Goal: Task Accomplishment & Management: Use online tool/utility

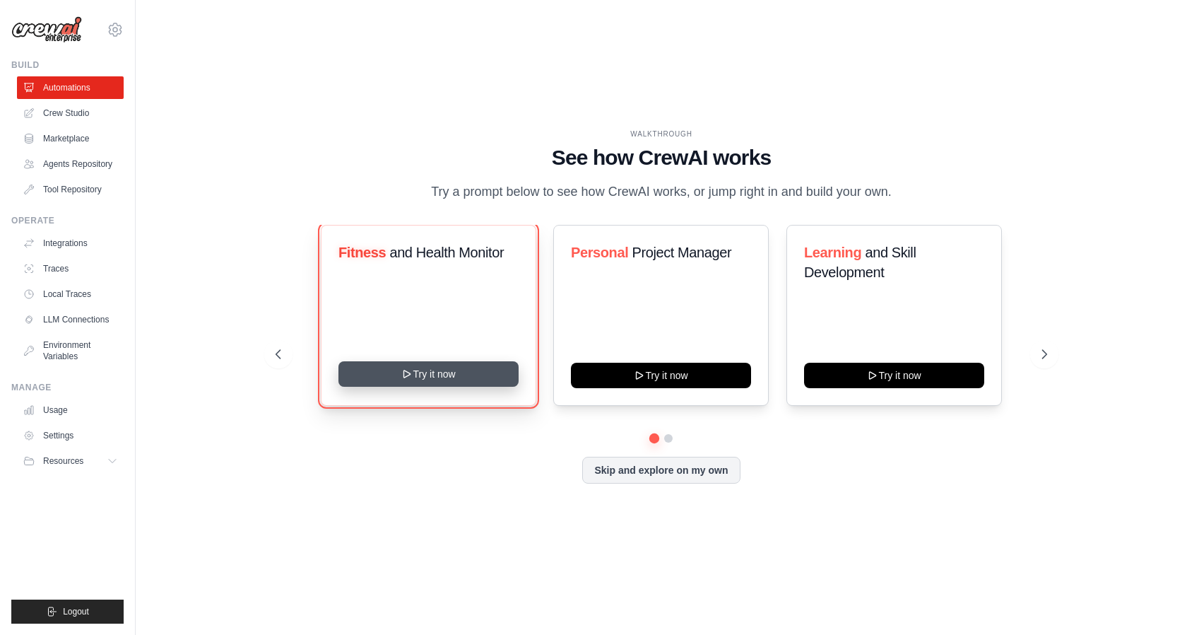
click at [457, 377] on button "Try it now" at bounding box center [428, 373] width 180 height 25
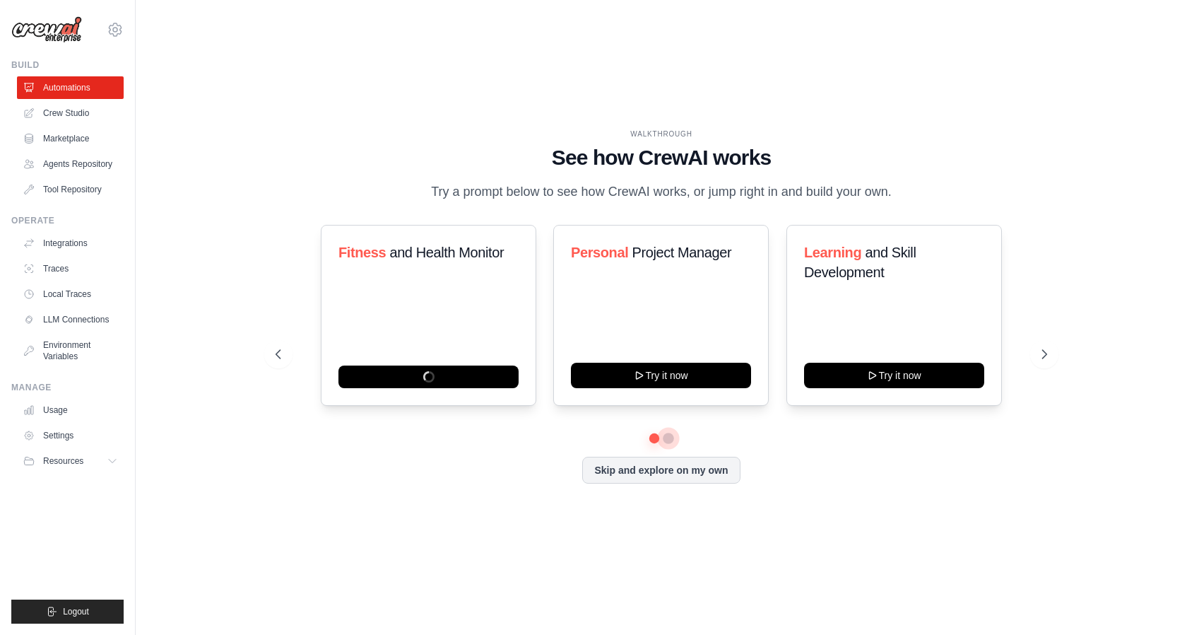
click at [670, 437] on button at bounding box center [668, 437] width 11 height 11
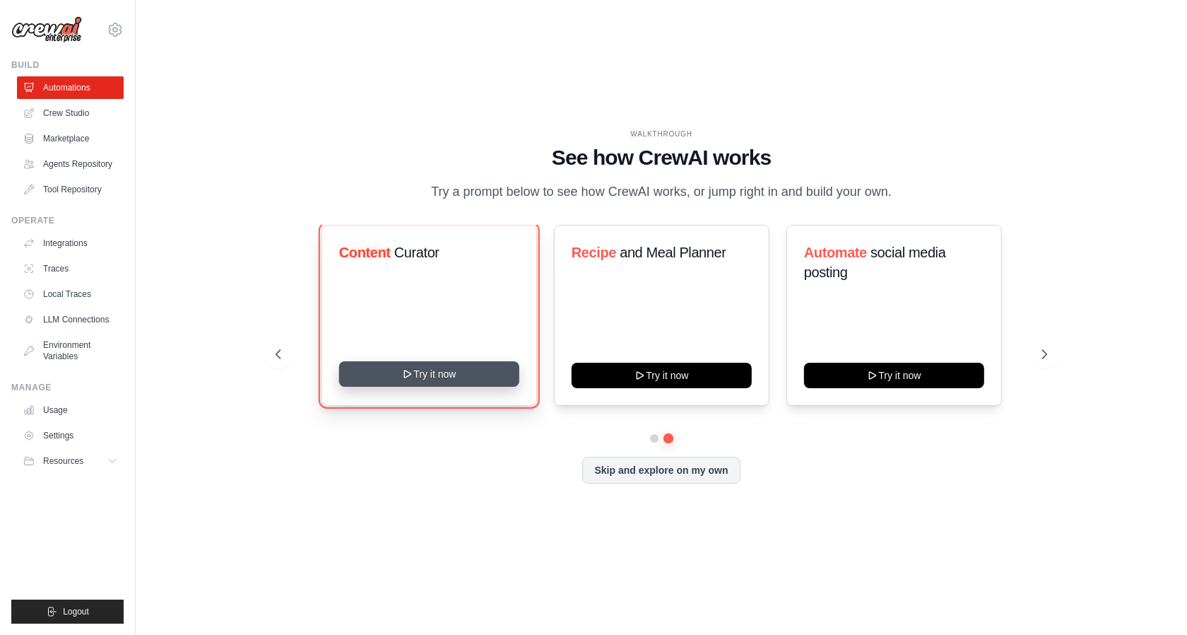
click at [421, 372] on button "Try it now" at bounding box center [428, 373] width 180 height 25
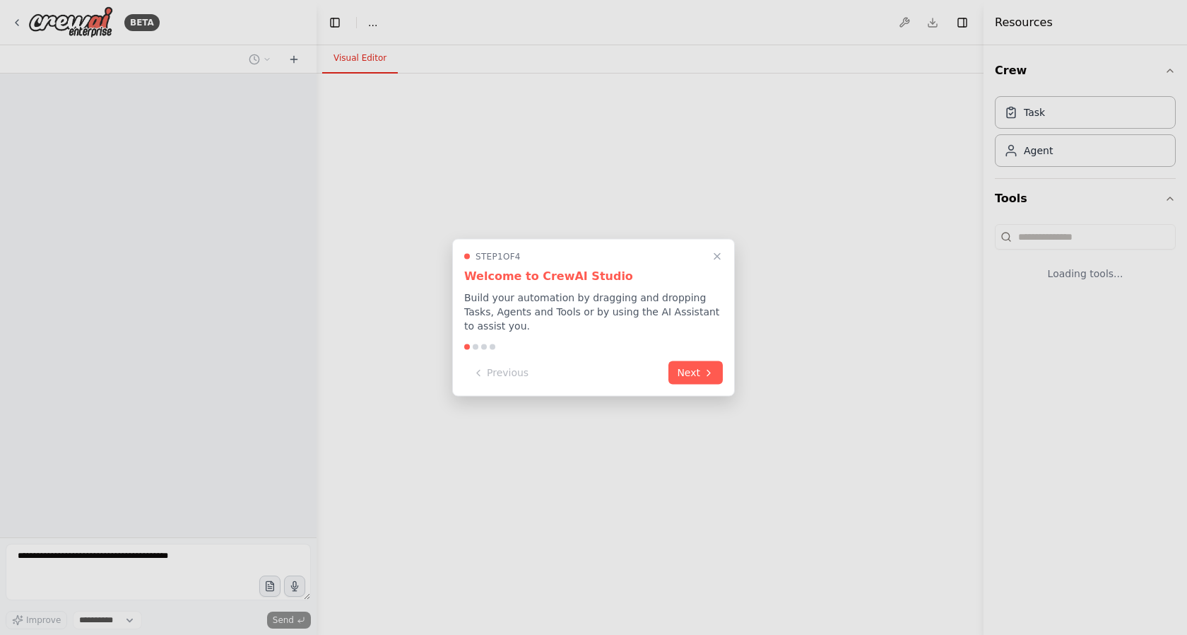
select select "****"
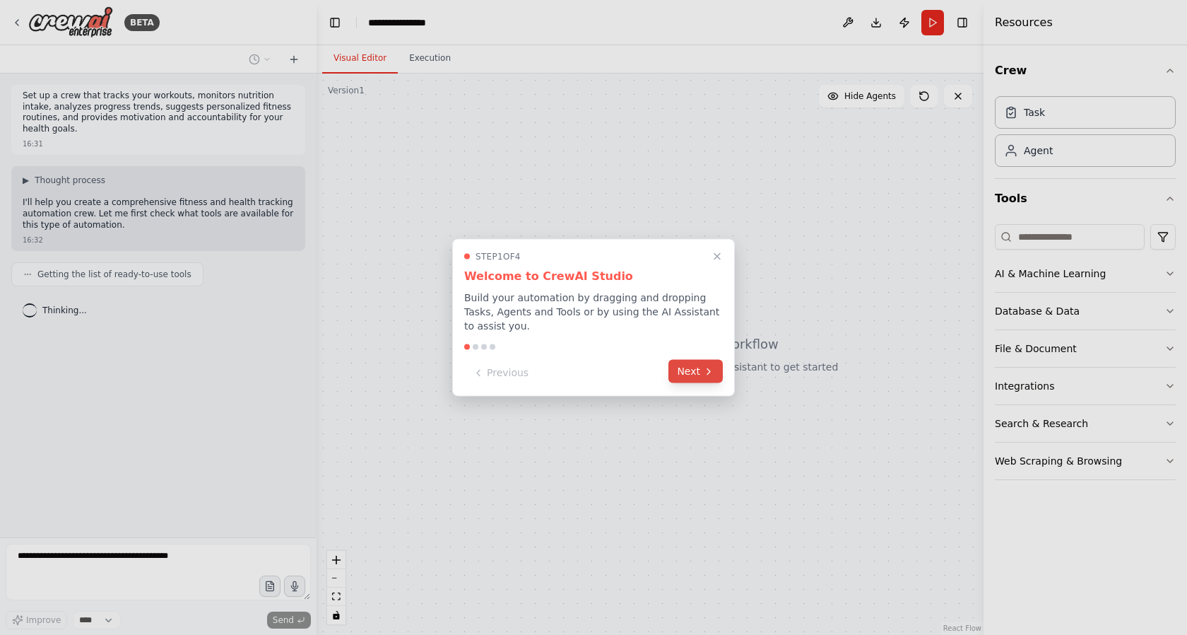
click at [701, 379] on button "Next" at bounding box center [695, 371] width 54 height 23
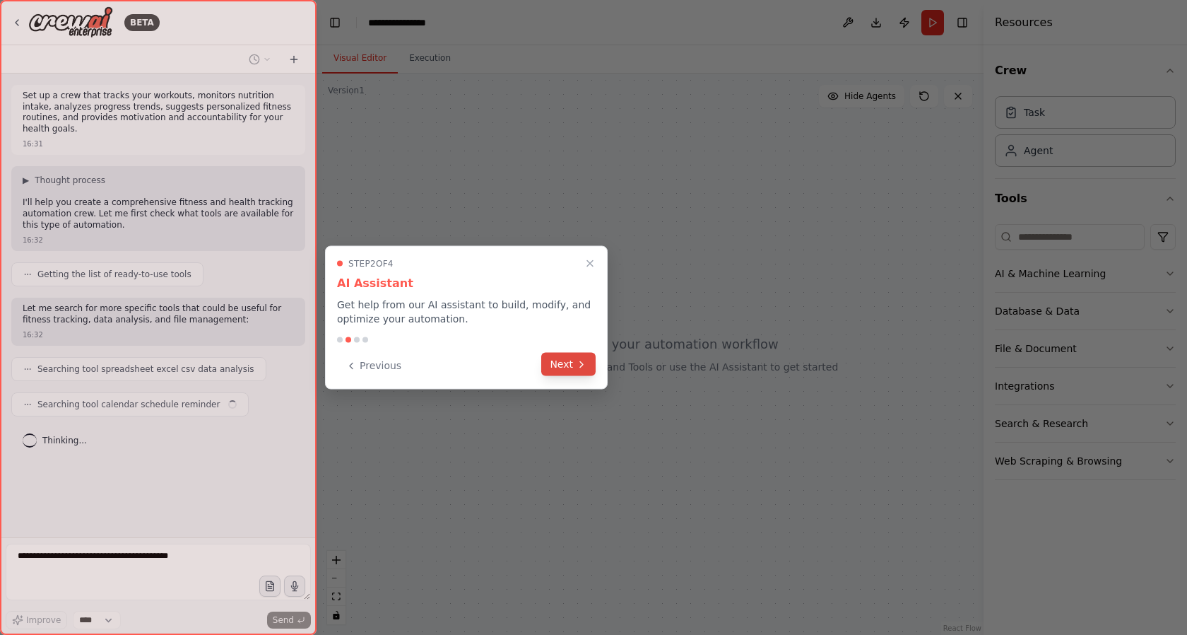
click at [570, 363] on button "Next" at bounding box center [568, 364] width 54 height 23
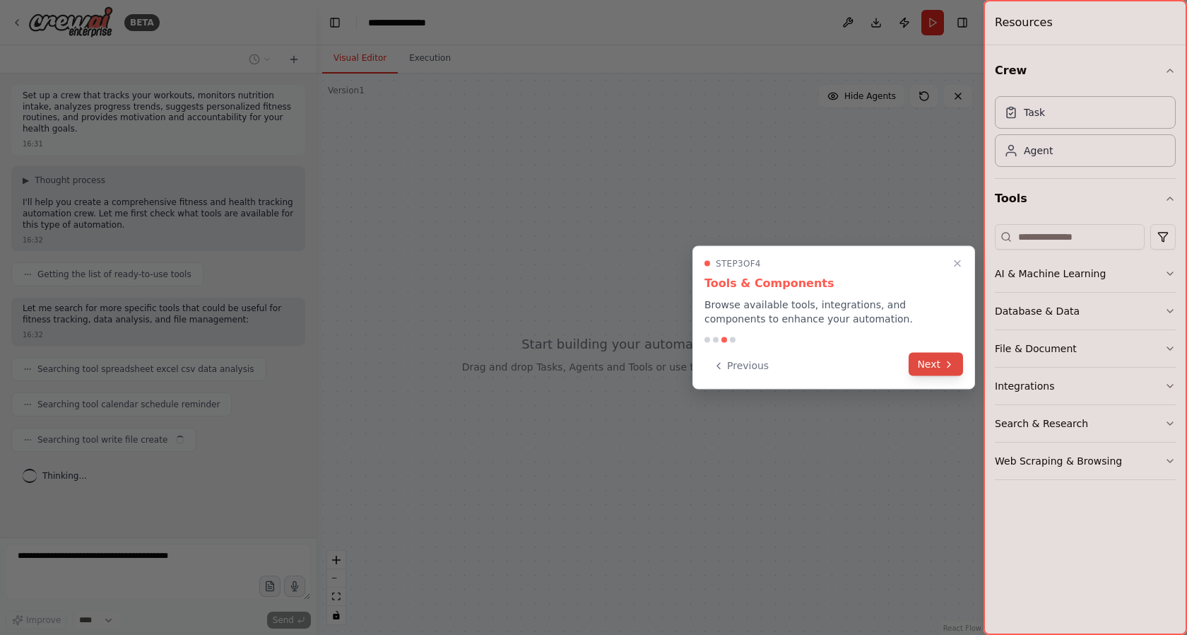
click at [949, 372] on button "Next" at bounding box center [936, 364] width 54 height 23
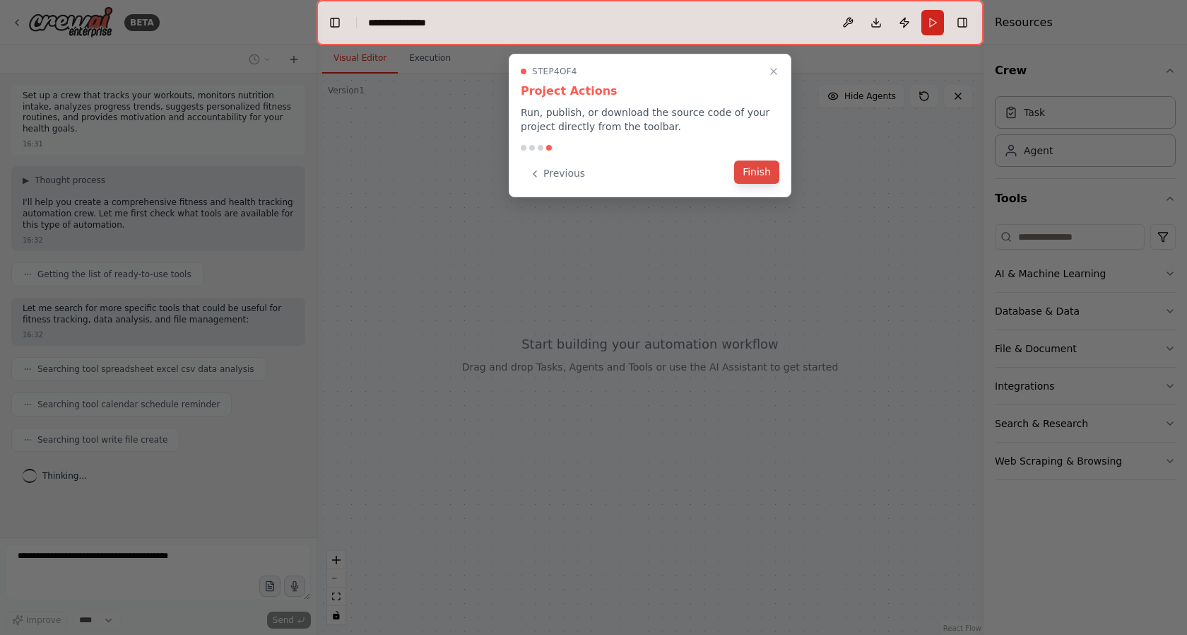
click at [760, 175] on button "Finish" at bounding box center [756, 171] width 45 height 23
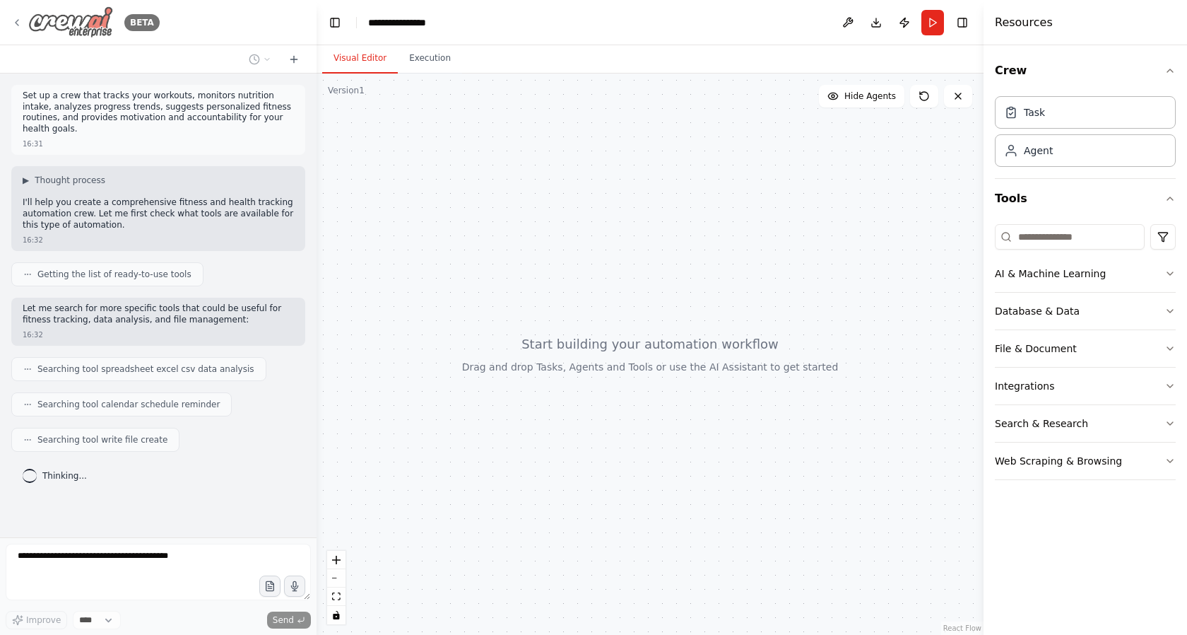
click at [16, 23] on icon at bounding box center [16, 22] width 11 height 11
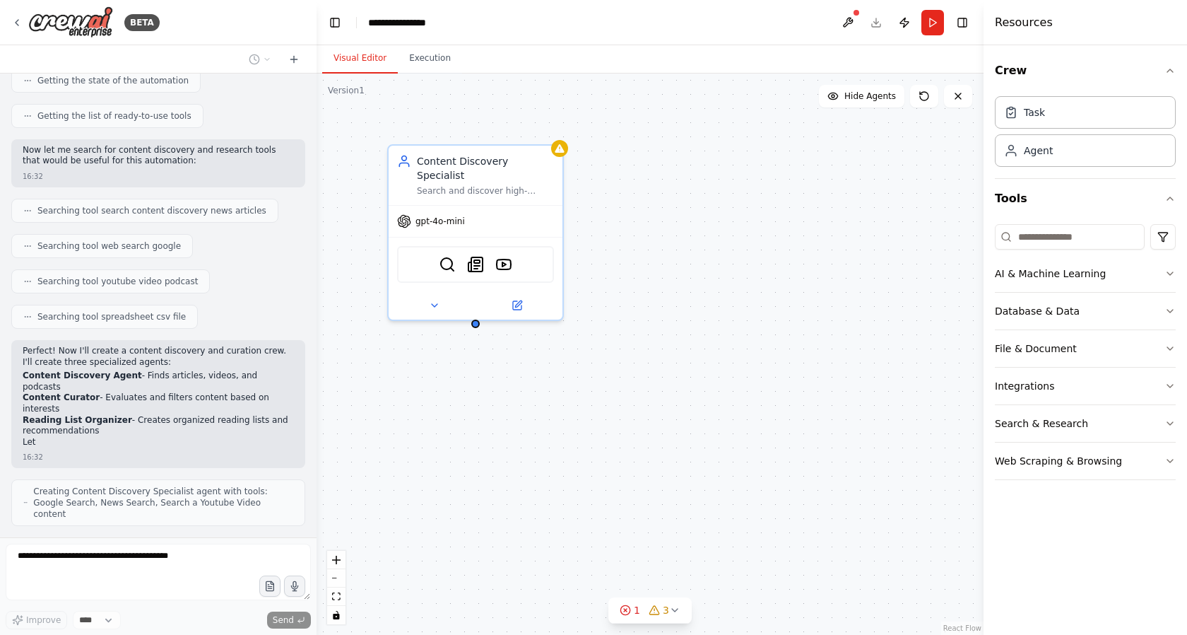
scroll to position [218, 0]
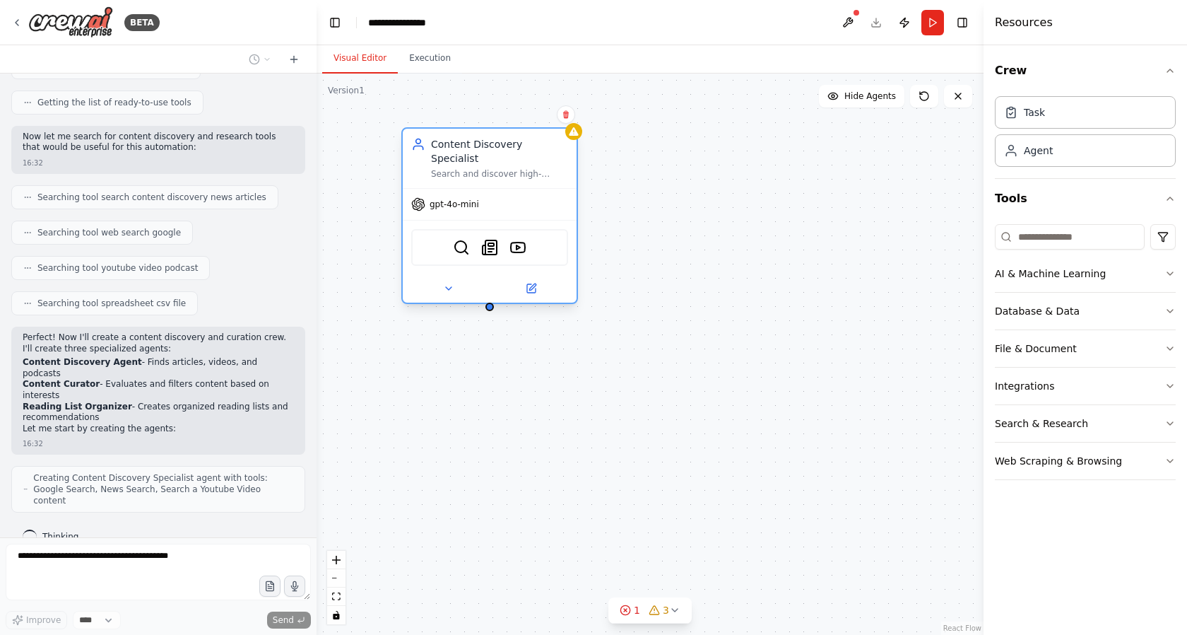
drag, startPoint x: 487, startPoint y: 172, endPoint x: 502, endPoint y: 154, distance: 23.5
click at [502, 168] on div "Search and discover high-quality articles, videos, and podcasts related to {top…" at bounding box center [499, 173] width 137 height 11
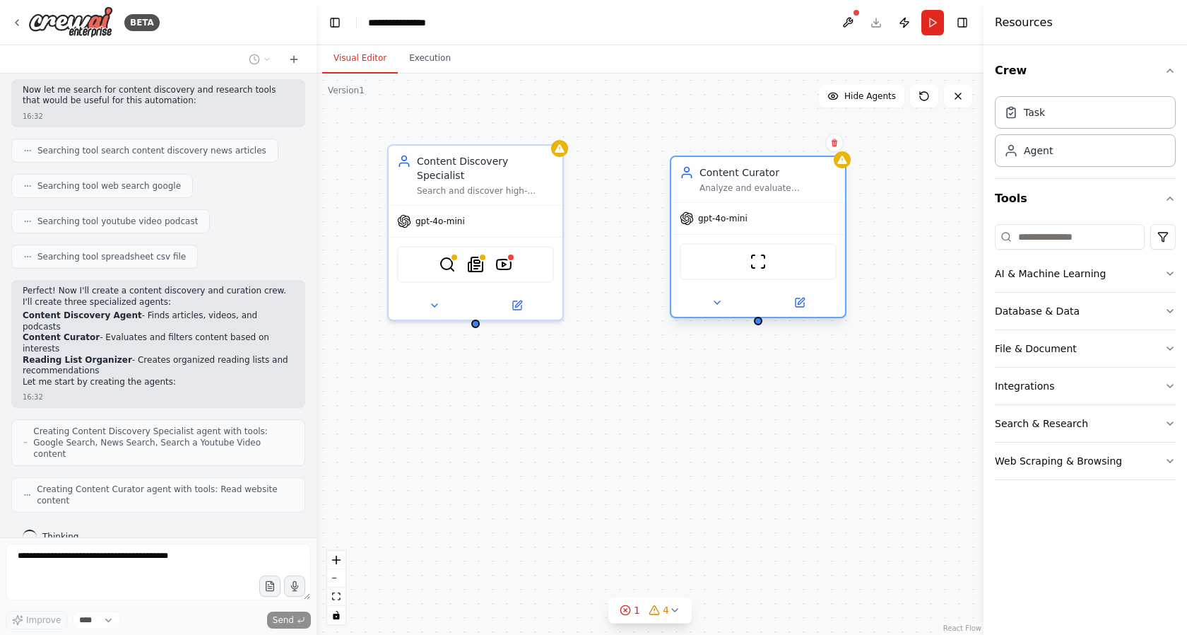
drag, startPoint x: 678, startPoint y: 165, endPoint x: 730, endPoint y: 173, distance: 53.0
click at [730, 173] on div "Content Curator" at bounding box center [768, 172] width 137 height 14
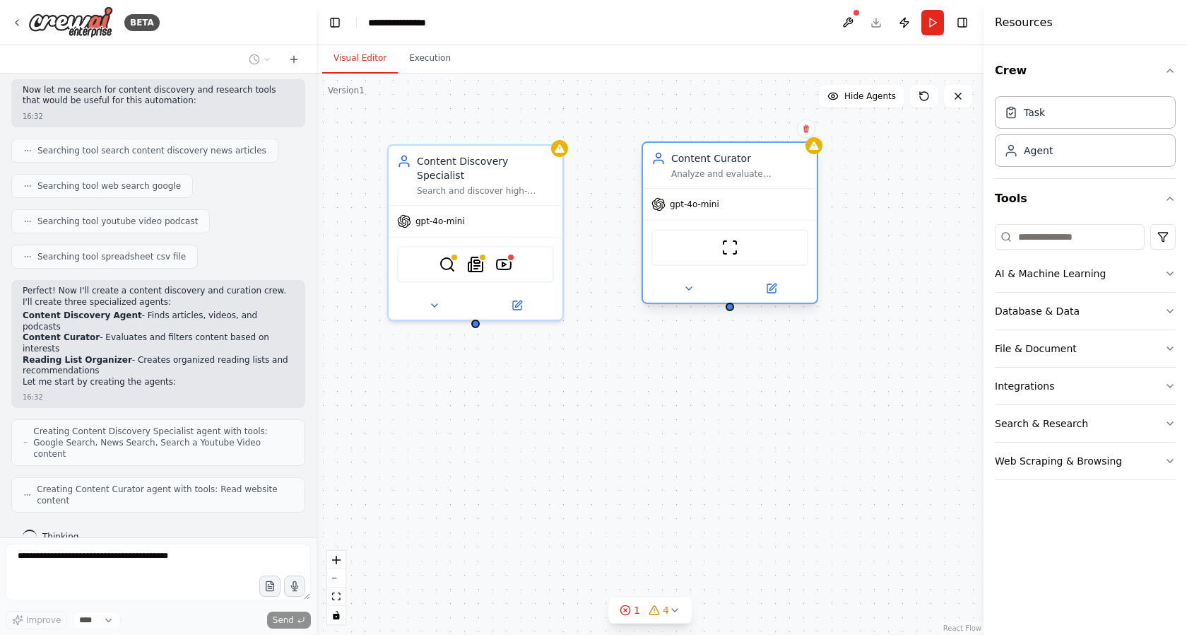
scroll to position [300, 0]
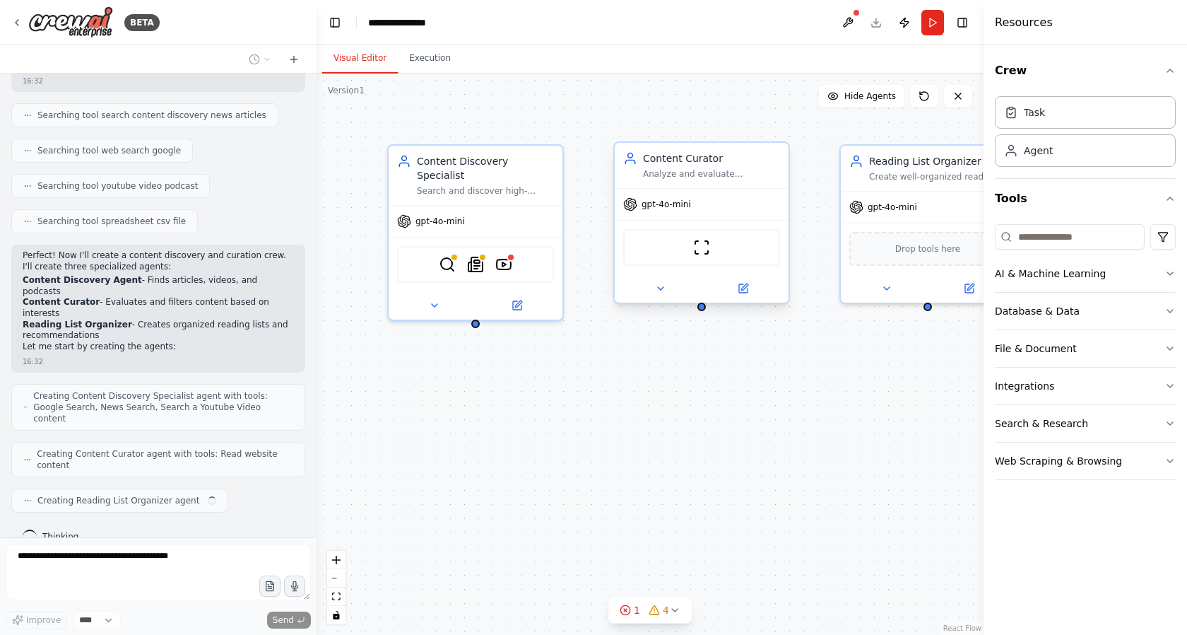
drag, startPoint x: 755, startPoint y: 187, endPoint x: 714, endPoint y: 172, distance: 43.8
click at [714, 172] on div "Analyze and evaluate discovered content to identify the most valuable and relev…" at bounding box center [711, 173] width 137 height 11
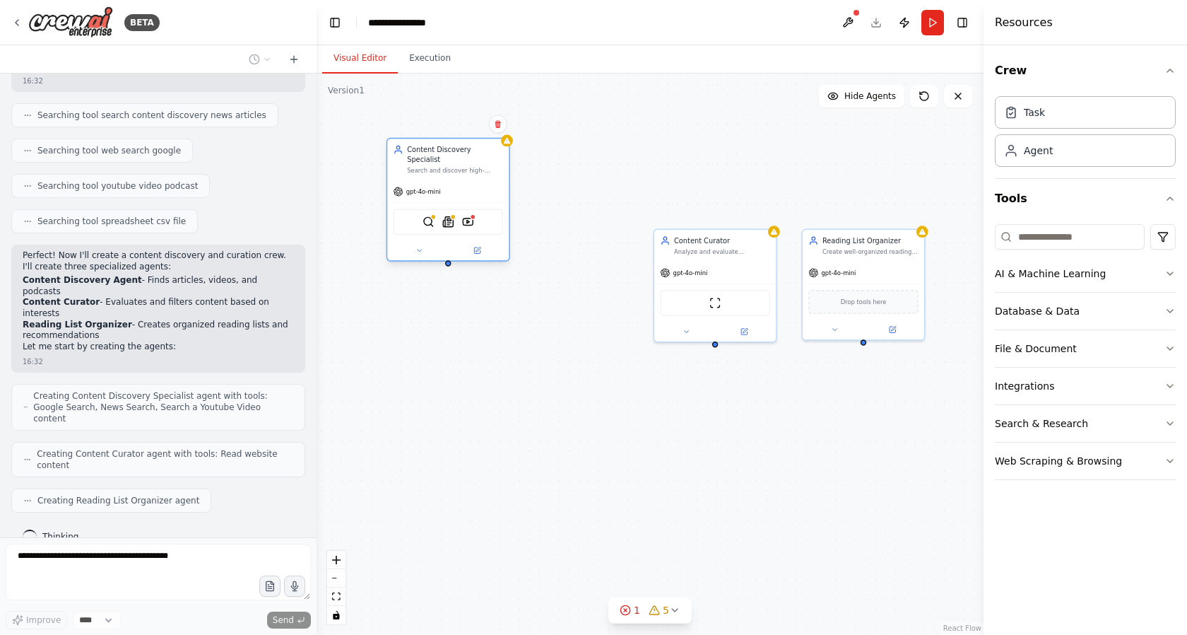
drag, startPoint x: 547, startPoint y: 241, endPoint x: 444, endPoint y: 155, distance: 134.0
click at [444, 155] on div "Content Discovery Specialist Search and discover high-quality articles, videos,…" at bounding box center [455, 160] width 96 height 30
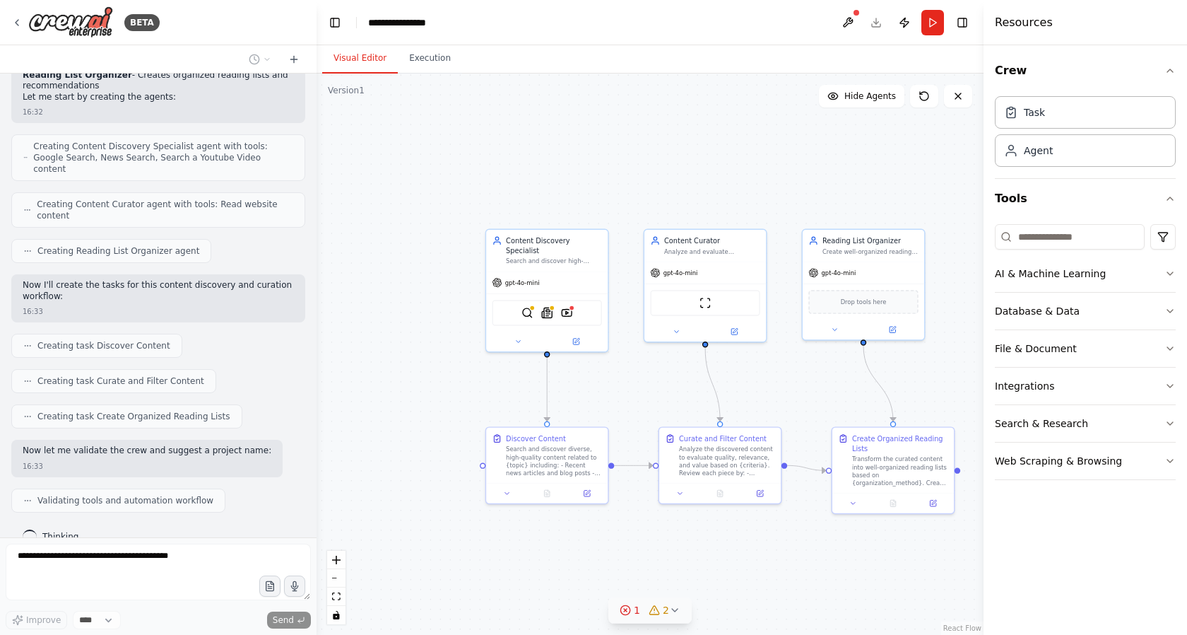
scroll to position [585, 0]
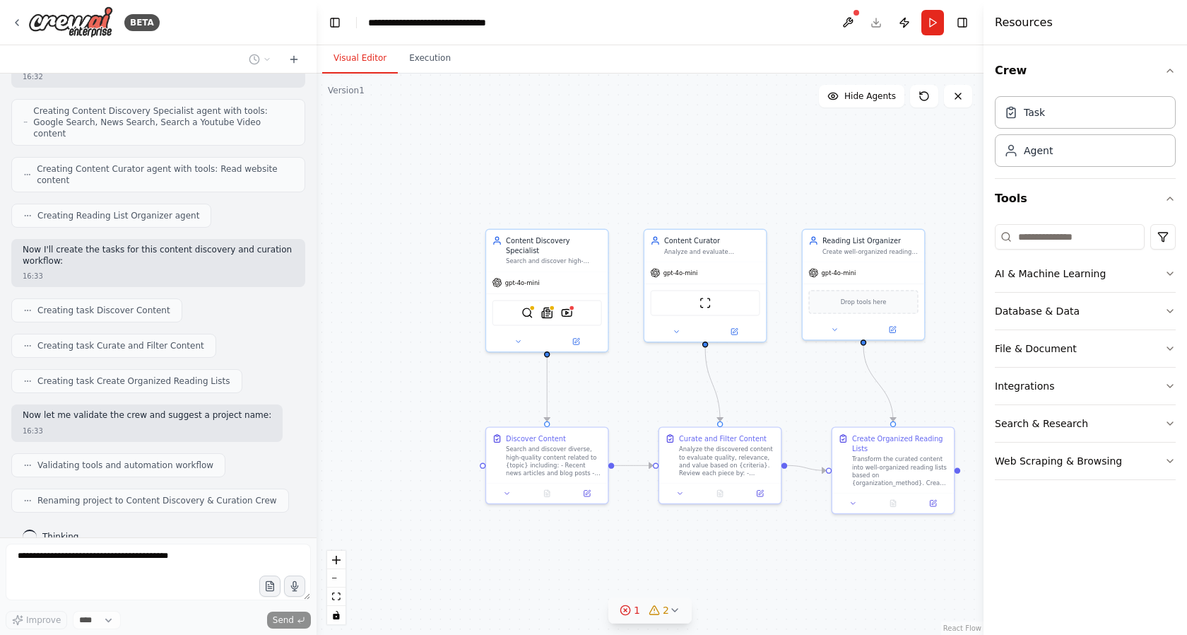
click at [632, 610] on div "1" at bounding box center [630, 610] width 20 height 14
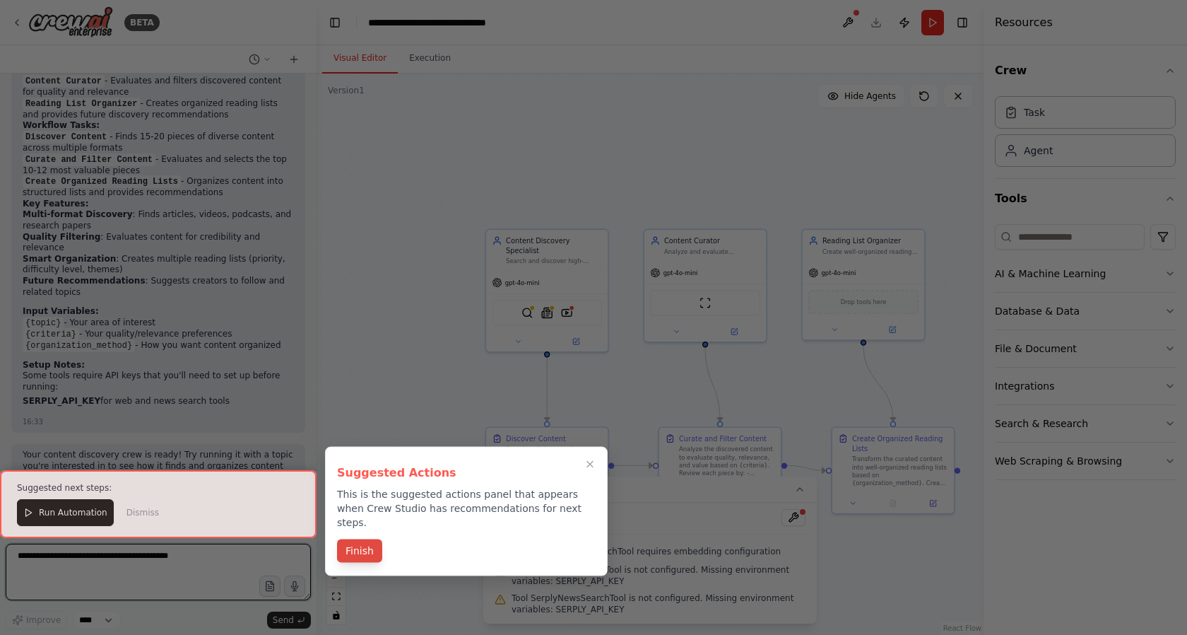
scroll to position [1140, 0]
click at [366, 542] on button "Finish" at bounding box center [359, 550] width 45 height 23
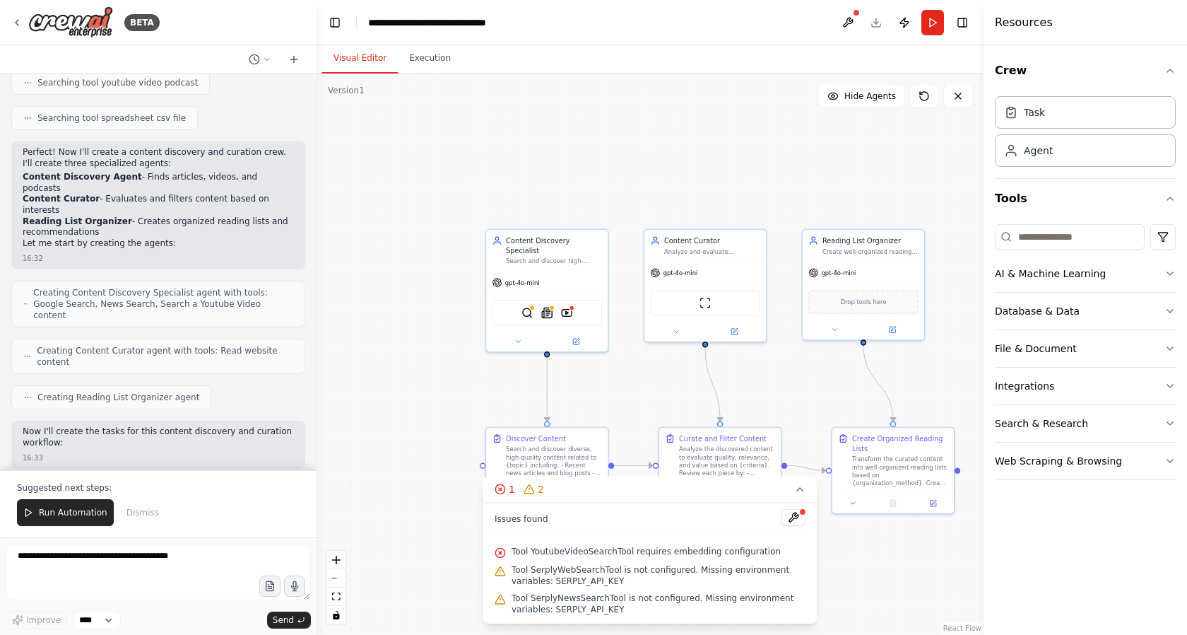
scroll to position [224, 0]
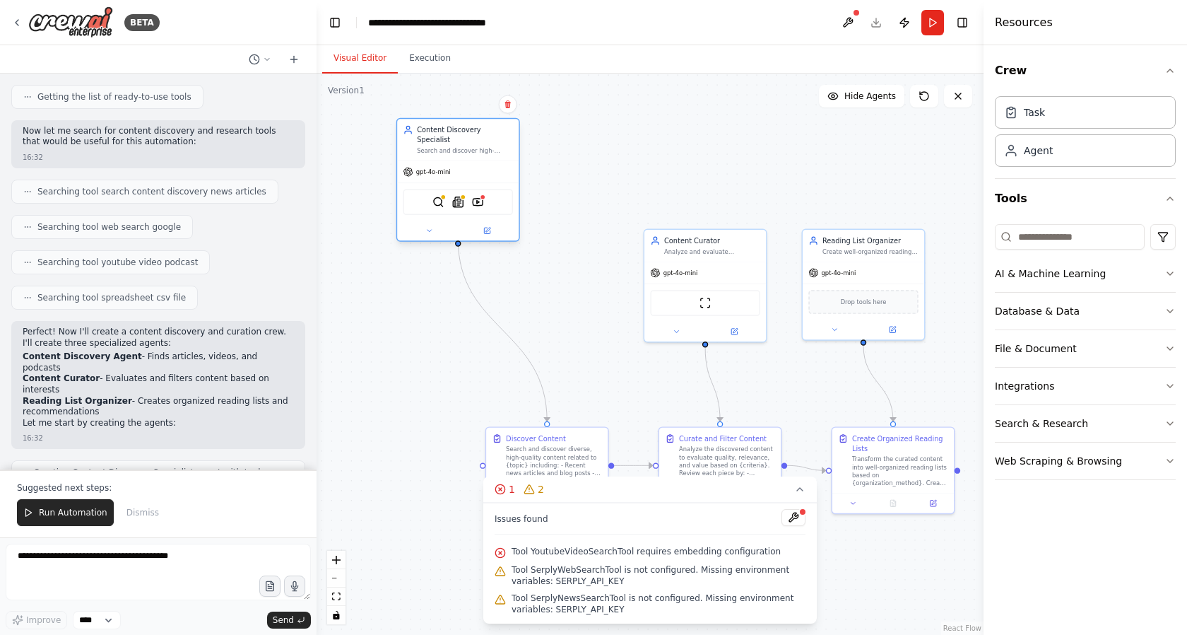
drag, startPoint x: 568, startPoint y: 238, endPoint x: 468, endPoint y: 134, distance: 144.9
click at [468, 134] on div "Content Discovery Specialist" at bounding box center [465, 135] width 96 height 20
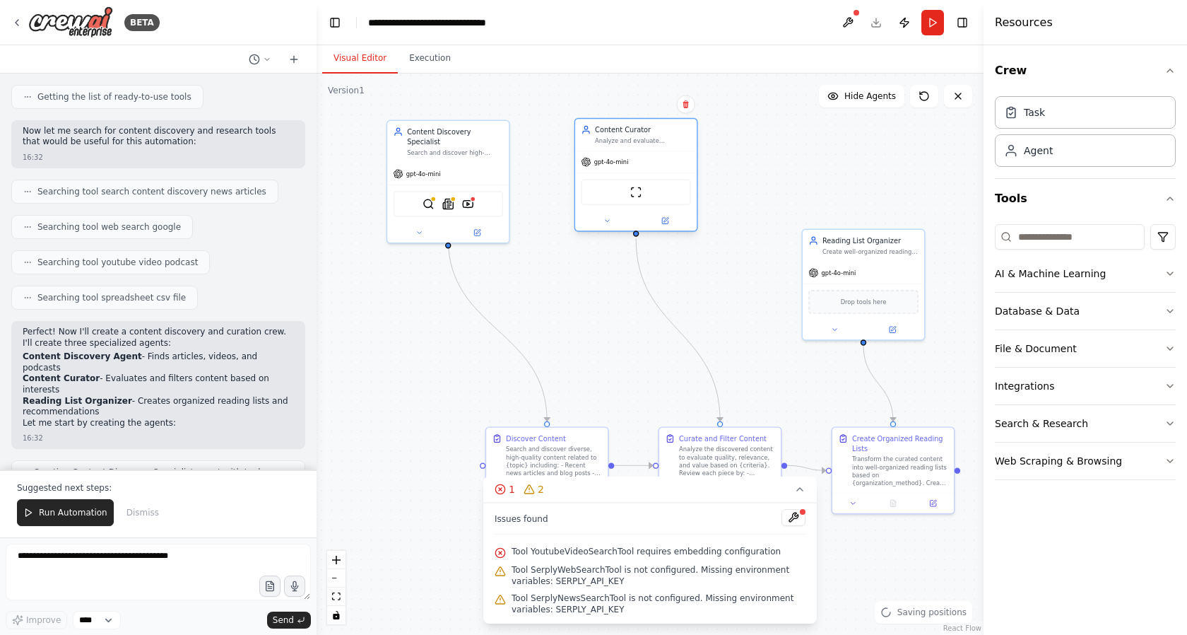
drag, startPoint x: 697, startPoint y: 246, endPoint x: 623, endPoint y: 140, distance: 129.0
click at [623, 140] on div "Analyze and evaluate discovered content to identify the most valuable and relev…" at bounding box center [643, 140] width 96 height 8
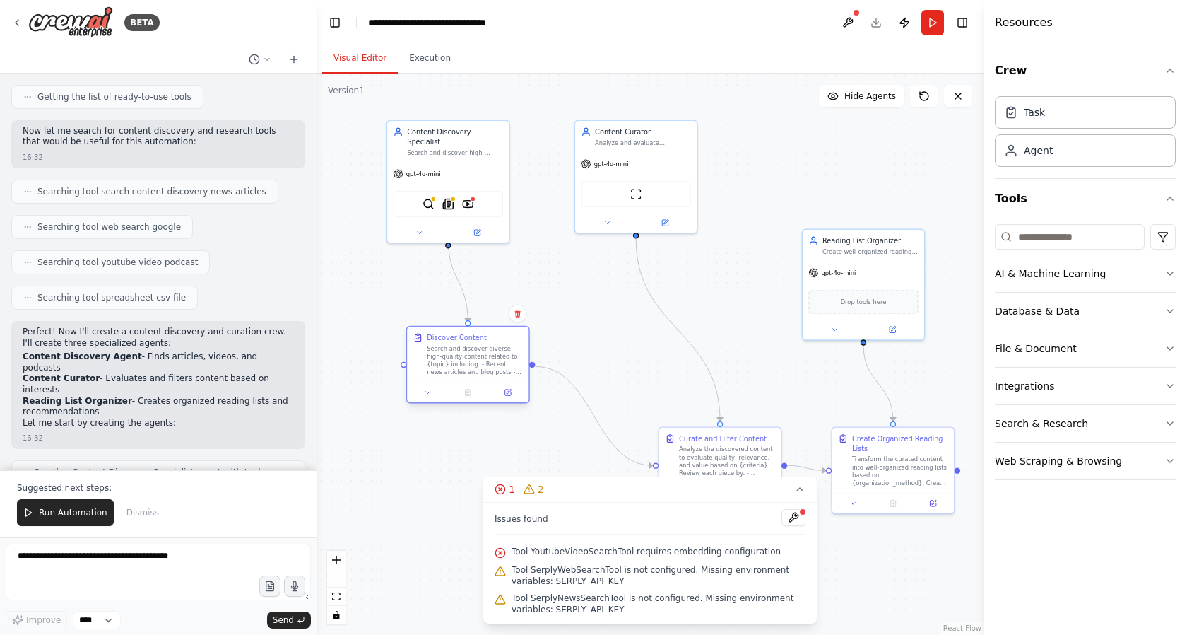
drag, startPoint x: 577, startPoint y: 442, endPoint x: 497, endPoint y: 343, distance: 126.7
click at [497, 343] on div "Discover Content Search and discover diverse, high-quality content related to {…" at bounding box center [475, 354] width 96 height 44
click at [502, 491] on icon at bounding box center [500, 488] width 11 height 11
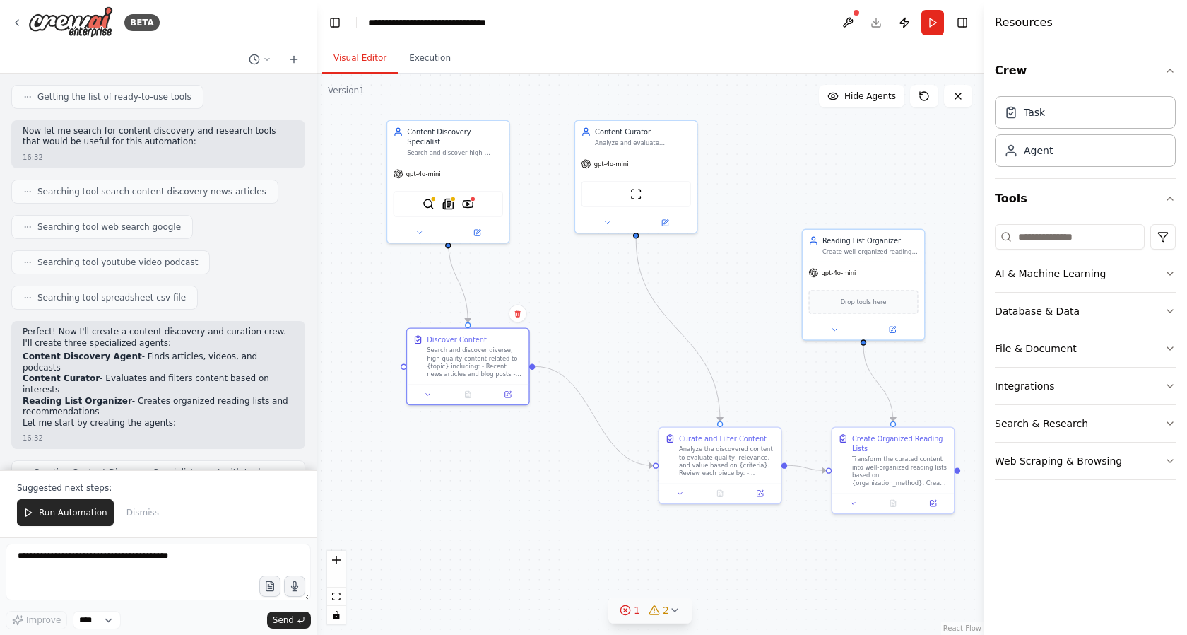
click at [635, 608] on span "1" at bounding box center [637, 610] width 6 height 14
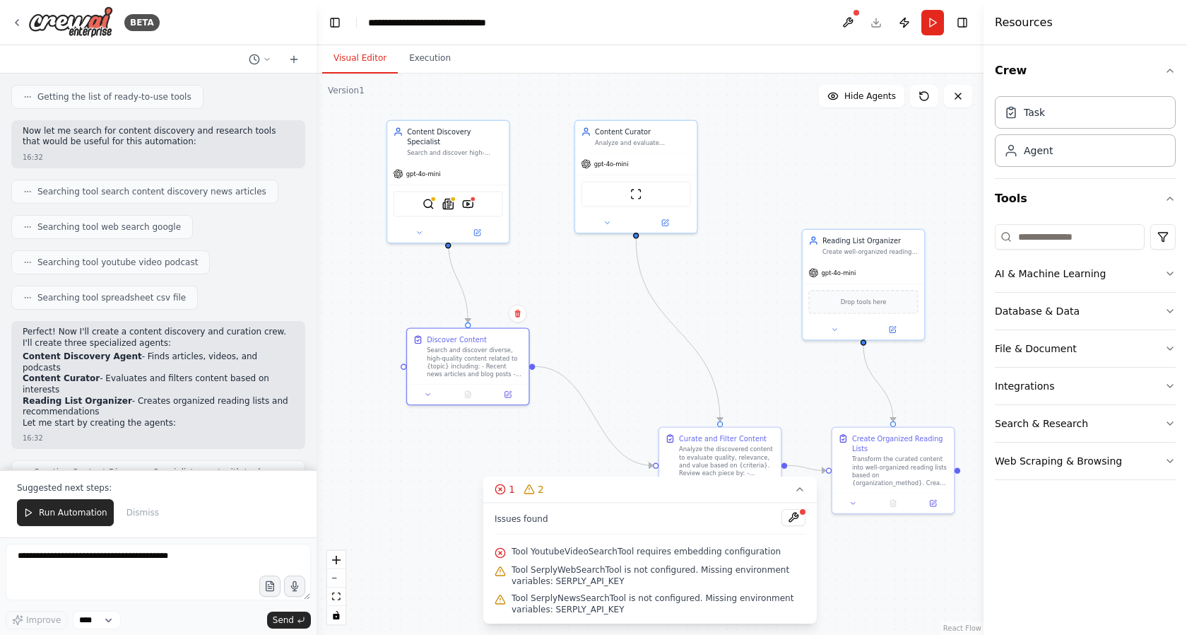
click at [702, 562] on div "Tool SerplyWebSearchTool is not configured. Missing environment variables: SERP…" at bounding box center [650, 575] width 311 height 28
click at [795, 518] on button at bounding box center [794, 517] width 24 height 17
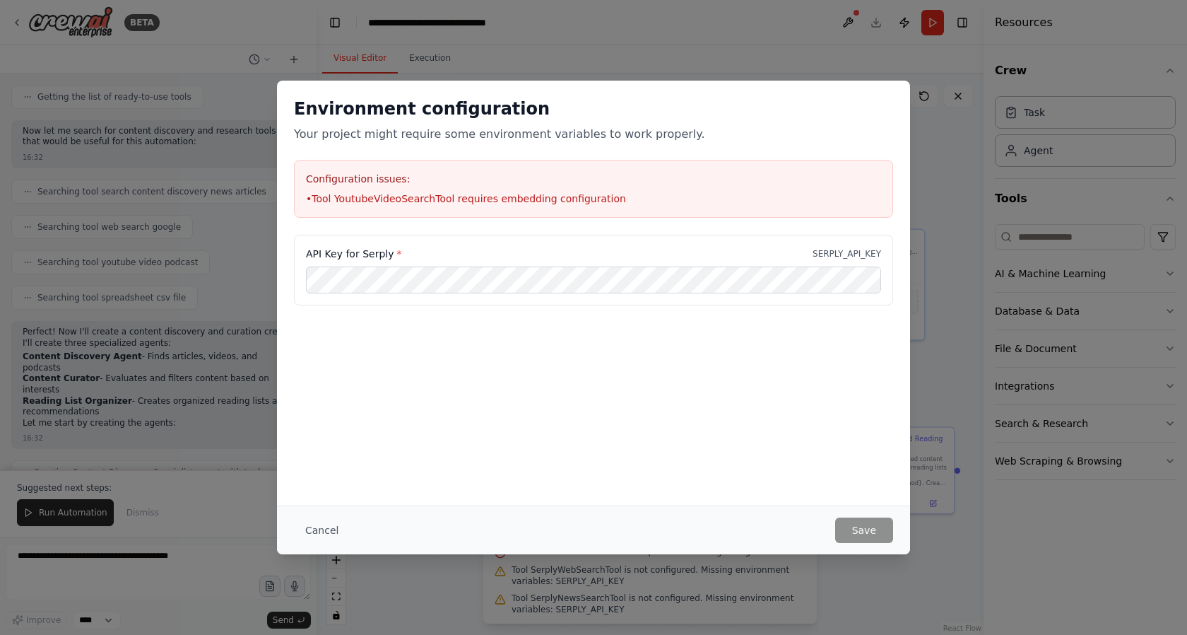
click at [855, 67] on div "Environment configuration Your project might require some environment variables…" at bounding box center [593, 317] width 1187 height 635
click at [331, 534] on button "Cancel" at bounding box center [322, 529] width 56 height 25
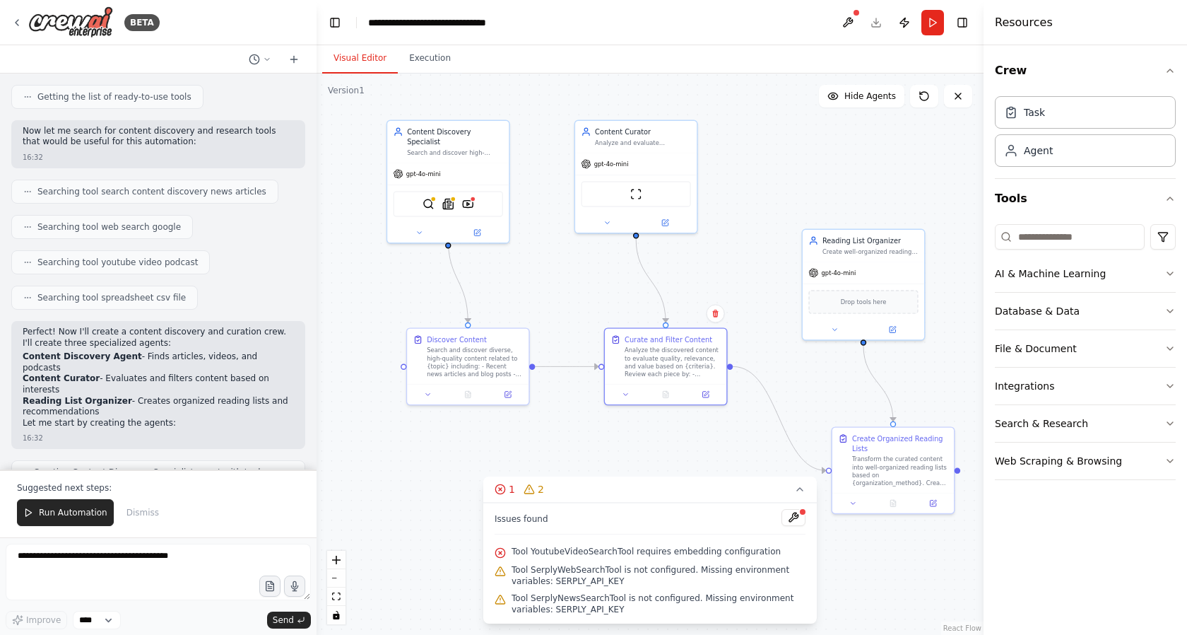
drag, startPoint x: 736, startPoint y: 443, endPoint x: 729, endPoint y: 324, distance: 119.7
click at [683, 341] on div "Curate and Filter Content Analyze the discovered content to evaluate quality, r…" at bounding box center [673, 356] width 96 height 44
drag, startPoint x: 861, startPoint y: 254, endPoint x: 852, endPoint y: 164, distance: 90.8
click at [852, 164] on div "Reading List Organizer Create well-organized reading lists and content recommen…" at bounding box center [854, 154] width 122 height 32
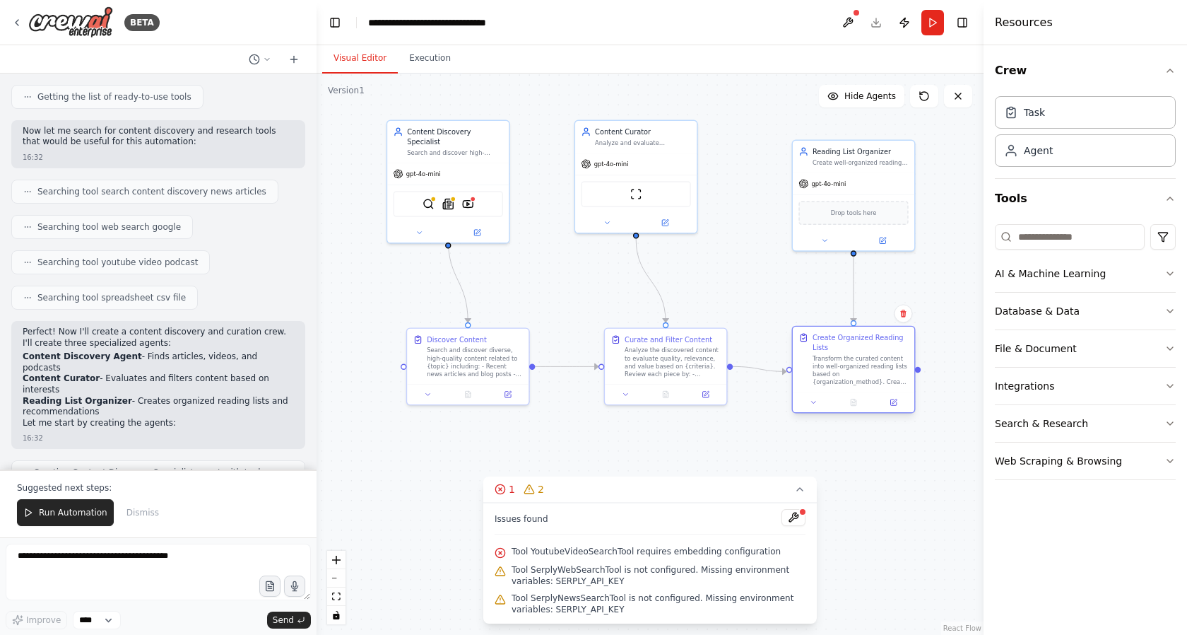
drag, startPoint x: 906, startPoint y: 447, endPoint x: 871, endPoint y: 346, distance: 106.8
click at [871, 346] on div "Create Organized Reading Lists" at bounding box center [861, 342] width 96 height 20
click at [914, 490] on div ".deletable-edge-delete-btn { width: 20px; height: 20px; border: 0px solid #ffff…" at bounding box center [650, 353] width 667 height 561
click at [801, 490] on icon at bounding box center [799, 488] width 11 height 11
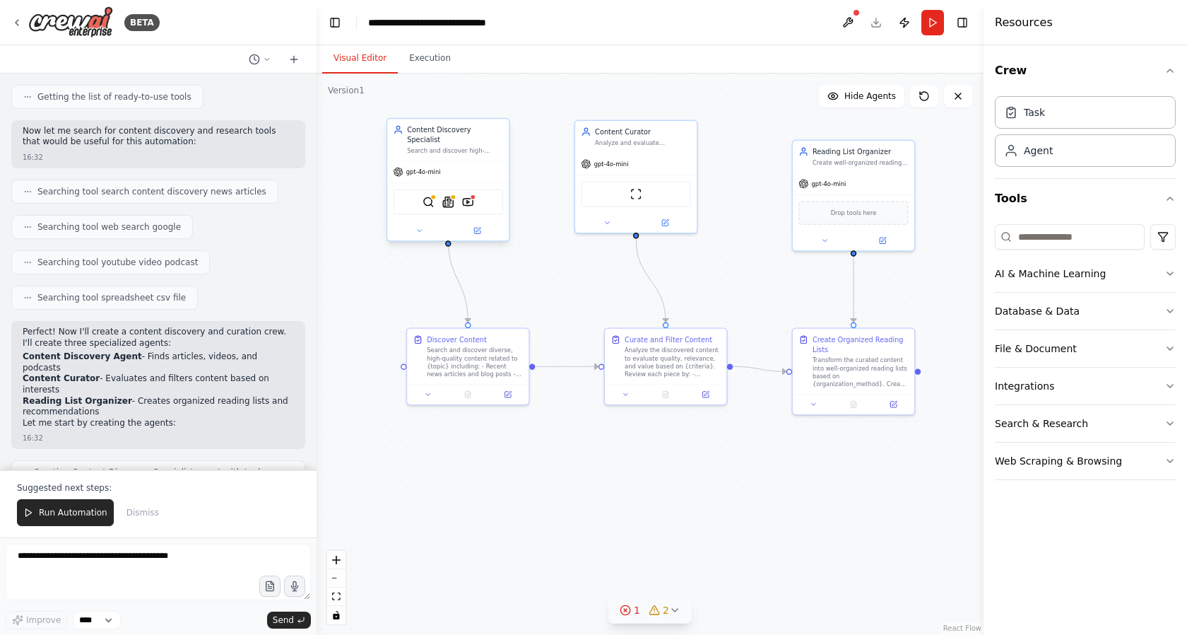
click at [462, 161] on div "gpt-4o-mini" at bounding box center [448, 172] width 122 height 22
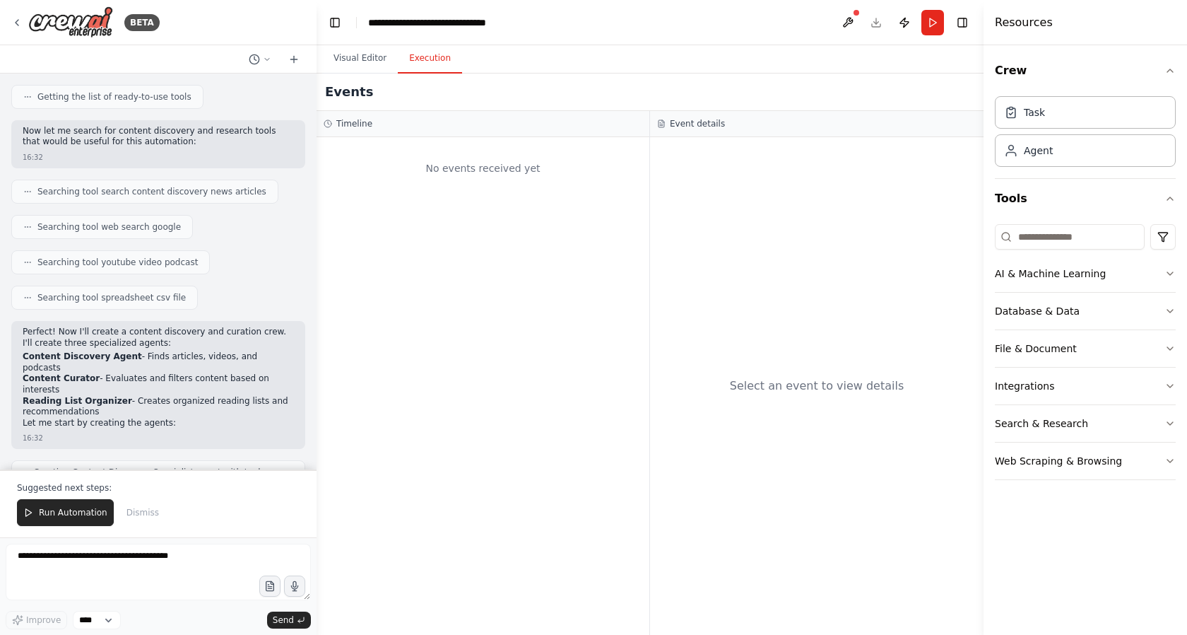
click at [426, 59] on button "Execution" at bounding box center [430, 59] width 64 height 30
click at [359, 60] on button "Visual Editor" at bounding box center [360, 59] width 76 height 30
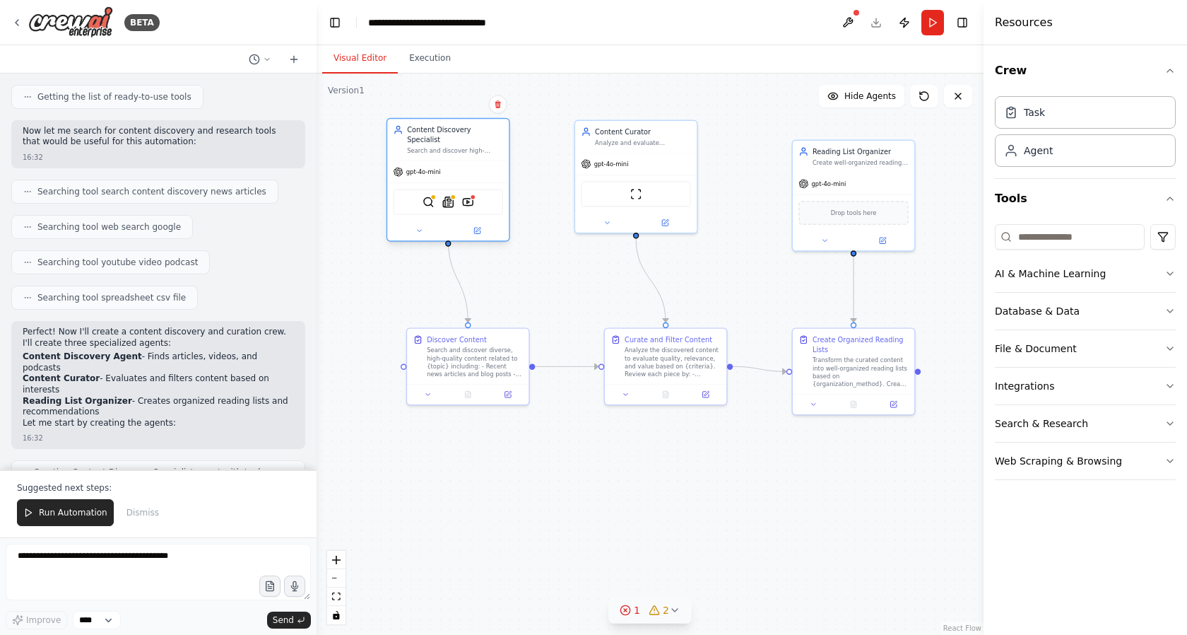
click at [455, 161] on div "gpt-4o-mini" at bounding box center [448, 172] width 122 height 22
drag, startPoint x: 456, startPoint y: 158, endPoint x: 432, endPoint y: 138, distance: 31.7
click at [432, 138] on div "Content Discovery Specialist Search and discover high-quality articles, videos,…" at bounding box center [449, 180] width 124 height 124
click at [438, 146] on div "Search and discover high-quality articles, videos, and podcasts related to {top…" at bounding box center [455, 150] width 96 height 8
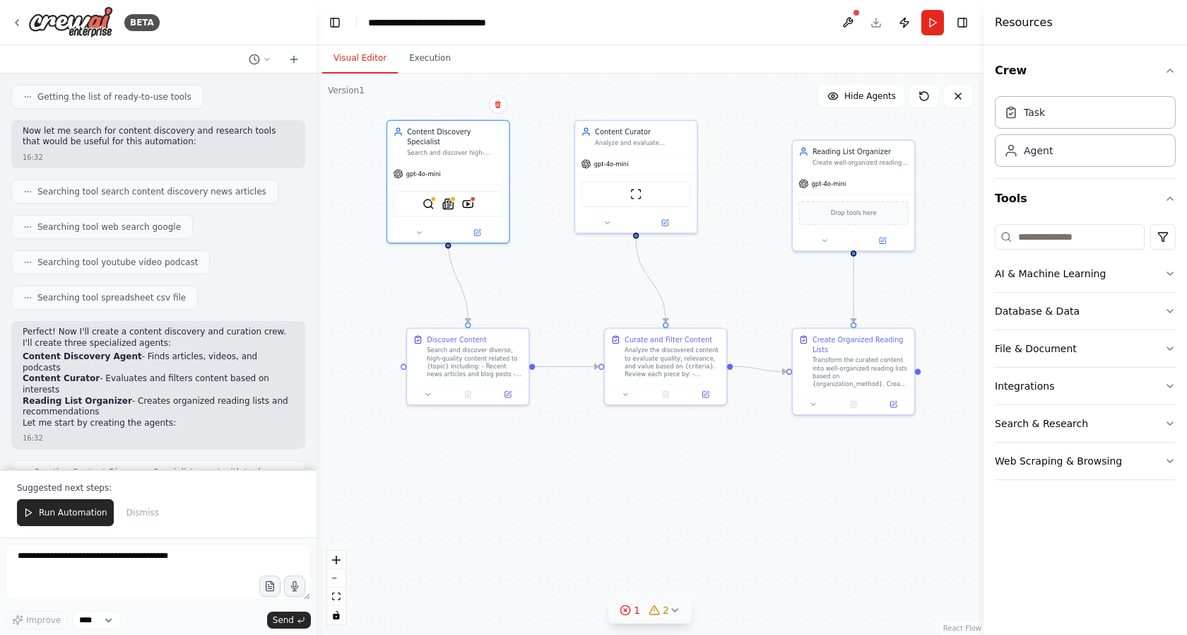
click at [468, 476] on div ".deletable-edge-delete-btn { width: 20px; height: 20px; border: 0px solid #ffff…" at bounding box center [650, 353] width 667 height 561
click at [473, 369] on div "Search and discover diverse, high-quality content related to {topic} including:…" at bounding box center [475, 360] width 96 height 32
click at [469, 370] on div "Search and discover diverse, high-quality content related to {topic} including:…" at bounding box center [475, 360] width 96 height 32
click at [476, 160] on div "gpt-4o-mini SerplyWebSearchTool SerplyNewsSearchTool YoutubeVideoSearchTool" at bounding box center [448, 200] width 122 height 80
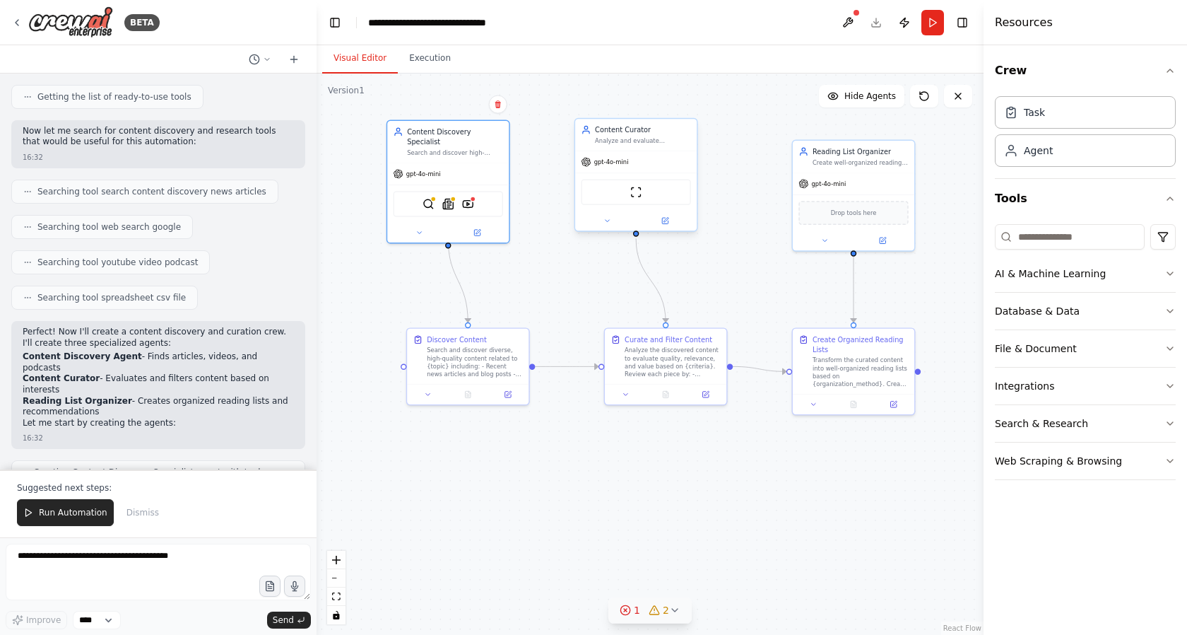
click at [636, 200] on div "ScrapeWebsiteTool" at bounding box center [636, 191] width 110 height 25
click at [936, 26] on button "Run" at bounding box center [932, 22] width 23 height 25
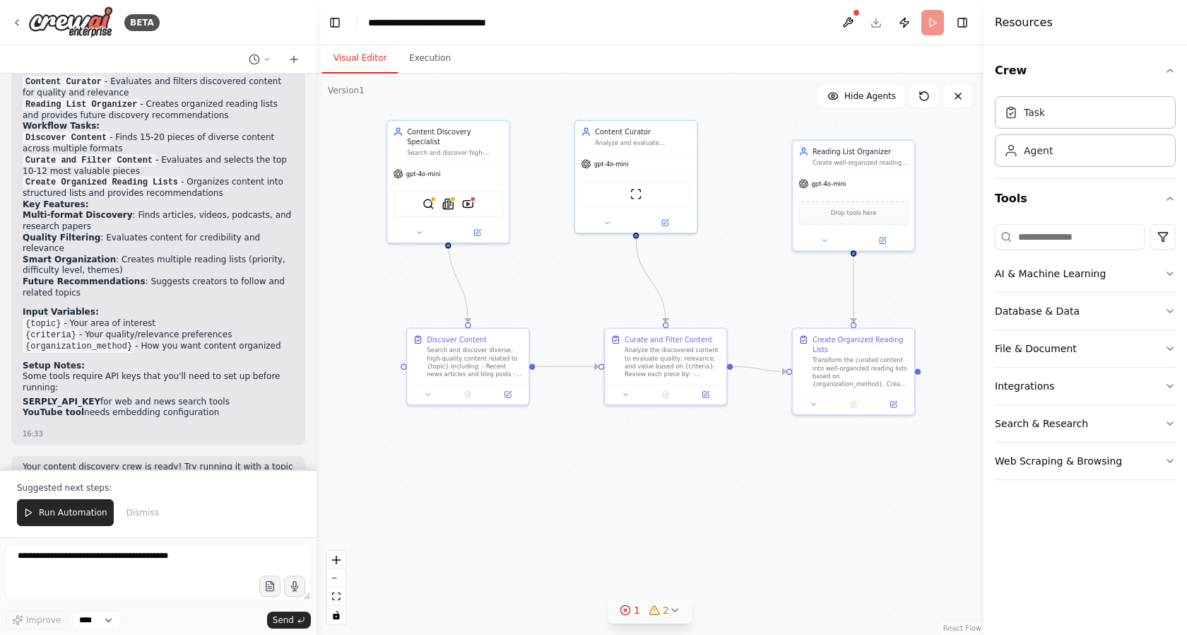
scroll to position [1140, 0]
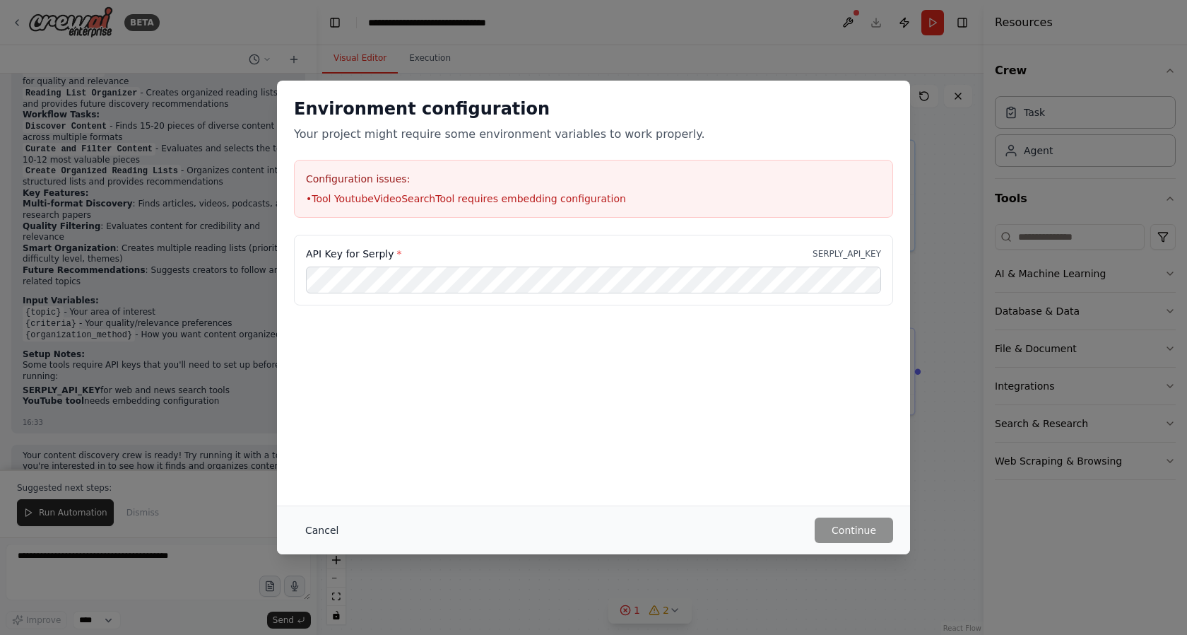
click at [324, 533] on button "Cancel" at bounding box center [322, 529] width 56 height 25
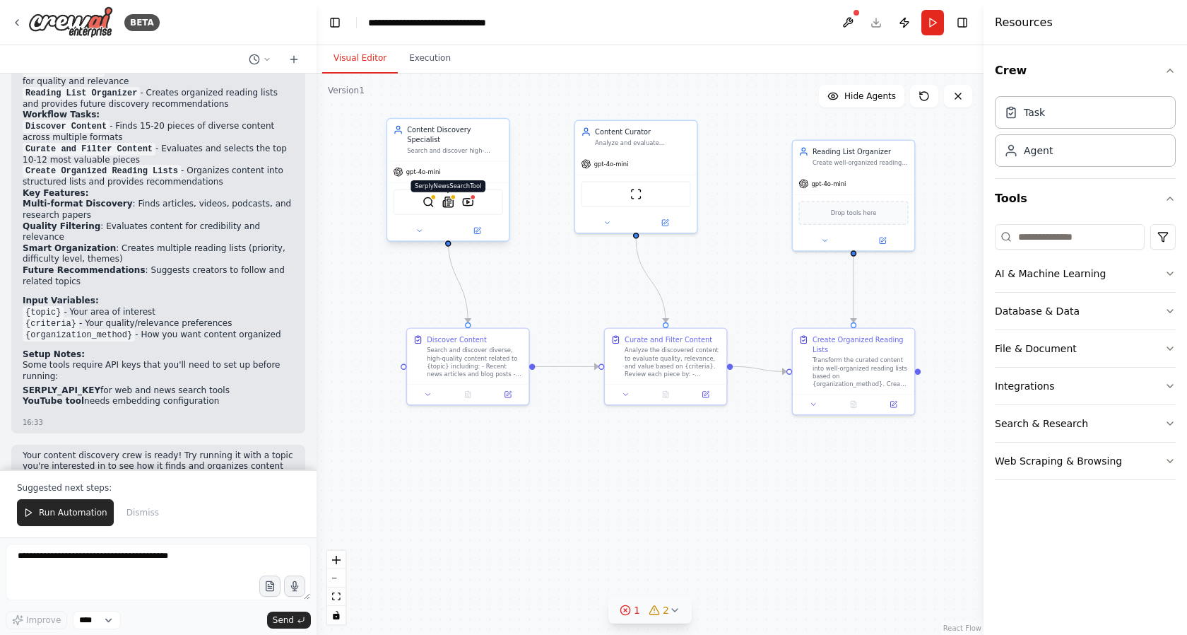
click at [449, 196] on img at bounding box center [448, 202] width 12 height 12
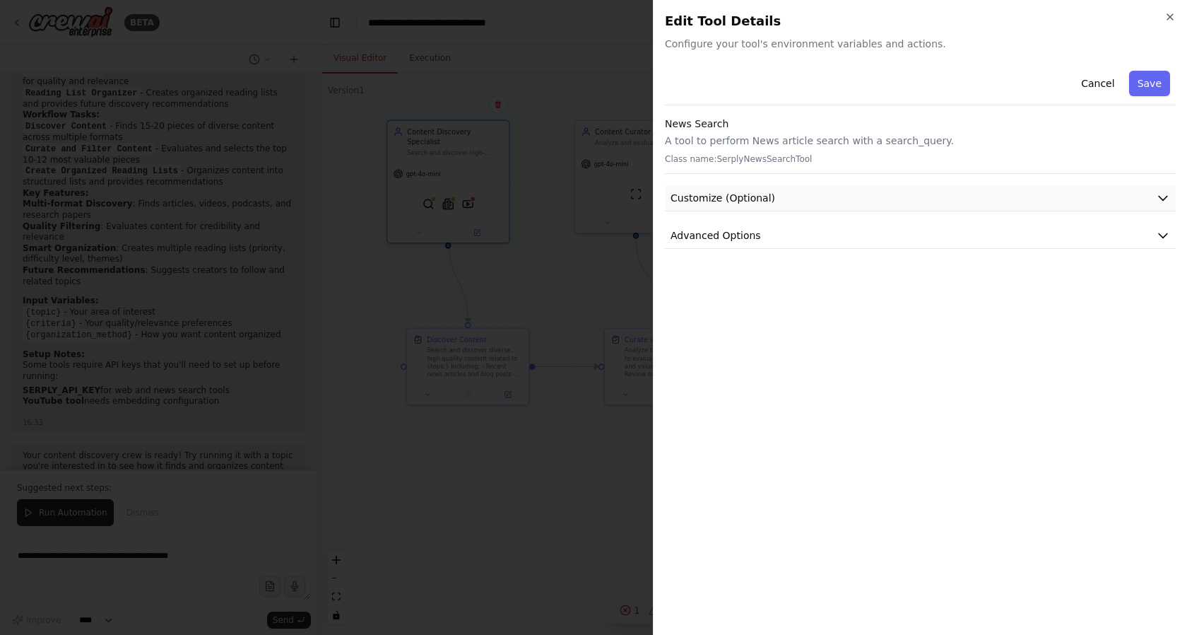
click at [1115, 202] on button "Customize (Optional)" at bounding box center [920, 198] width 511 height 26
click at [1163, 381] on icon "button" at bounding box center [1163, 382] width 14 height 14
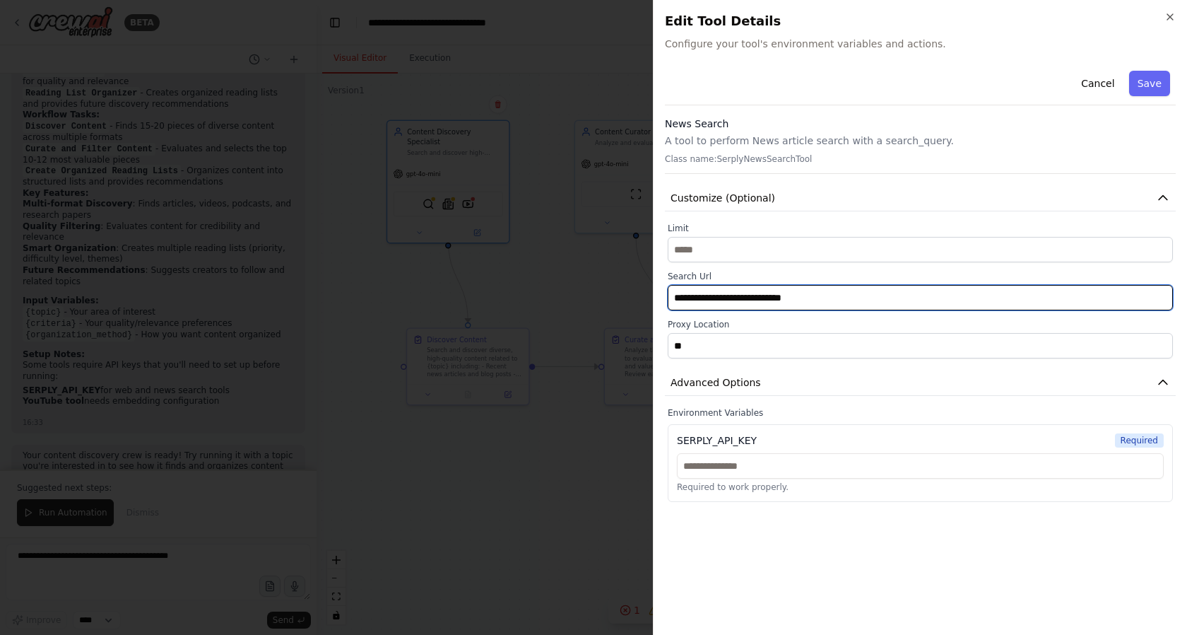
click at [820, 298] on input "**********" at bounding box center [920, 297] width 505 height 25
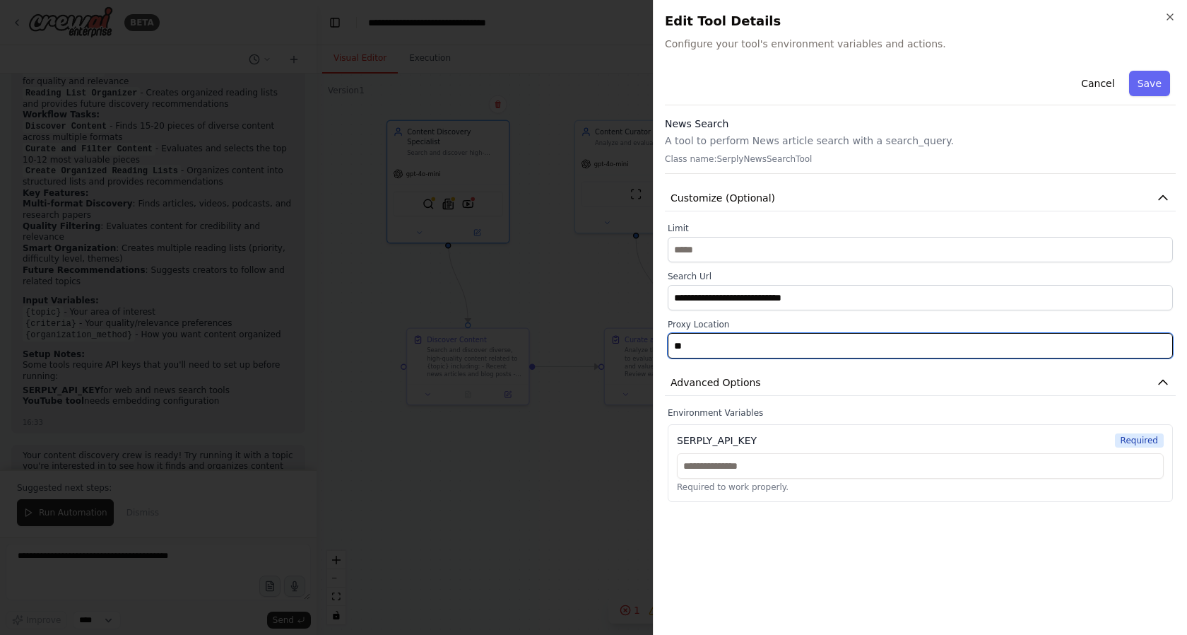
click at [748, 346] on input "**" at bounding box center [920, 345] width 505 height 25
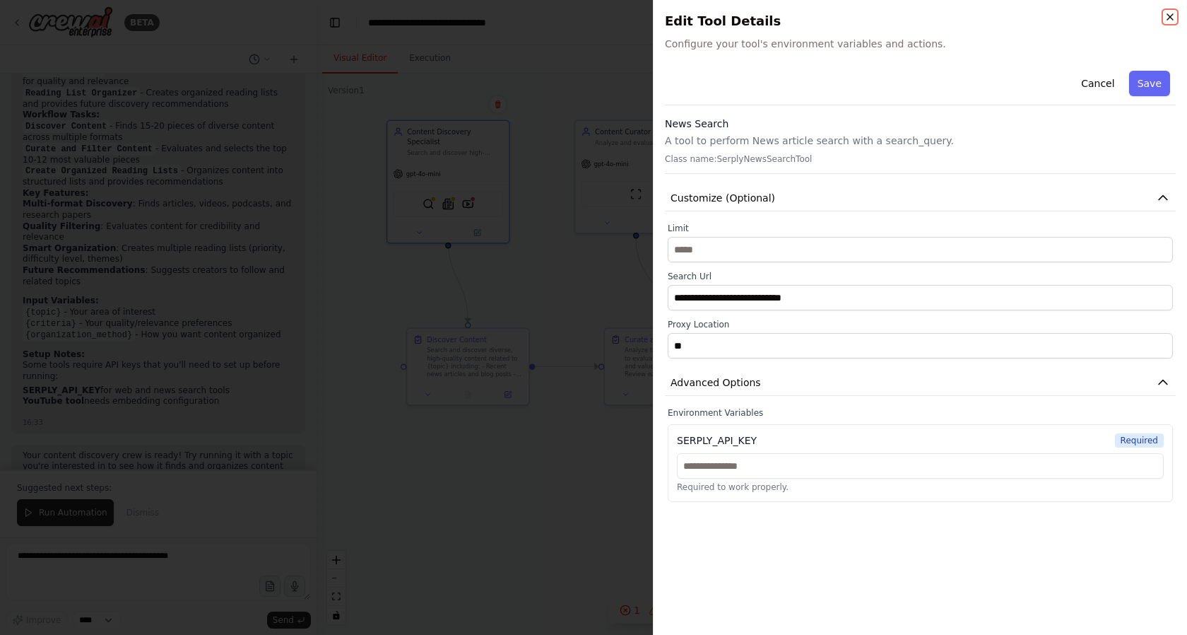
click at [1167, 16] on icon "button" at bounding box center [1169, 16] width 11 height 11
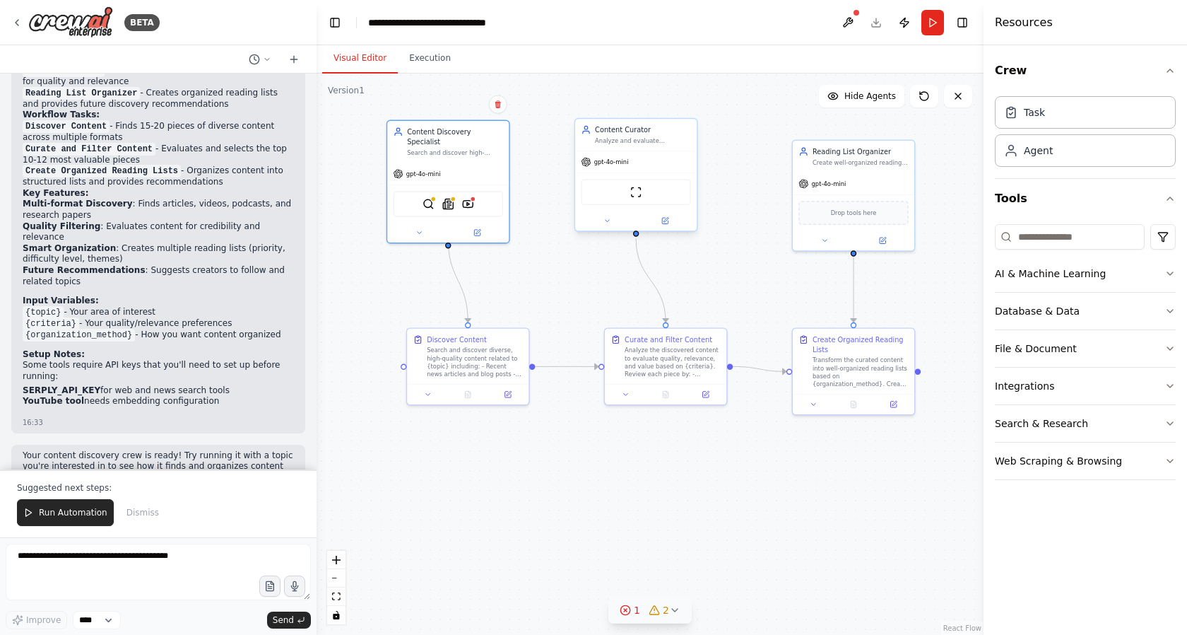
click at [637, 156] on div "gpt-4o-mini" at bounding box center [636, 162] width 122 height 22
click at [614, 170] on div "gpt-4o-mini" at bounding box center [636, 162] width 122 height 22
click at [635, 196] on img at bounding box center [636, 192] width 12 height 12
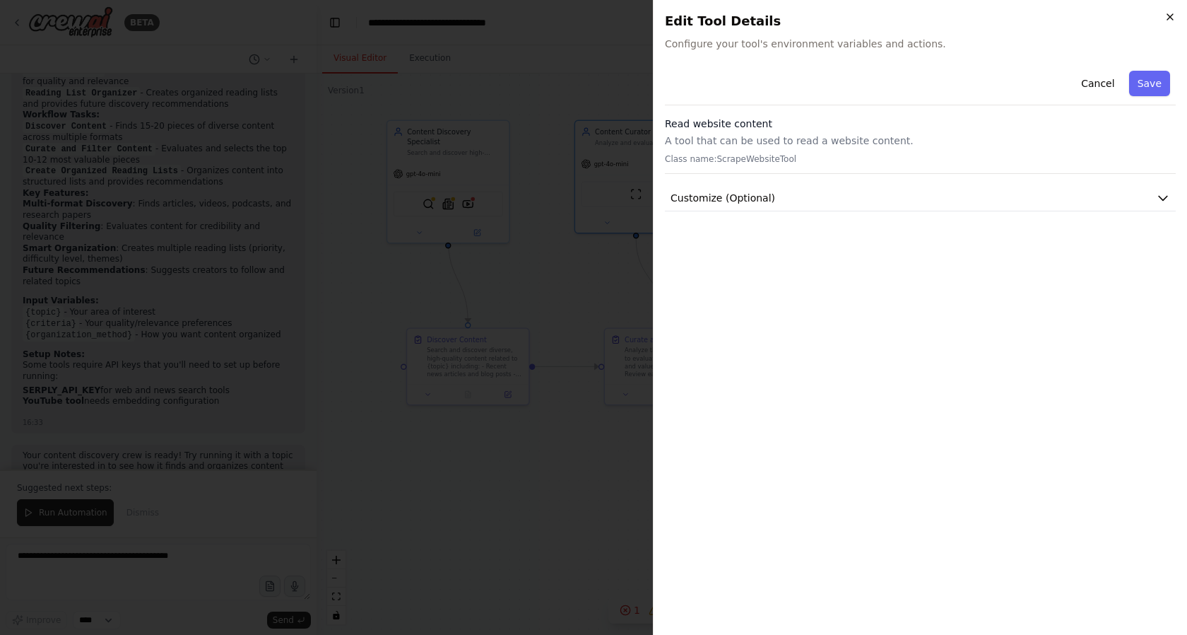
click at [1173, 18] on icon "button" at bounding box center [1169, 16] width 11 height 11
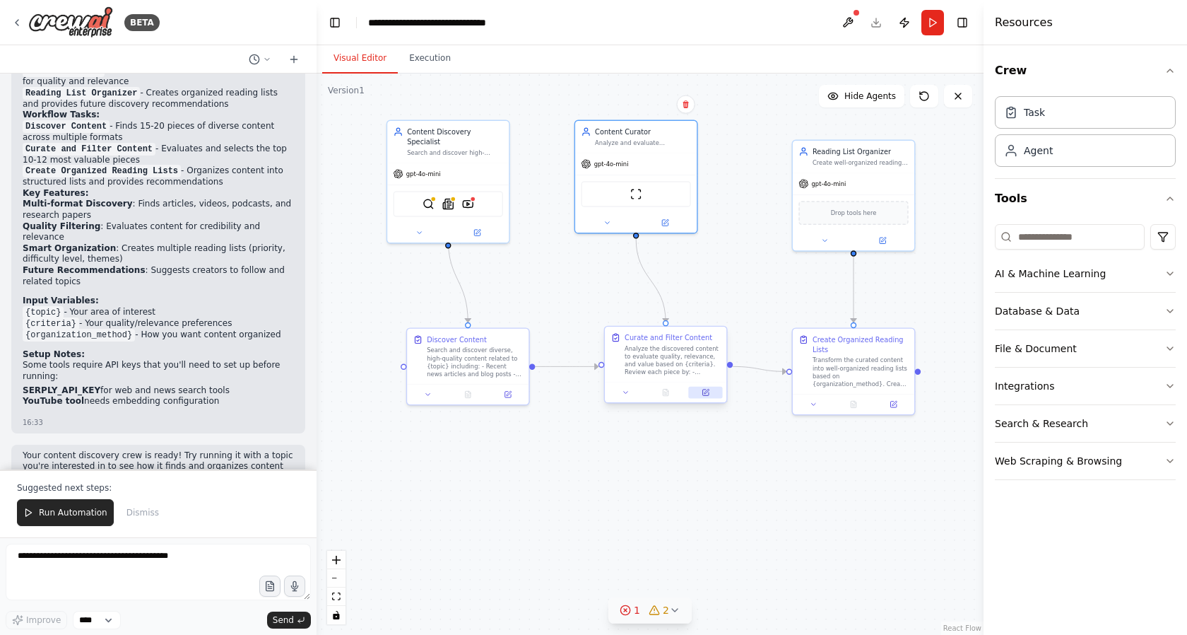
click at [702, 394] on icon at bounding box center [706, 393] width 8 height 8
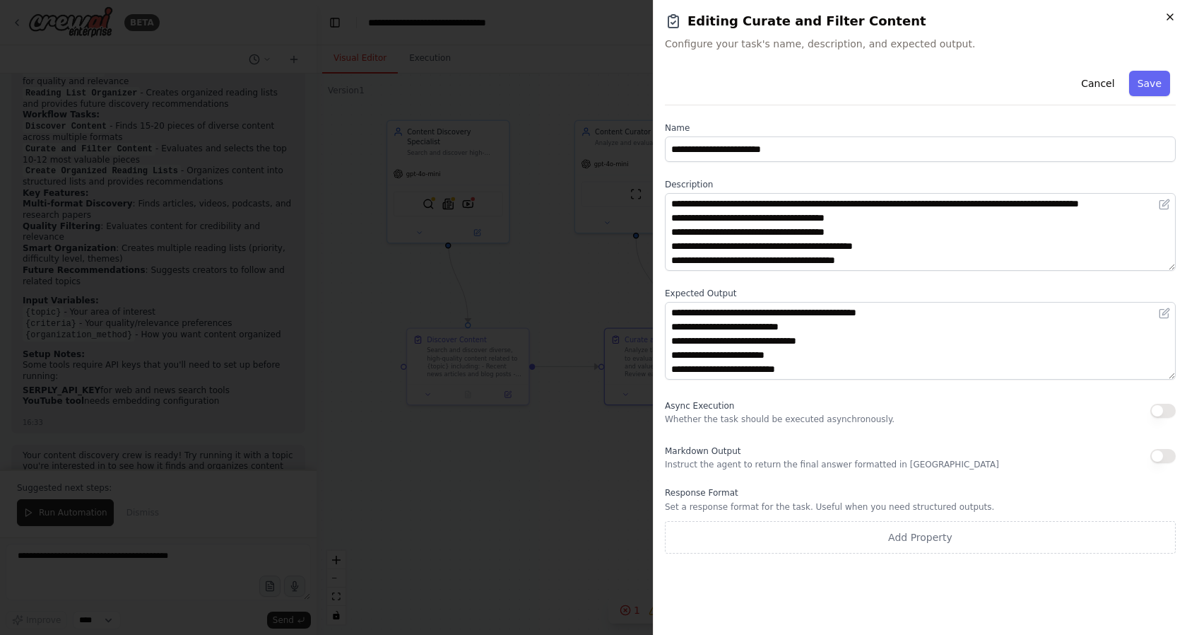
click at [1168, 18] on icon "button" at bounding box center [1169, 16] width 11 height 11
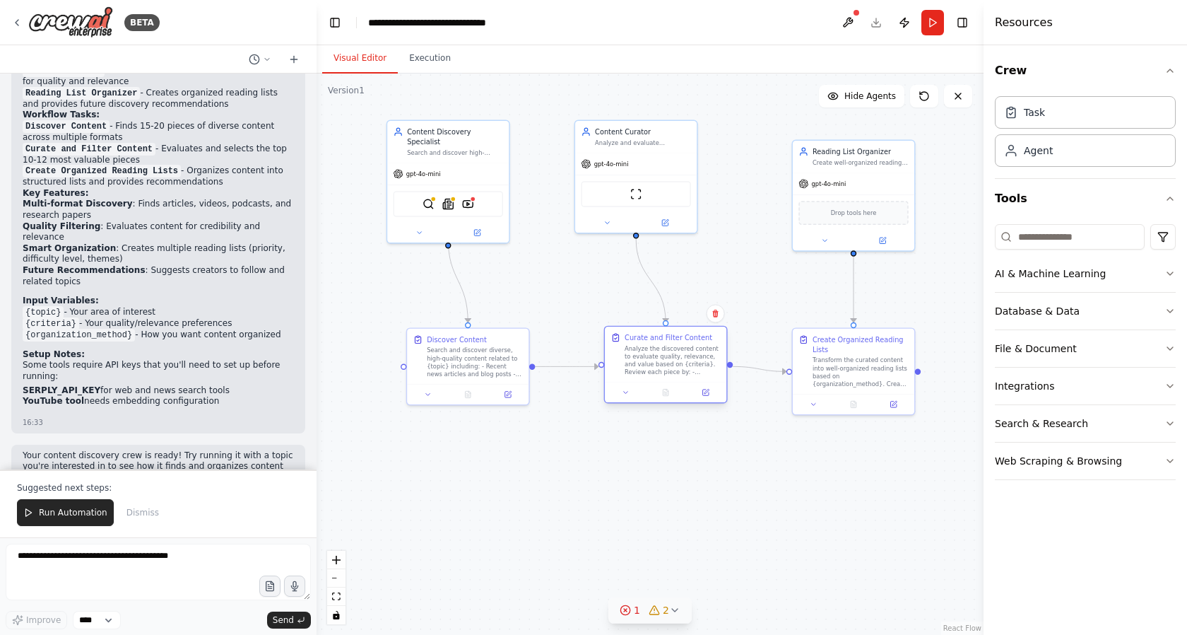
click at [622, 399] on div at bounding box center [666, 392] width 122 height 20
click at [631, 398] on button at bounding box center [626, 393] width 34 height 12
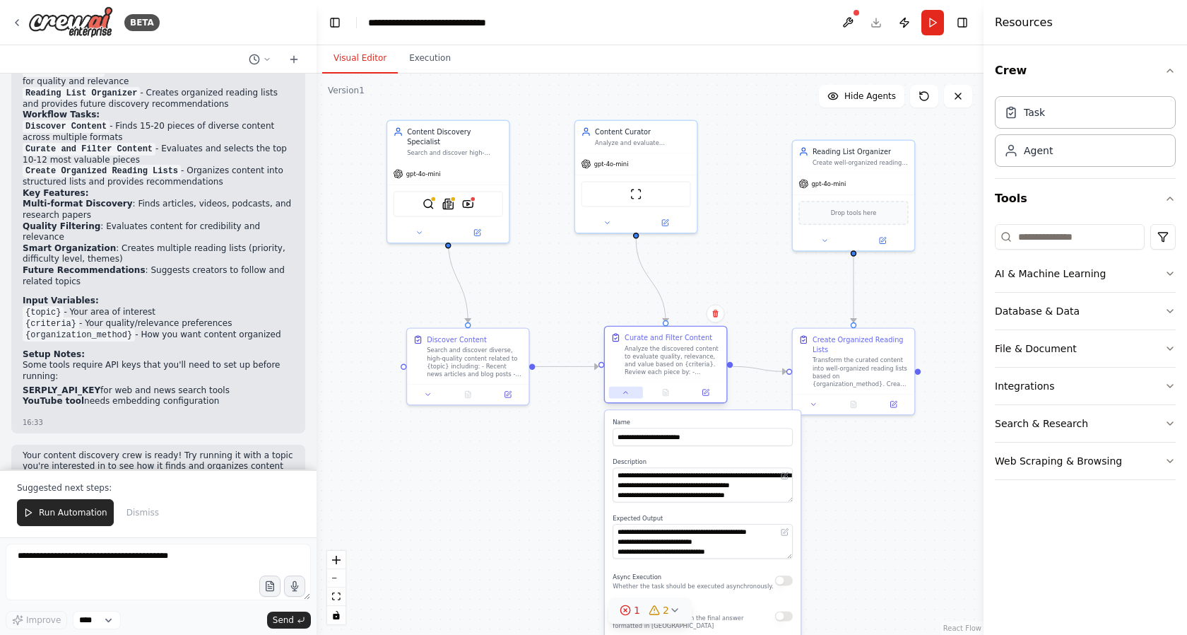
click at [631, 398] on button at bounding box center [626, 393] width 34 height 12
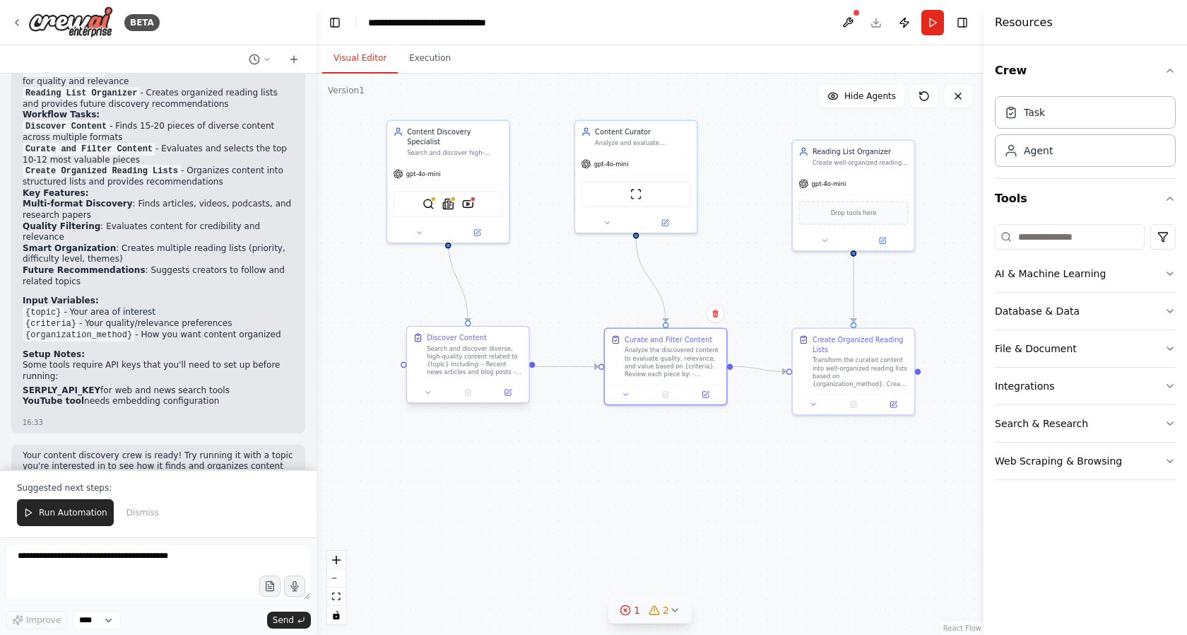
click at [430, 403] on div "Discover Content Search and discover diverse, high-quality content related to {…" at bounding box center [468, 366] width 124 height 78
click at [431, 394] on icon at bounding box center [428, 393] width 8 height 8
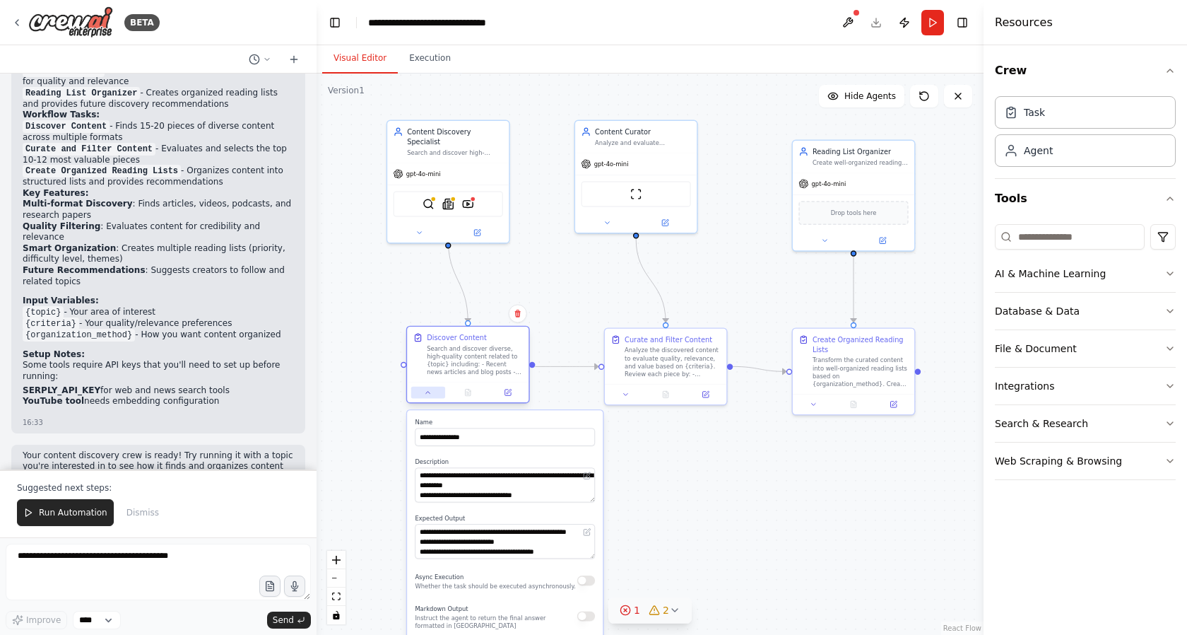
click at [431, 394] on icon at bounding box center [428, 393] width 8 height 8
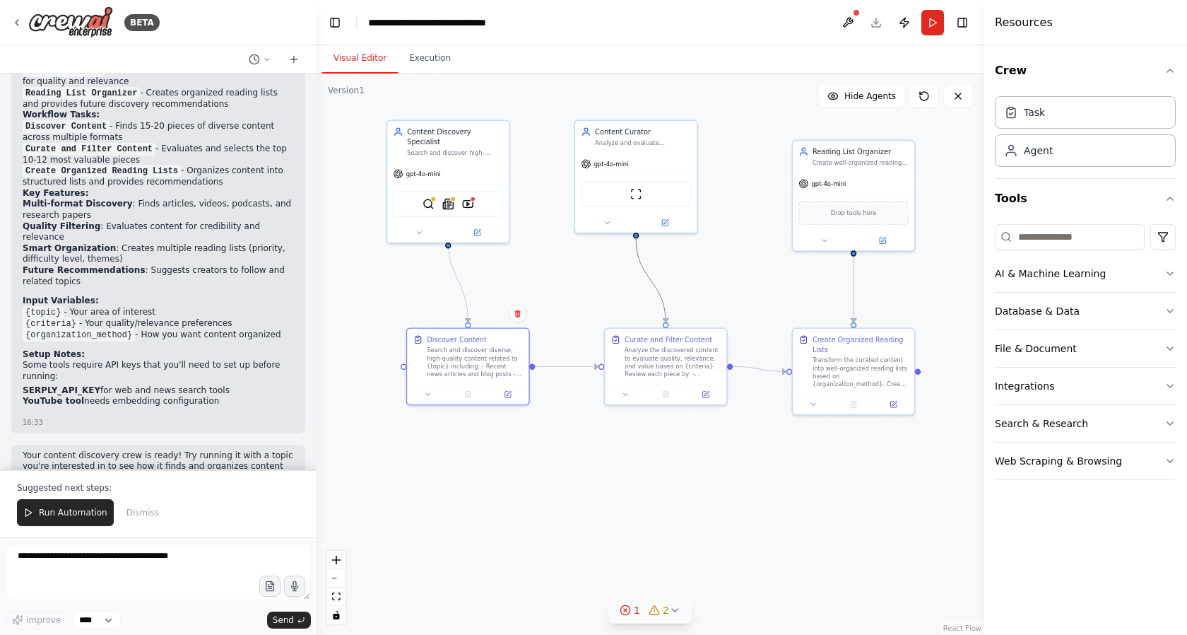
click at [642, 265] on icon "Edge from 0bdde515-1d55-408b-92e2-8bff2a3d5d59 to a1a8942b-8ee5-488a-b627-31496…" at bounding box center [651, 280] width 30 height 83
click at [607, 226] on button at bounding box center [607, 221] width 56 height 12
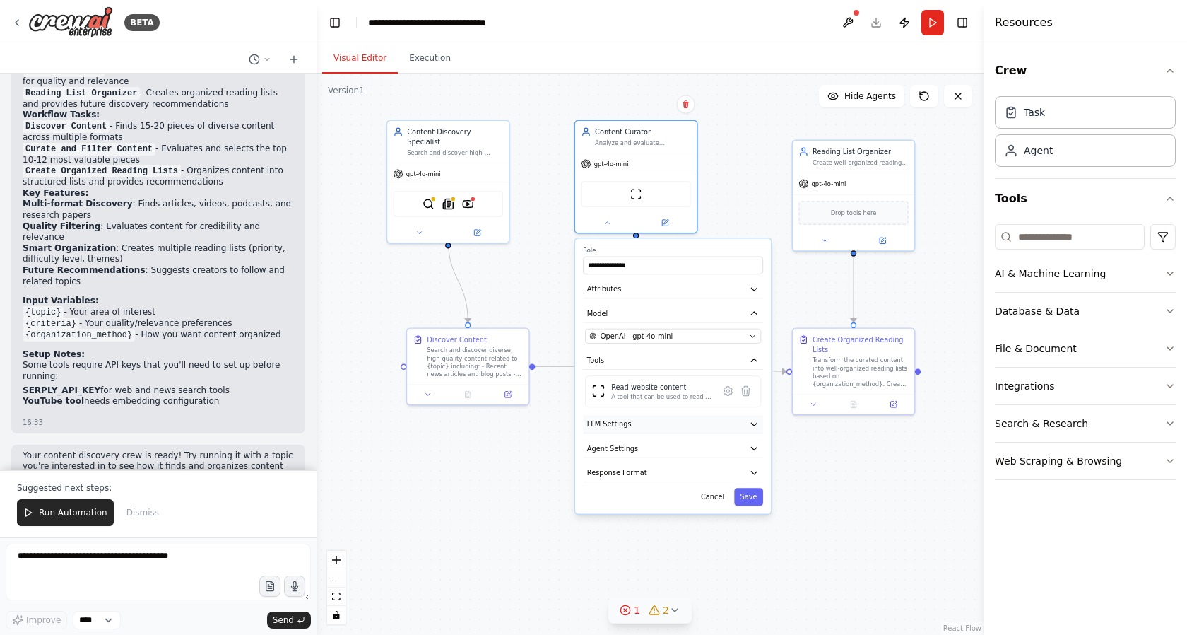
click at [753, 423] on icon "button" at bounding box center [754, 424] width 10 height 10
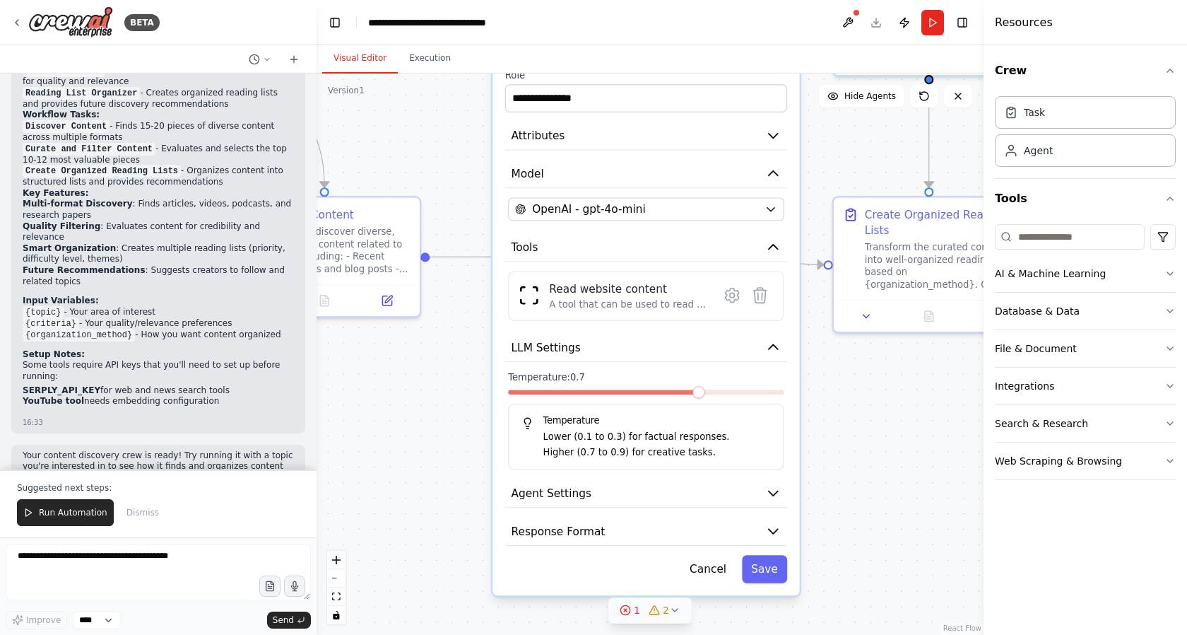
drag, startPoint x: 811, startPoint y: 425, endPoint x: 838, endPoint y: 175, distance: 251.6
click at [838, 194] on div ".deletable-edge-delete-btn { width: 20px; height: 20px; border: 0px solid #ffff…" at bounding box center [650, 353] width 667 height 561
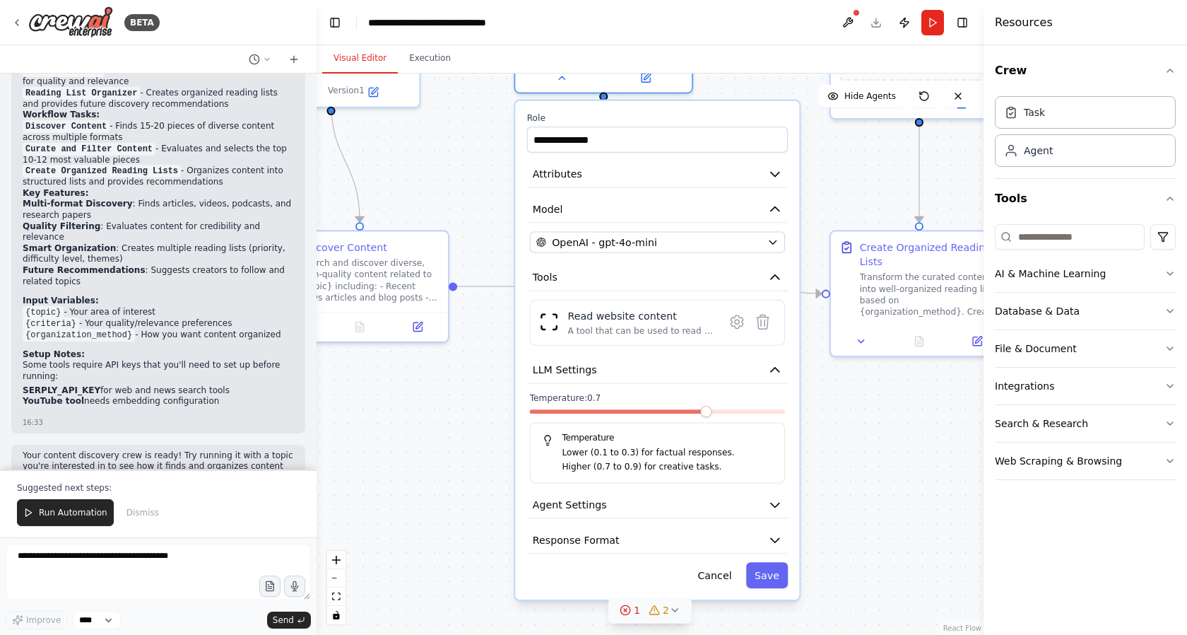
drag, startPoint x: 848, startPoint y: 291, endPoint x: 835, endPoint y: 441, distance: 150.4
click at [835, 441] on div ".deletable-edge-delete-btn { width: 20px; height: 20px; border: 0px solid #ffff…" at bounding box center [650, 353] width 667 height 561
click at [777, 175] on icon "button" at bounding box center [775, 174] width 14 height 14
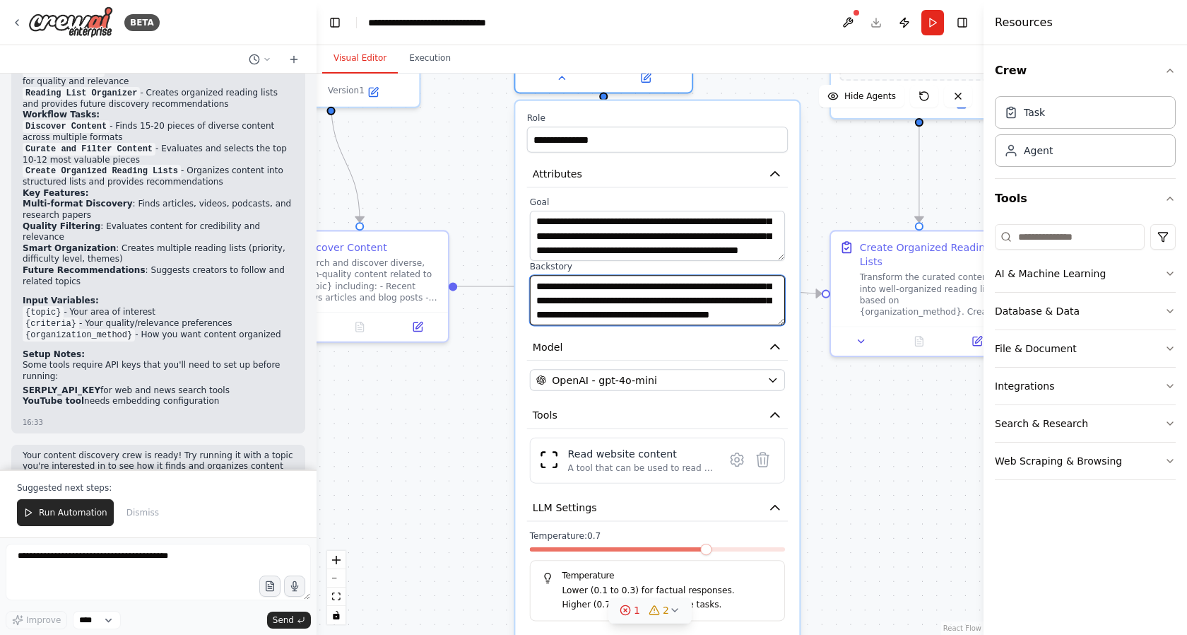
scroll to position [85, 0]
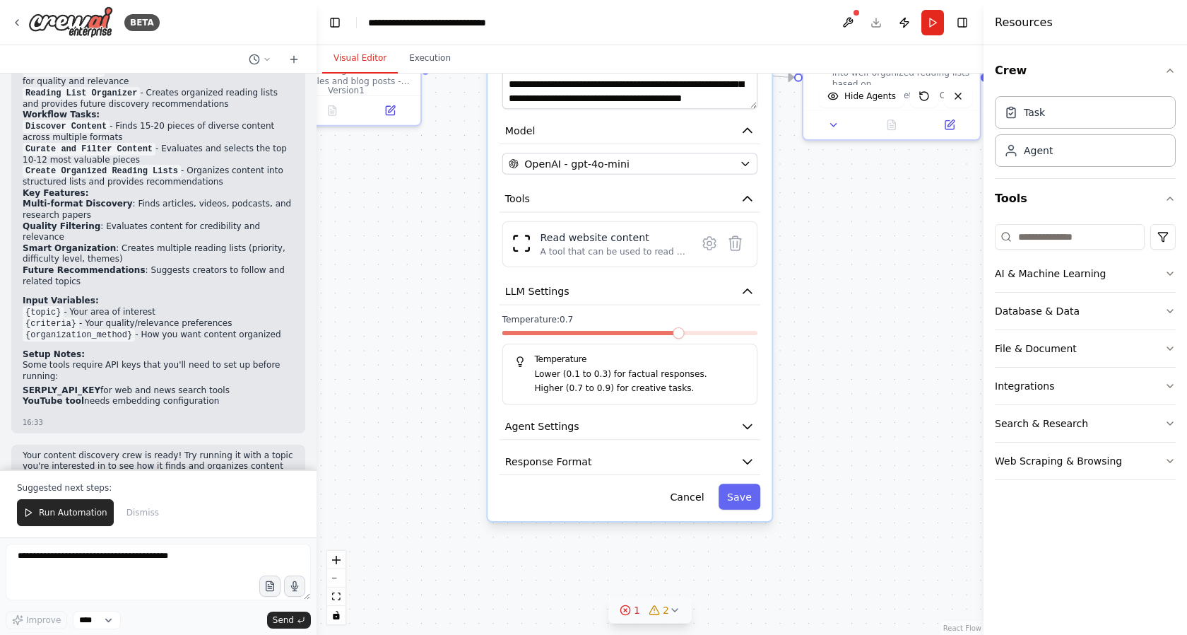
drag, startPoint x: 824, startPoint y: 398, endPoint x: 796, endPoint y: 182, distance: 218.0
click at [796, 182] on div ".deletable-edge-delete-btn { width: 20px; height: 20px; border: 0px solid #ffff…" at bounding box center [650, 353] width 667 height 561
click at [641, 249] on div "A tool that can be used to read a website content." at bounding box center [615, 251] width 148 height 11
click at [522, 250] on img at bounding box center [522, 243] width 20 height 20
click at [577, 241] on div "Read website content" at bounding box center [615, 237] width 148 height 14
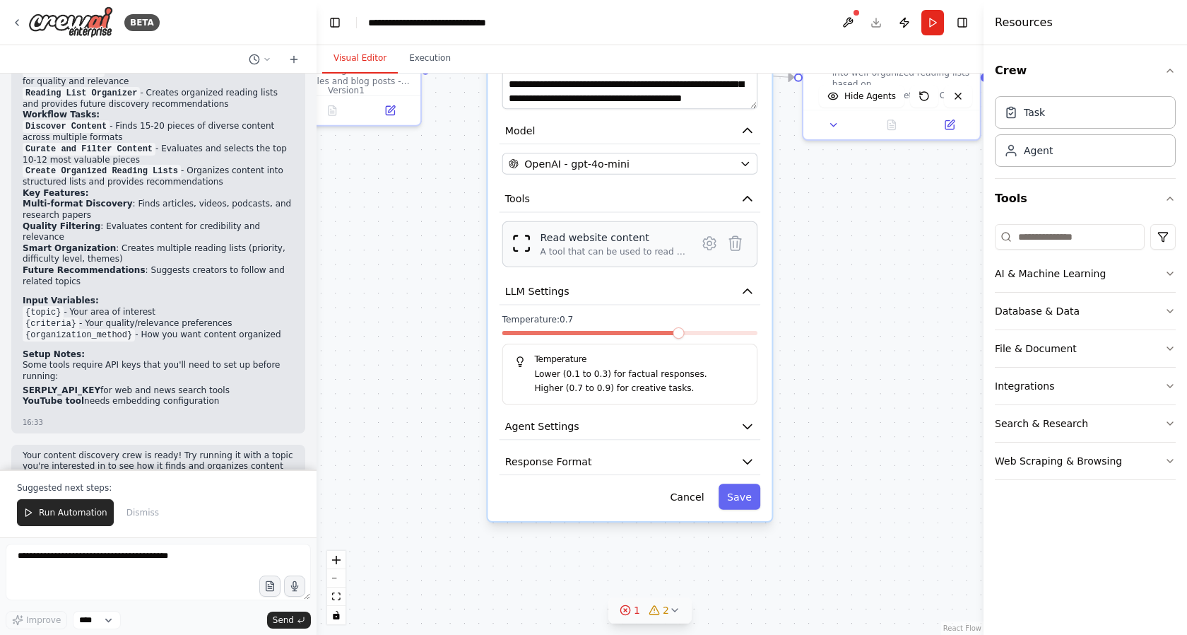
click at [577, 241] on div "Read website content" at bounding box center [615, 237] width 148 height 14
click at [747, 164] on icon "button" at bounding box center [745, 163] width 11 height 11
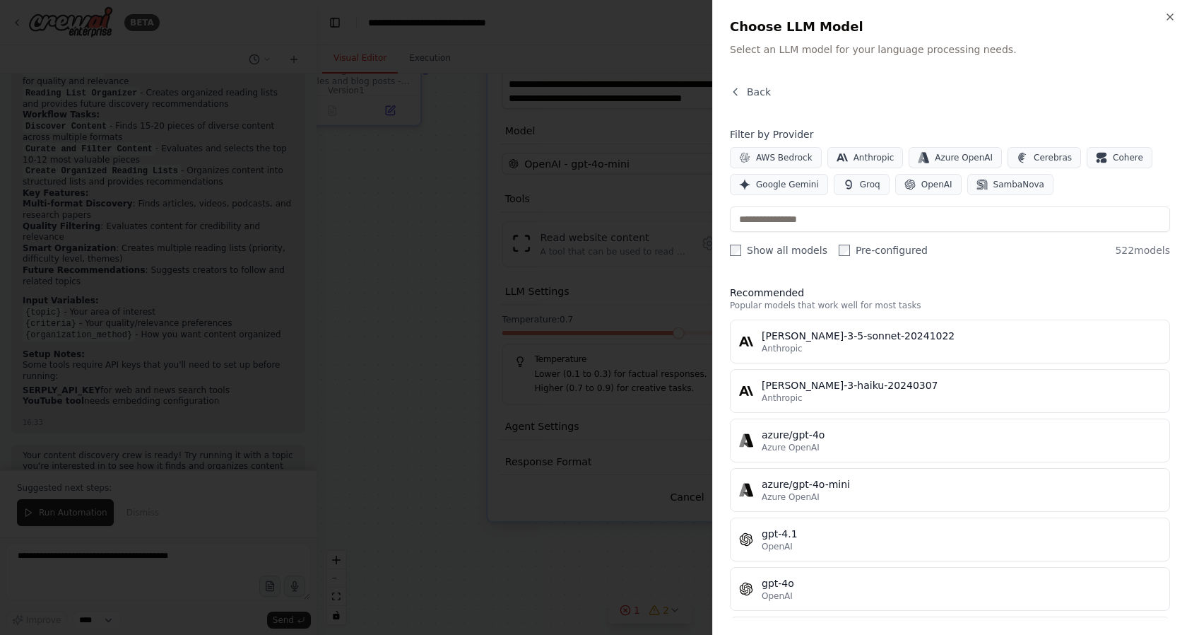
click at [1170, 10] on div "Close Choose LLM Model Select an LLM model for your language processing needs. …" at bounding box center [949, 317] width 475 height 635
click at [1171, 18] on icon "button" at bounding box center [1170, 17] width 6 height 6
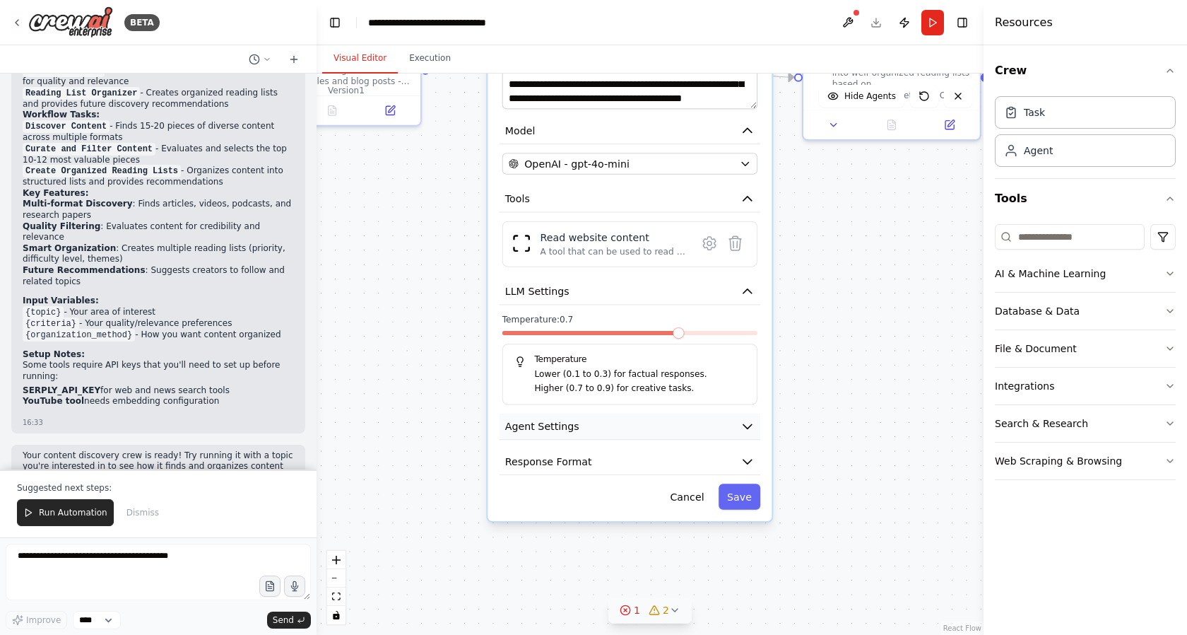
click at [758, 428] on button "Agent Settings" at bounding box center [630, 426] width 261 height 27
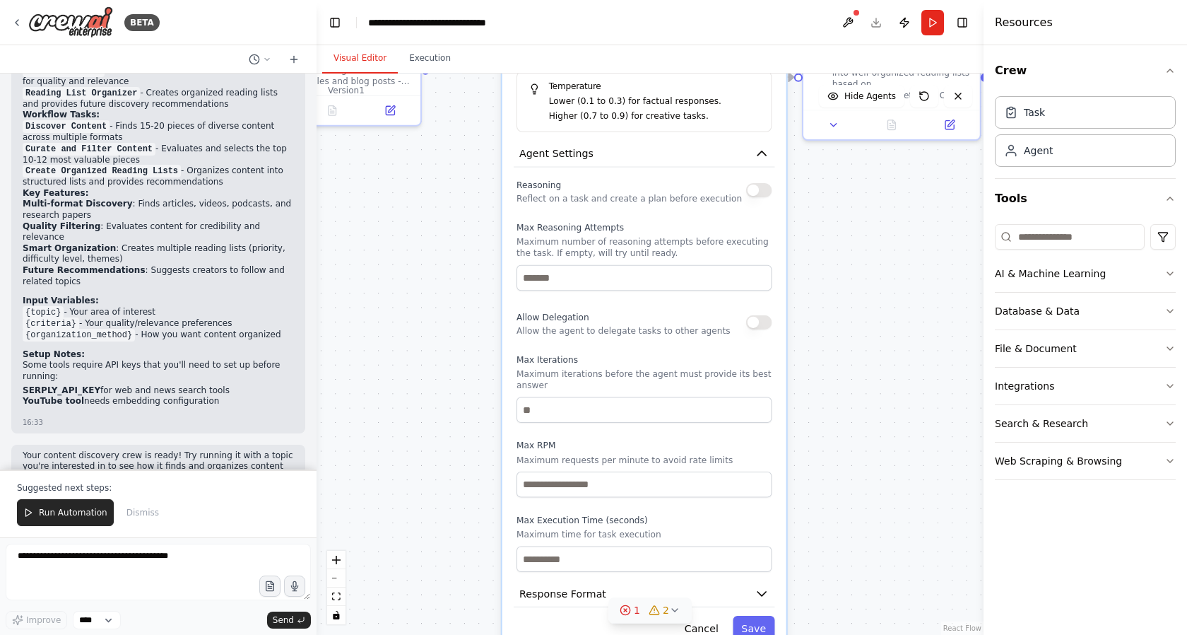
drag, startPoint x: 714, startPoint y: 418, endPoint x: 722, endPoint y: 138, distance: 280.6
click at [722, 138] on div "**********" at bounding box center [644, 132] width 284 height 1041
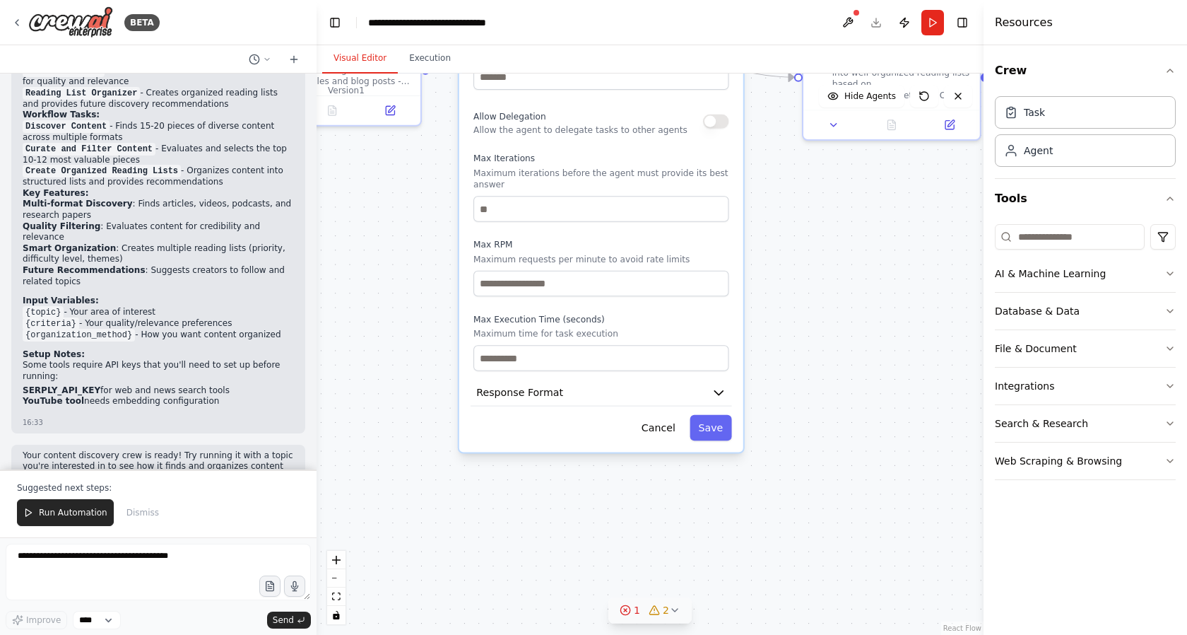
drag, startPoint x: 712, startPoint y: 364, endPoint x: 664, endPoint y: 151, distance: 218.6
click at [664, 151] on div "Reasoning Reflect on a task and create a plan before execution Max Reasoning At…" at bounding box center [600, 173] width 255 height 396
click at [717, 396] on icon "button" at bounding box center [719, 392] width 14 height 14
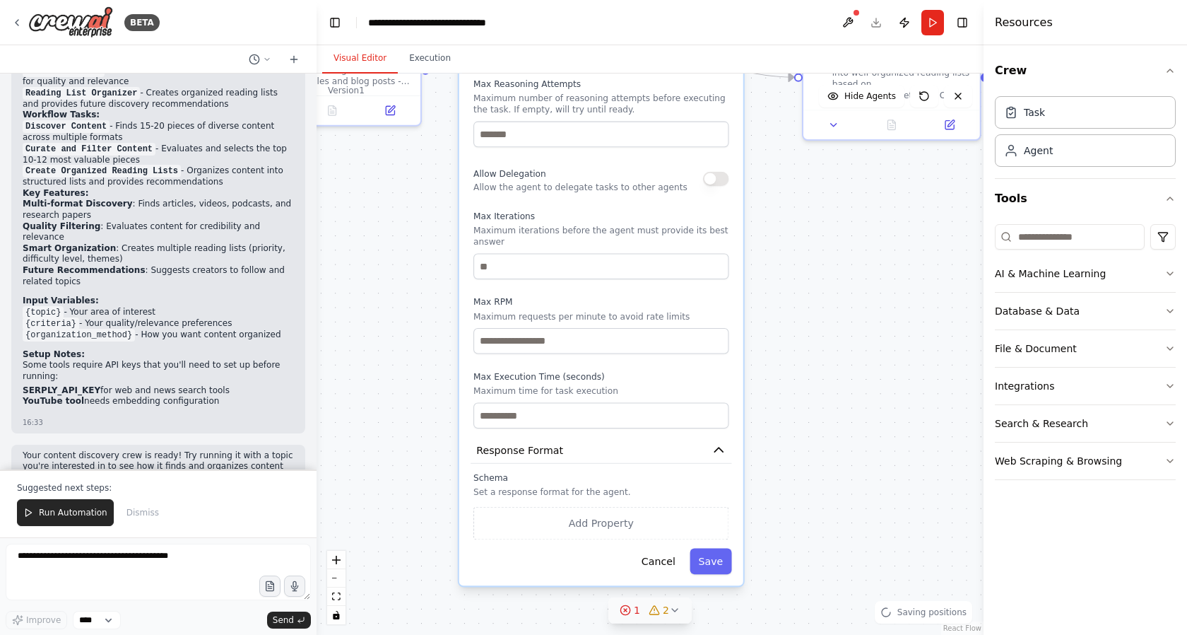
drag, startPoint x: 691, startPoint y: 423, endPoint x: 700, endPoint y: 513, distance: 90.1
click at [700, 513] on div "Schema Set a response format for the agent. Add Property" at bounding box center [600, 505] width 255 height 67
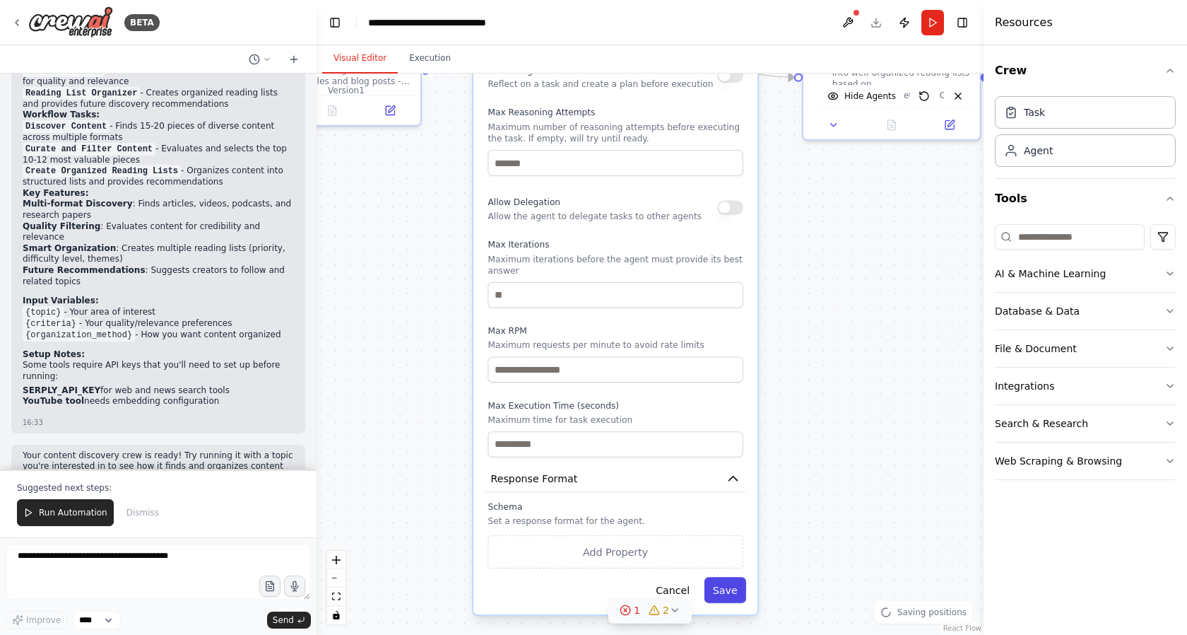
click at [725, 584] on button "Save" at bounding box center [725, 590] width 42 height 26
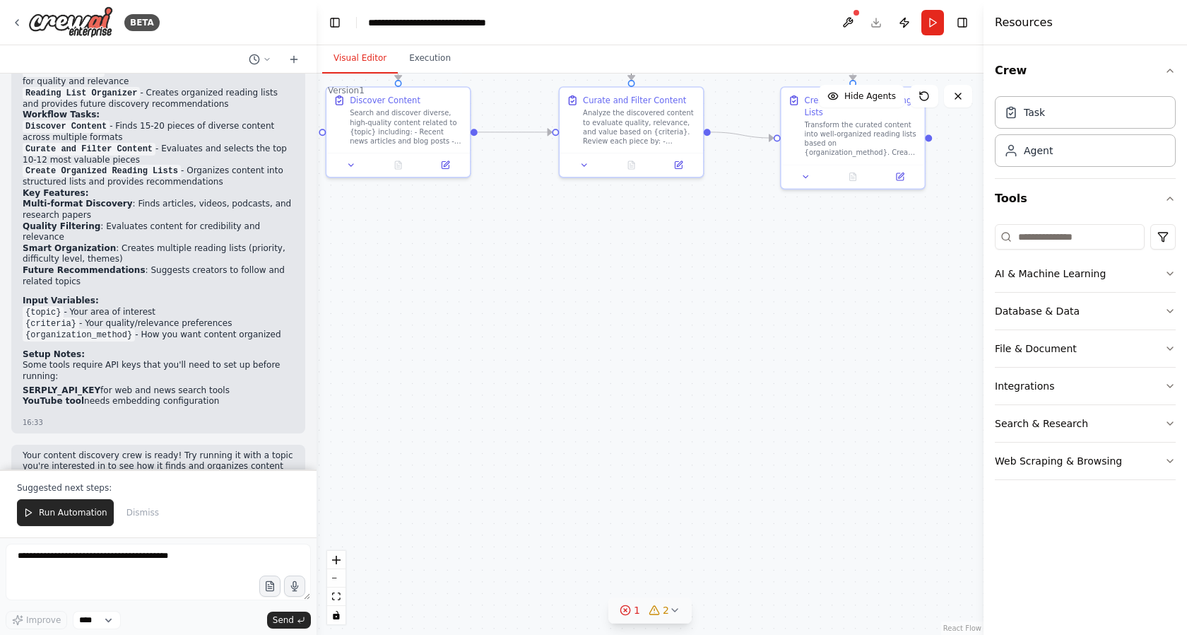
drag, startPoint x: 630, startPoint y: 290, endPoint x: 623, endPoint y: 474, distance: 183.8
click at [617, 468] on div ".deletable-edge-delete-btn { width: 20px; height: 20px; border: 0px solid #ffff…" at bounding box center [650, 353] width 667 height 561
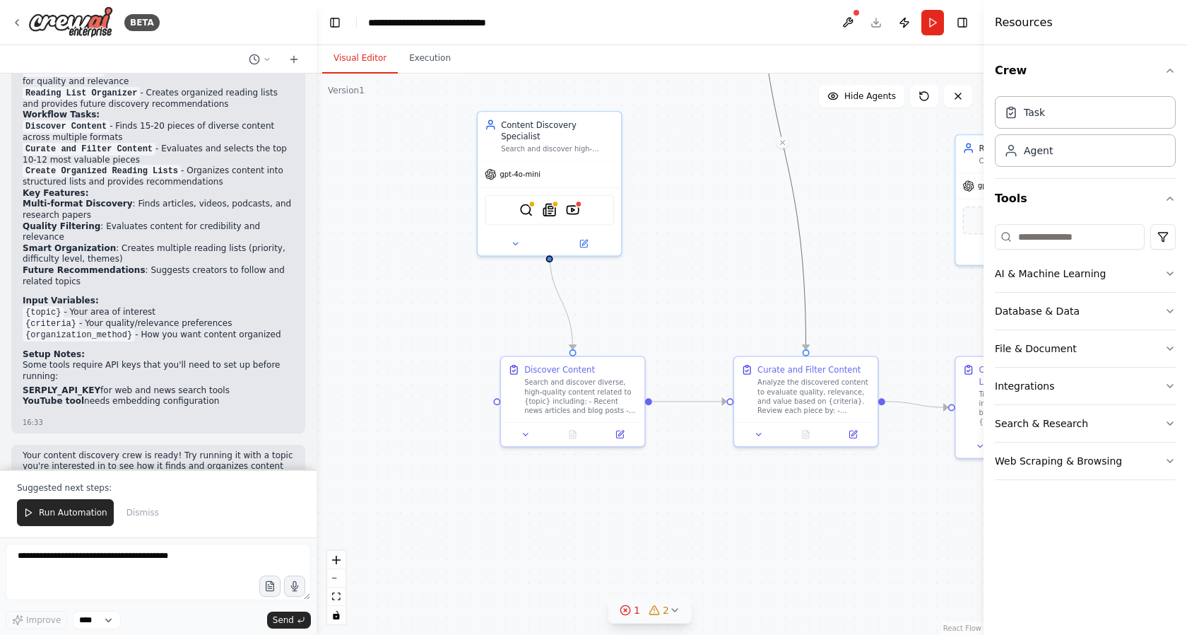
drag, startPoint x: 711, startPoint y: 442, endPoint x: 830, endPoint y: 524, distance: 144.3
click at [893, 533] on div ".deletable-edge-delete-btn { width: 20px; height: 20px; border: 0px solid #ffff…" at bounding box center [650, 353] width 667 height 561
click at [673, 407] on div ".deletable-edge-delete-btn { width: 20px; height: 20px; border: 0px solid #ffff…" at bounding box center [650, 353] width 667 height 561
click at [670, 401] on icon "Edge from b5a7248e-a9d7-4d88-bdbb-c84ccc206b85 to a1a8942b-8ee5-488a-b627-31496…" at bounding box center [684, 401] width 75 height 0
click at [650, 400] on circle "Edge from b5a7248e-a9d7-4d88-bdbb-c84ccc206b85 to a1a8942b-8ee5-488a-b627-31496…" at bounding box center [652, 401] width 11 height 11
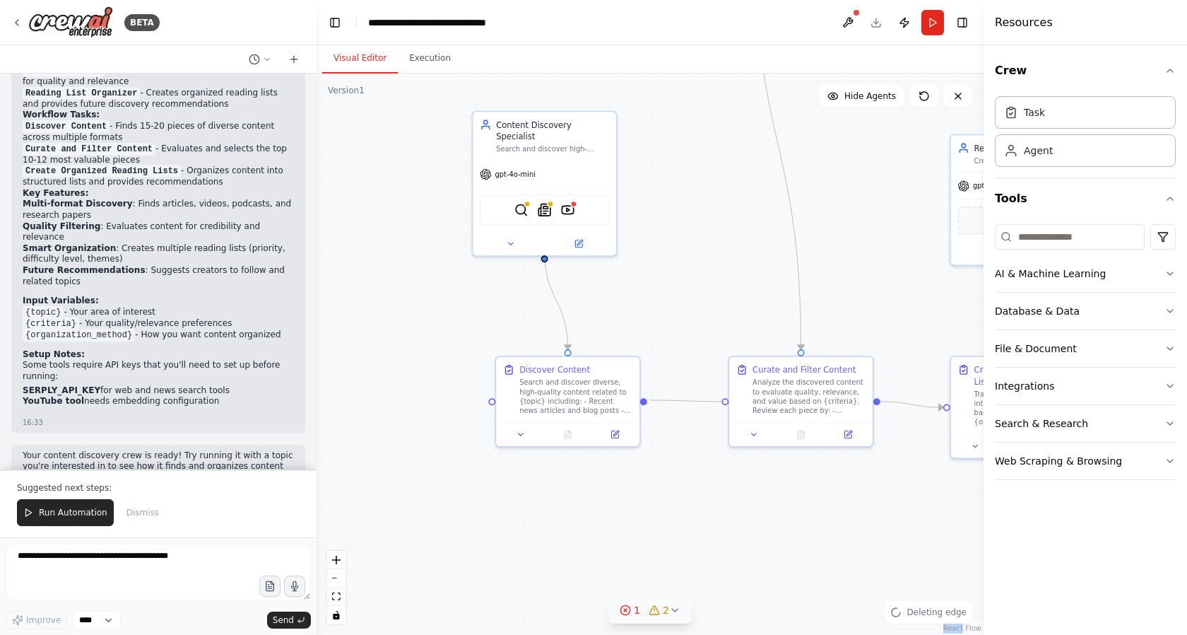
click at [650, 400] on circle "Edge from b5a7248e-a9d7-4d88-bdbb-c84ccc206b85 to a1a8942b-8ee5-488a-b627-31496…" at bounding box center [652, 401] width 11 height 11
click at [647, 401] on div ".deletable-edge-delete-btn { width: 20px; height: 20px; border: 0px solid #ffff…" at bounding box center [650, 353] width 667 height 561
click at [668, 404] on div ".deletable-edge-delete-btn { width: 20px; height: 20px; border: 0px solid #ffff…" at bounding box center [650, 353] width 667 height 561
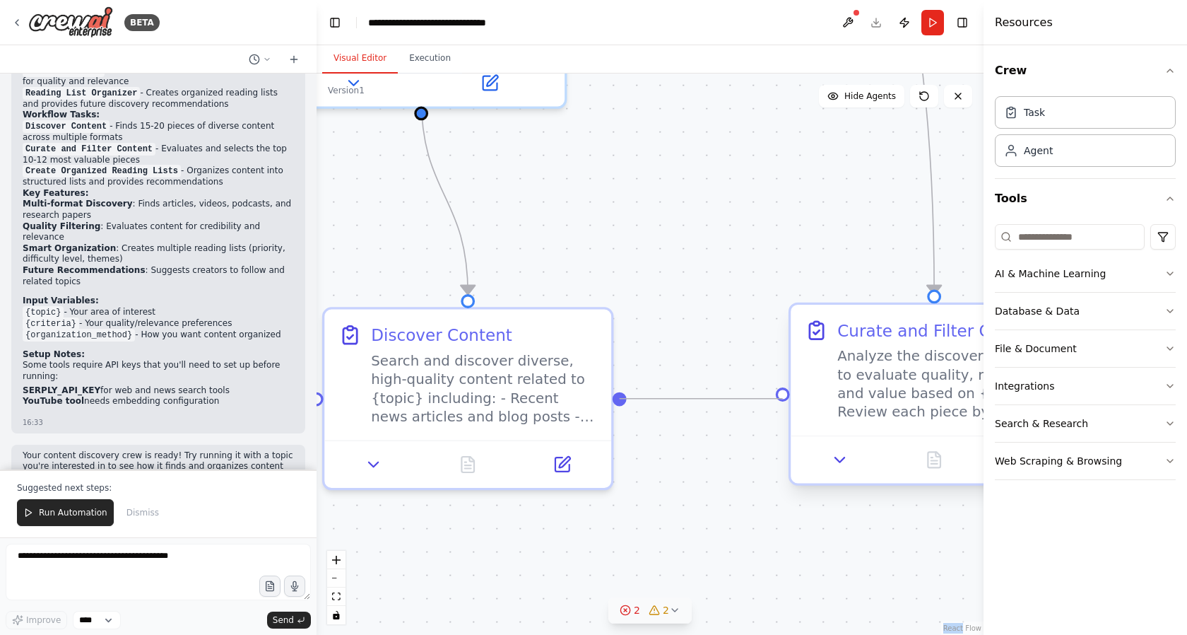
drag, startPoint x: 625, startPoint y: 400, endPoint x: 780, endPoint y: 393, distance: 154.9
click at [780, 393] on div "Content Discovery Specialist Search and discover high-quality articles, videos,…" at bounding box center [942, 420] width 1101 height 926
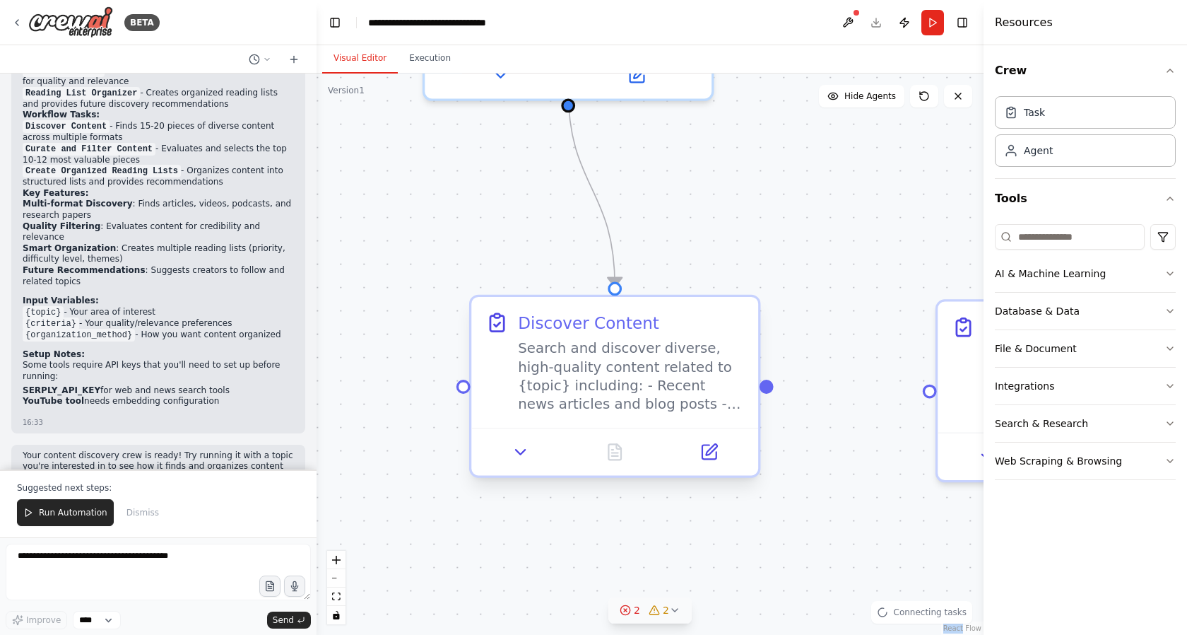
drag, startPoint x: 654, startPoint y: 397, endPoint x: 676, endPoint y: 406, distance: 23.8
click at [676, 406] on div ".deletable-edge-delete-btn { width: 20px; height: 20px; border: 0px solid #ffff…" at bounding box center [650, 353] width 667 height 561
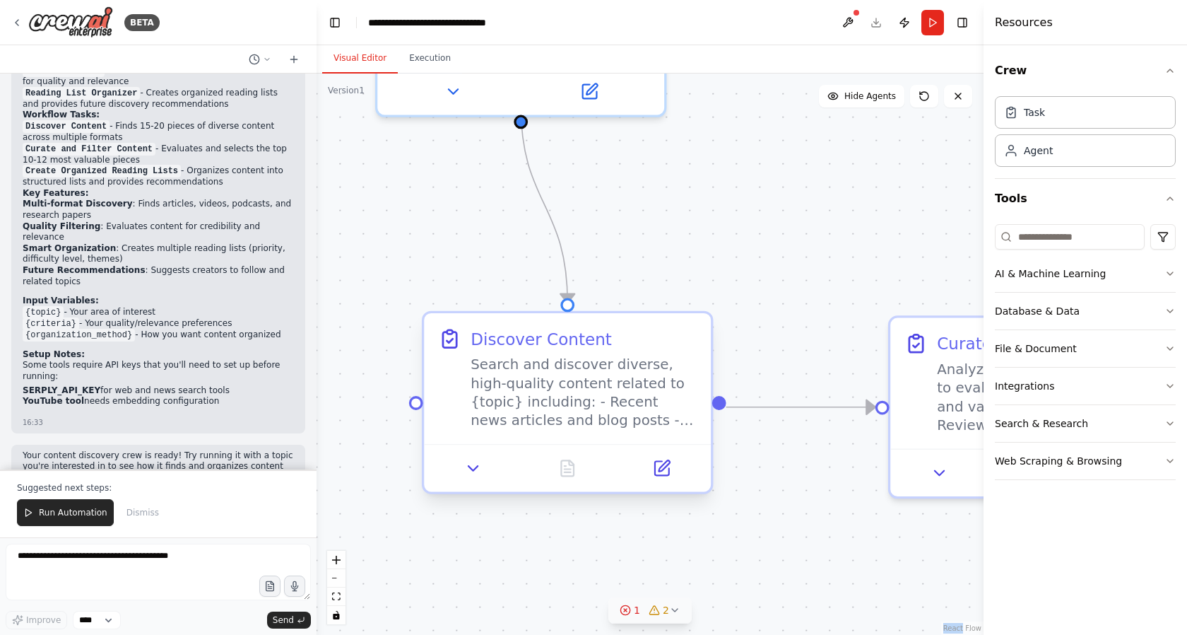
drag, startPoint x: 673, startPoint y: 411, endPoint x: 723, endPoint y: 408, distance: 49.5
click at [723, 408] on div ".deletable-edge-delete-btn { width: 20px; height: 20px; border: 0px solid #ffff…" at bounding box center [650, 353] width 667 height 561
click at [767, 469] on div ".deletable-edge-delete-btn { width: 20px; height: 20px; border: 0px solid #ffff…" at bounding box center [650, 353] width 667 height 561
click at [763, 407] on icon "Edge from b5a7248e-a9d7-4d88-bdbb-c84ccc206b85 to a1a8942b-8ee5-488a-b627-31496…" at bounding box center [800, 407] width 149 height 0
click at [786, 448] on div ".deletable-edge-delete-btn { width: 20px; height: 20px; border: 0px solid #ffff…" at bounding box center [650, 353] width 667 height 561
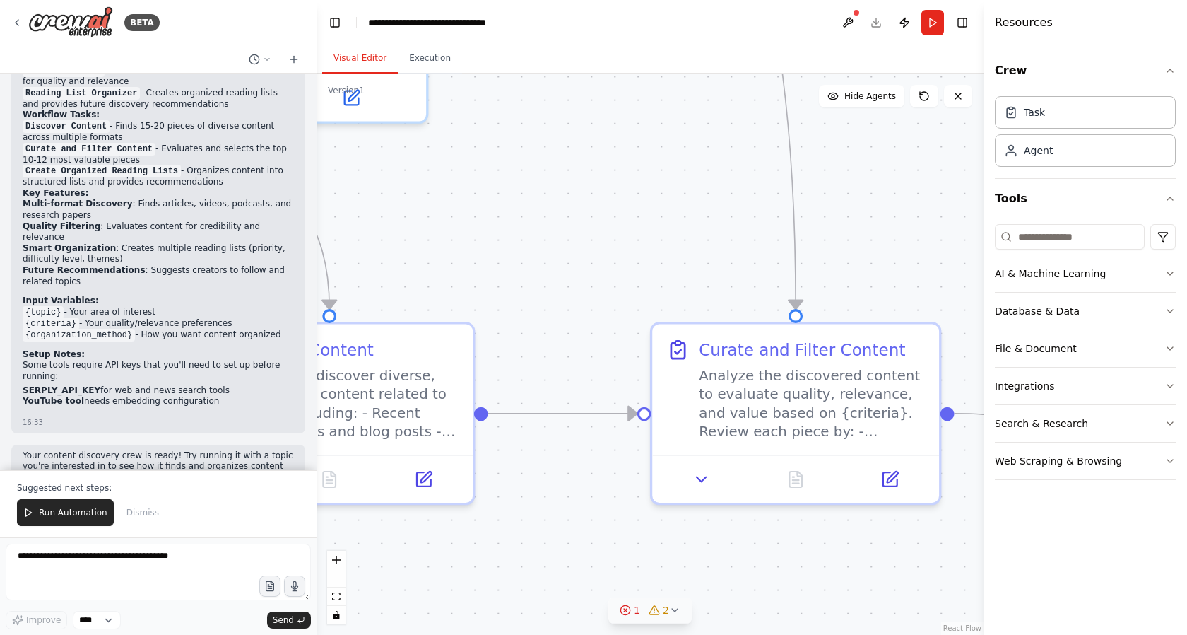
drag, startPoint x: 823, startPoint y: 358, endPoint x: 601, endPoint y: 357, distance: 221.9
click at [601, 358] on div ".deletable-edge-delete-btn { width: 20px; height: 20px; border: 0px solid #ffff…" at bounding box center [650, 353] width 667 height 561
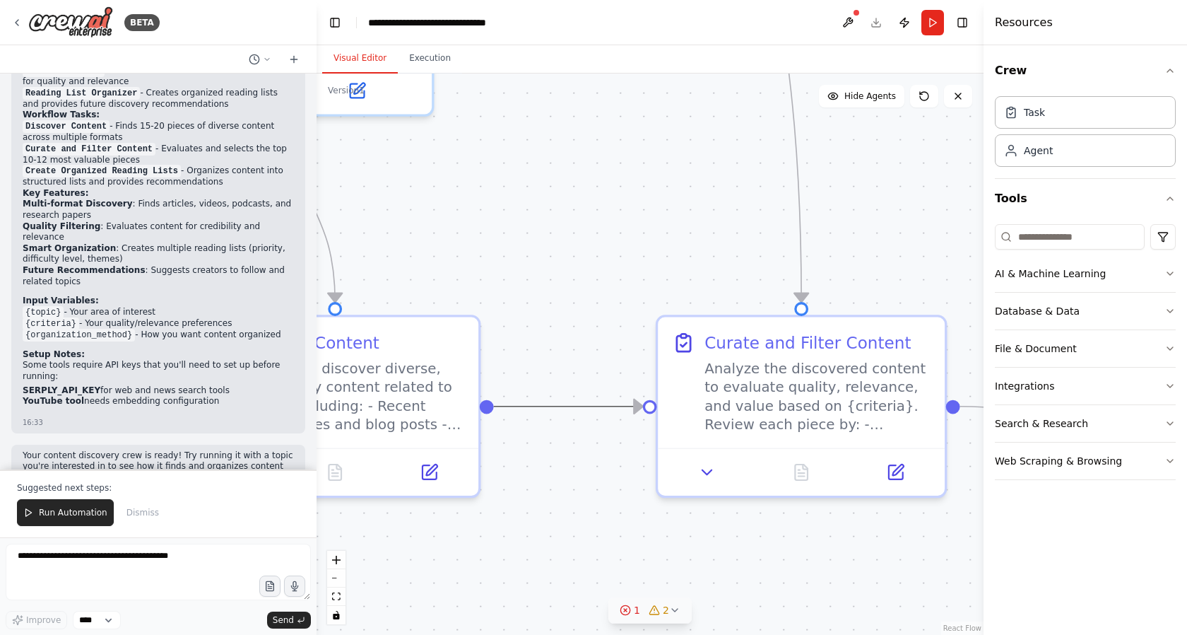
drag, startPoint x: 566, startPoint y: 406, endPoint x: 574, endPoint y: 426, distance: 21.9
click at [574, 426] on div ".deletable-edge-delete-btn { width: 20px; height: 20px; border: 0px solid #ffff…" at bounding box center [650, 353] width 667 height 561
drag, startPoint x: 635, startPoint y: 413, endPoint x: 642, endPoint y: 420, distance: 10.0
click at [642, 420] on div ".deletable-edge-delete-btn { width: 20px; height: 20px; border: 0px solid #ffff…" at bounding box center [650, 353] width 667 height 561
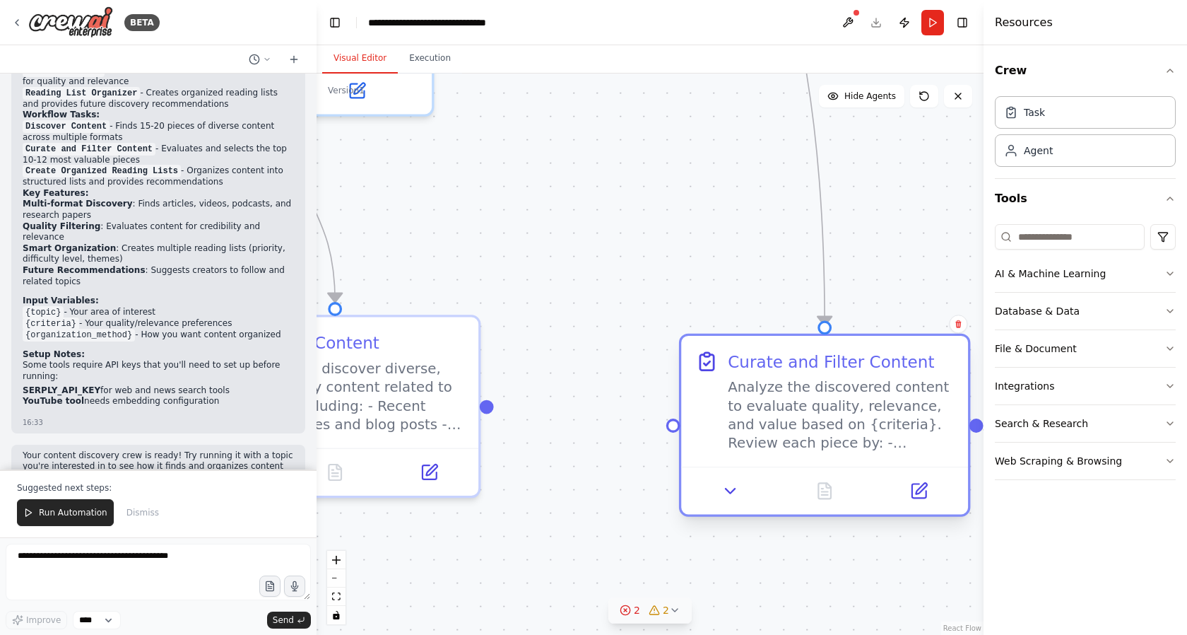
drag, startPoint x: 731, startPoint y: 408, endPoint x: 741, endPoint y: 425, distance: 19.3
click at [741, 425] on div "Analyze the discovered content to evaluate quality, relevance, and value based …" at bounding box center [841, 414] width 226 height 75
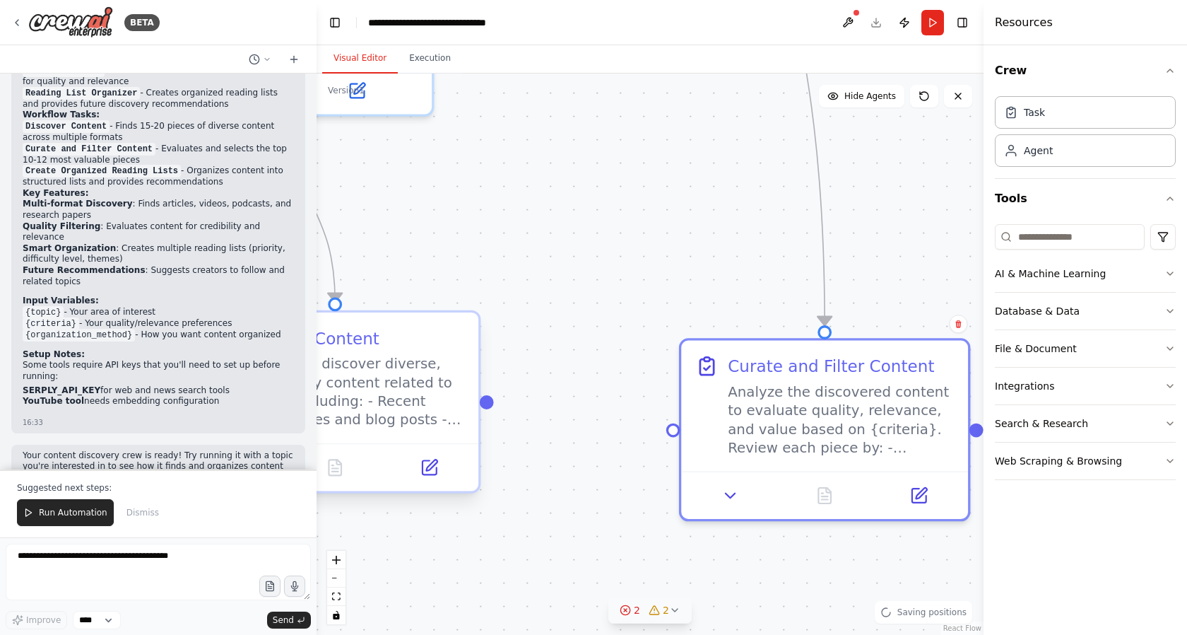
click at [490, 410] on div ".deletable-edge-delete-btn { width: 20px; height: 20px; border: 0px solid #ffff…" at bounding box center [650, 353] width 667 height 561
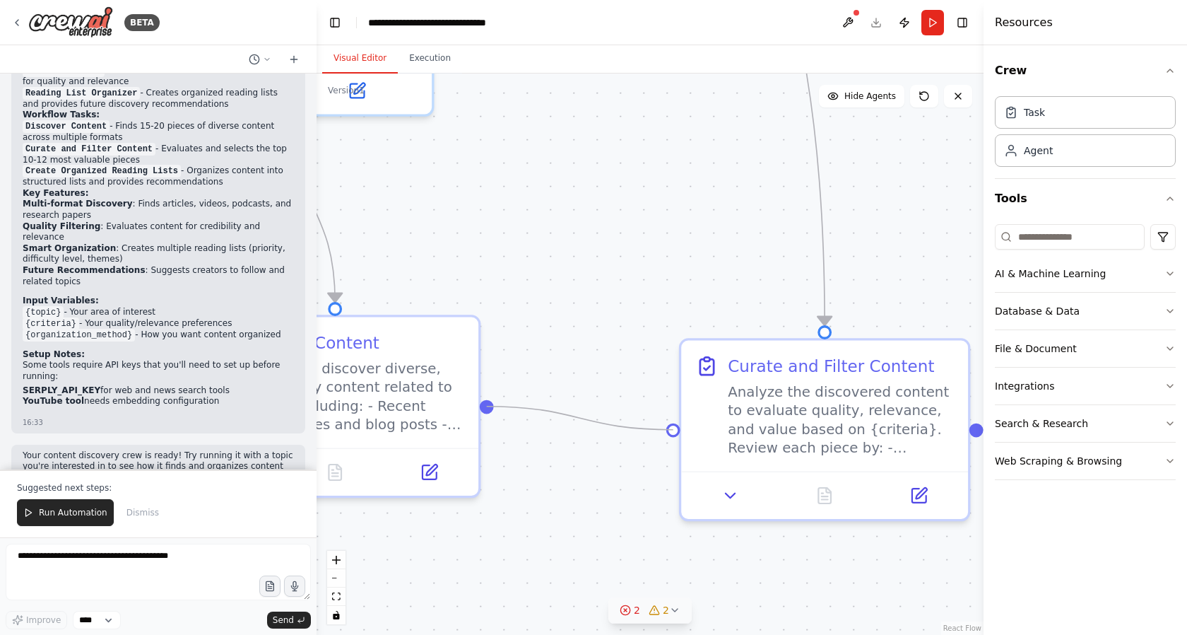
drag, startPoint x: 488, startPoint y: 403, endPoint x: 659, endPoint y: 436, distance: 174.9
click at [659, 436] on div ".deletable-edge-delete-btn { width: 20px; height: 20px; border: 0px solid #ffff…" at bounding box center [650, 353] width 667 height 561
click at [594, 418] on icon "Edge from b5a7248e-a9d7-4d88-bdbb-c84ccc206b85 to a1a8942b-8ee5-488a-b627-31496…" at bounding box center [580, 417] width 172 height 23
click at [437, 472] on icon at bounding box center [429, 467] width 18 height 18
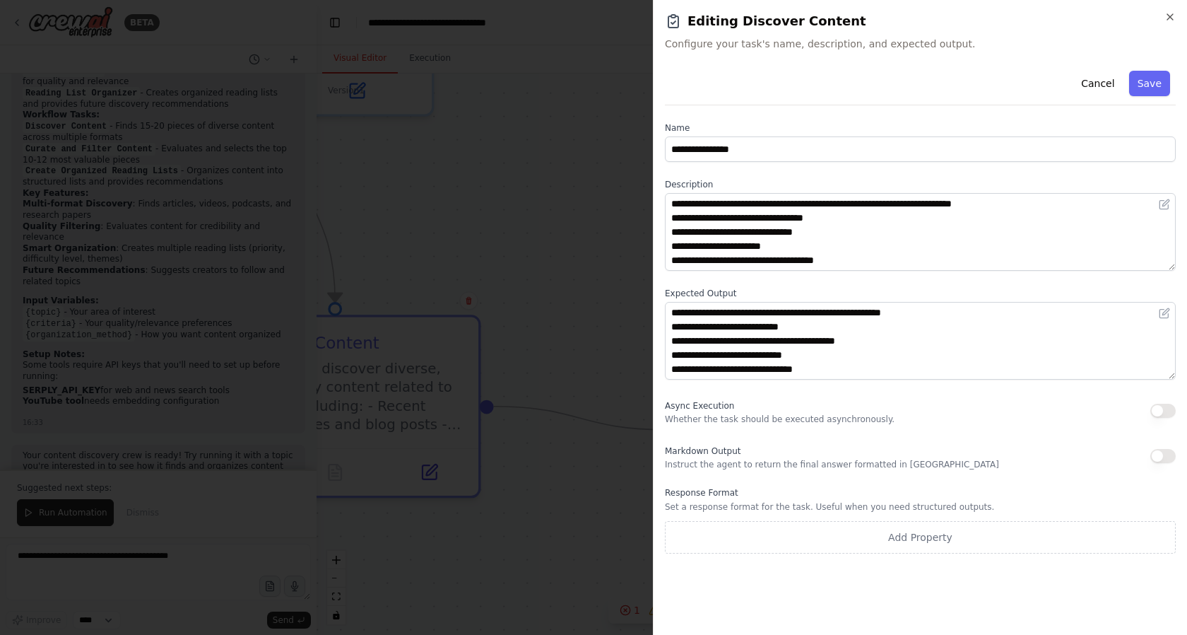
click at [604, 369] on div at bounding box center [593, 317] width 1187 height 635
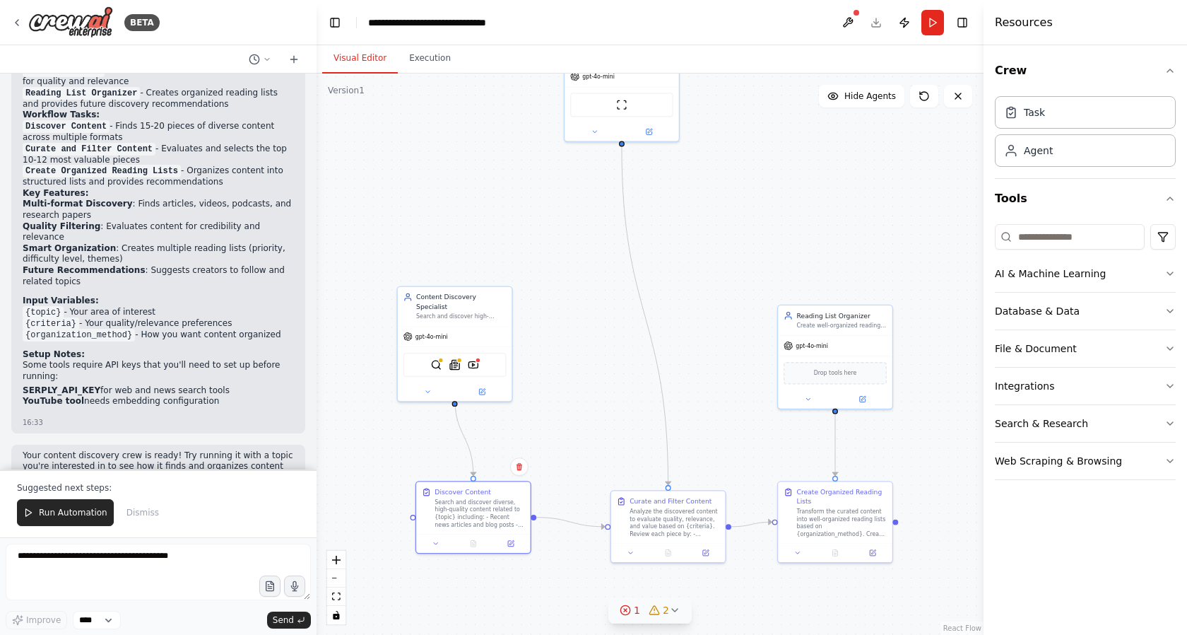
drag, startPoint x: 772, startPoint y: 257, endPoint x: 719, endPoint y: 375, distance: 129.6
click at [719, 375] on div ".deletable-edge-delete-btn { width: 20px; height: 20px; border: 0px solid #ffff…" at bounding box center [650, 353] width 667 height 561
drag, startPoint x: 645, startPoint y: 113, endPoint x: 658, endPoint y: 351, distance: 238.5
click at [658, 351] on div "ScrapeWebsiteTool" at bounding box center [631, 335] width 114 height 36
click at [751, 429] on div ".deletable-edge-delete-btn { width: 20px; height: 20px; border: 0px solid #ffff…" at bounding box center [650, 353] width 667 height 561
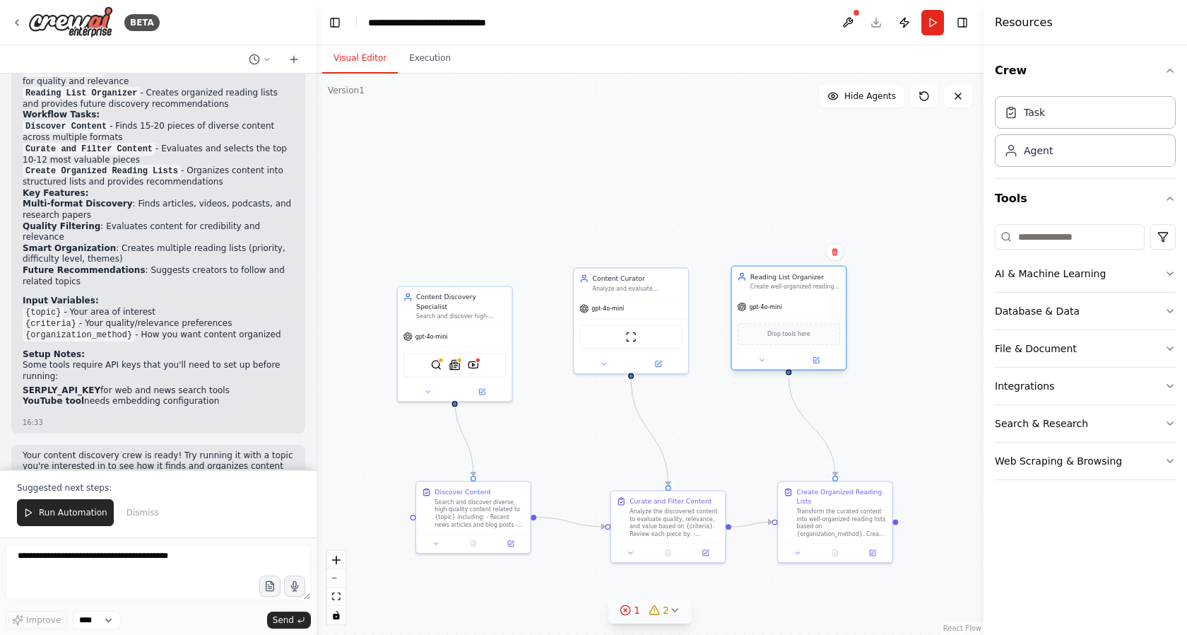
drag, startPoint x: 857, startPoint y: 350, endPoint x: 811, endPoint y: 313, distance: 59.3
click at [811, 313] on div "gpt-4o-mini" at bounding box center [789, 306] width 114 height 20
click at [759, 365] on button at bounding box center [762, 360] width 52 height 11
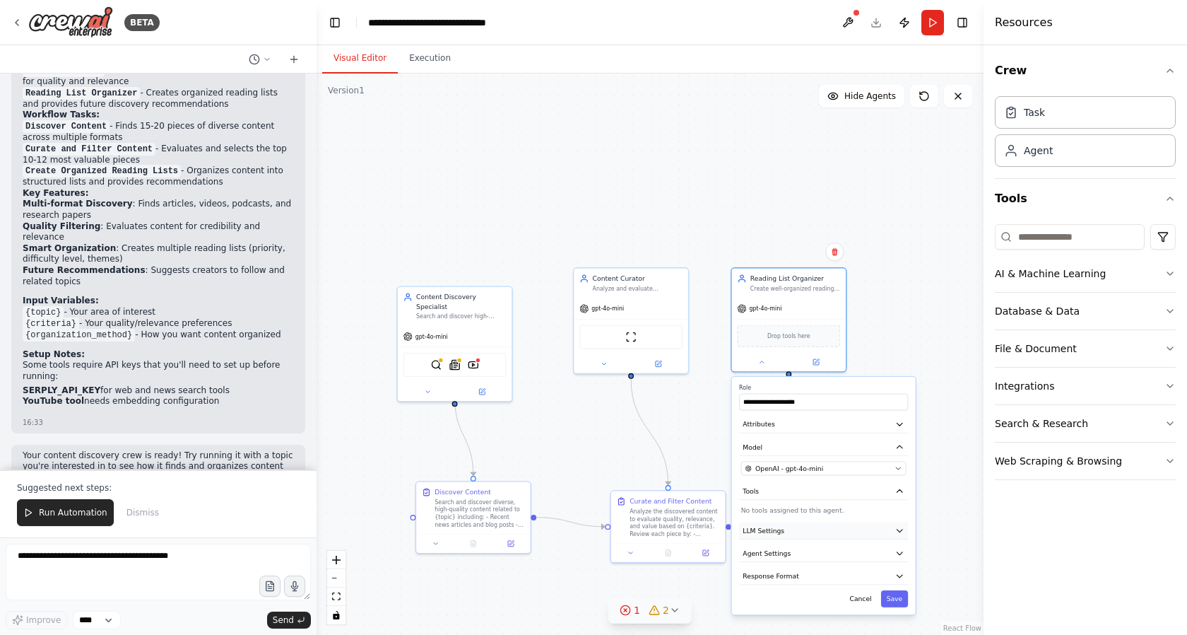
click at [898, 531] on icon "button" at bounding box center [900, 530] width 6 height 3
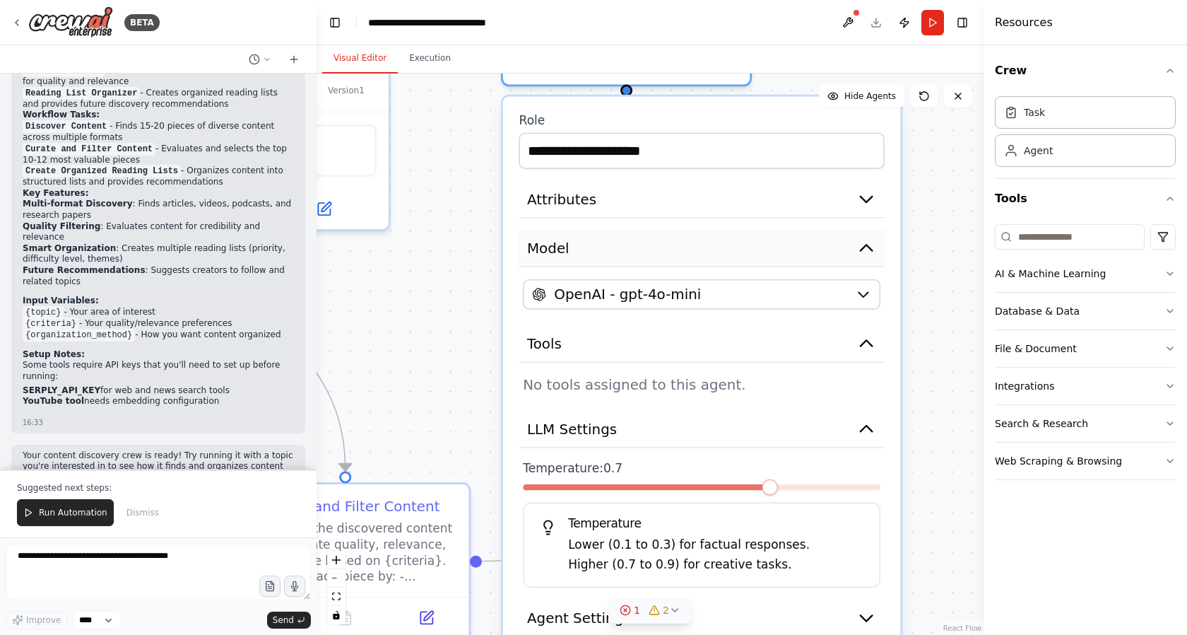
drag, startPoint x: 714, startPoint y: 415, endPoint x: 737, endPoint y: 162, distance: 254.7
click at [739, 172] on div "**********" at bounding box center [702, 423] width 398 height 654
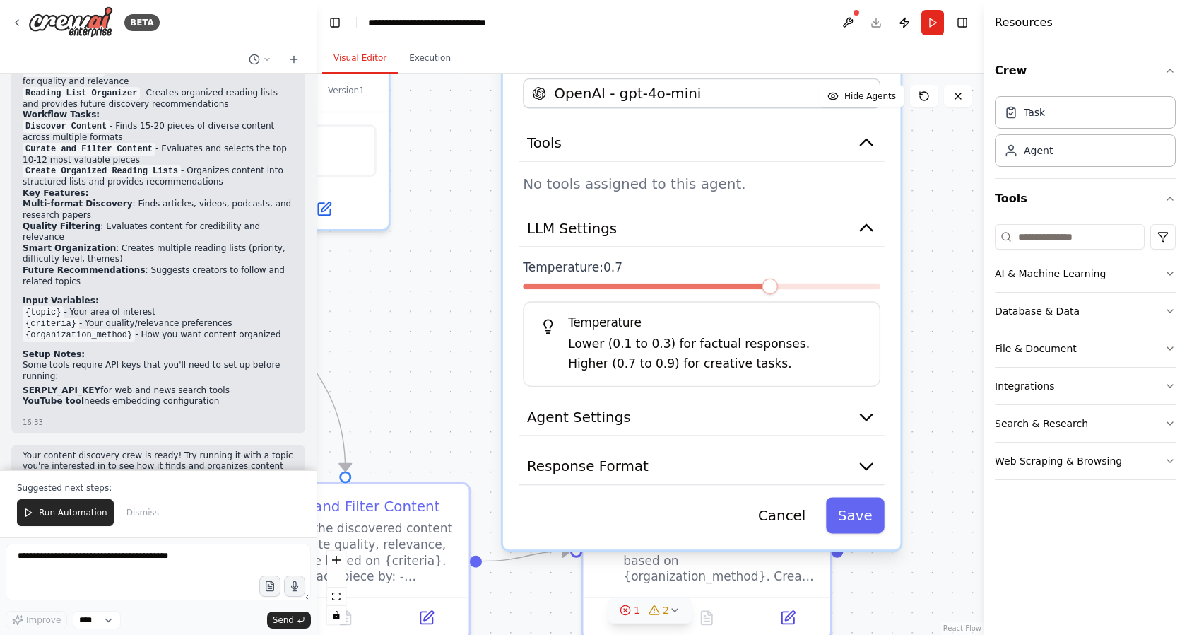
drag, startPoint x: 742, startPoint y: 418, endPoint x: 745, endPoint y: 187, distance: 231.1
click at [745, 301] on div "Temperature Lower (0.1 to 0.3) for factual responses. Higher (0.7 to 0.9) for c…" at bounding box center [702, 343] width 358 height 85
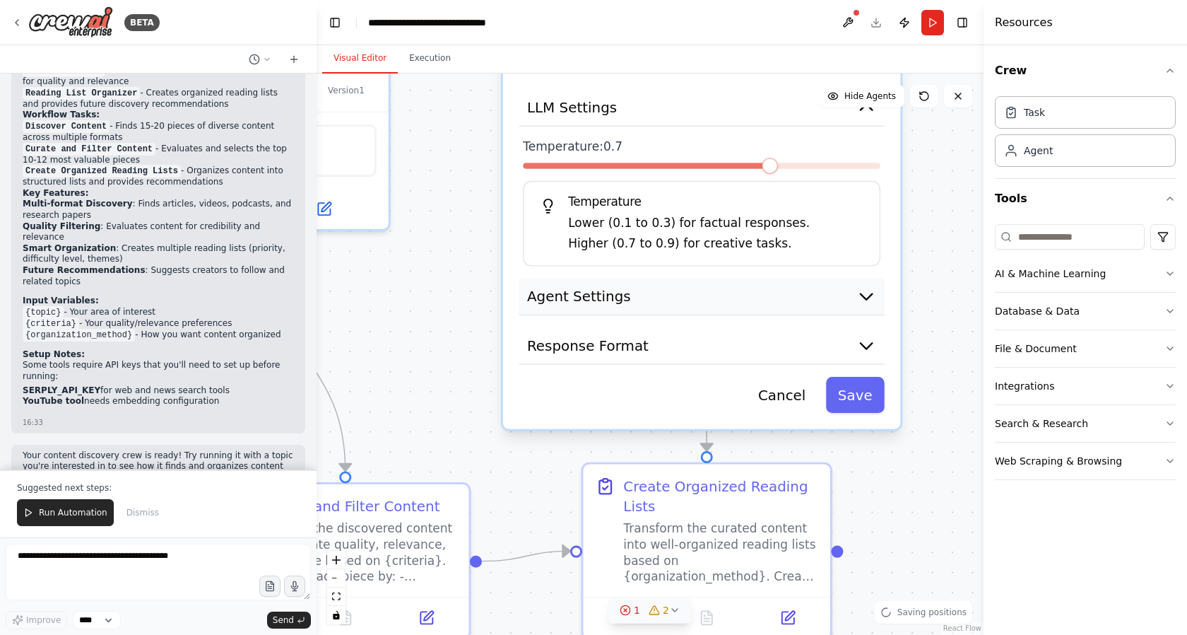
click at [864, 295] on icon "button" at bounding box center [867, 297] width 12 height 6
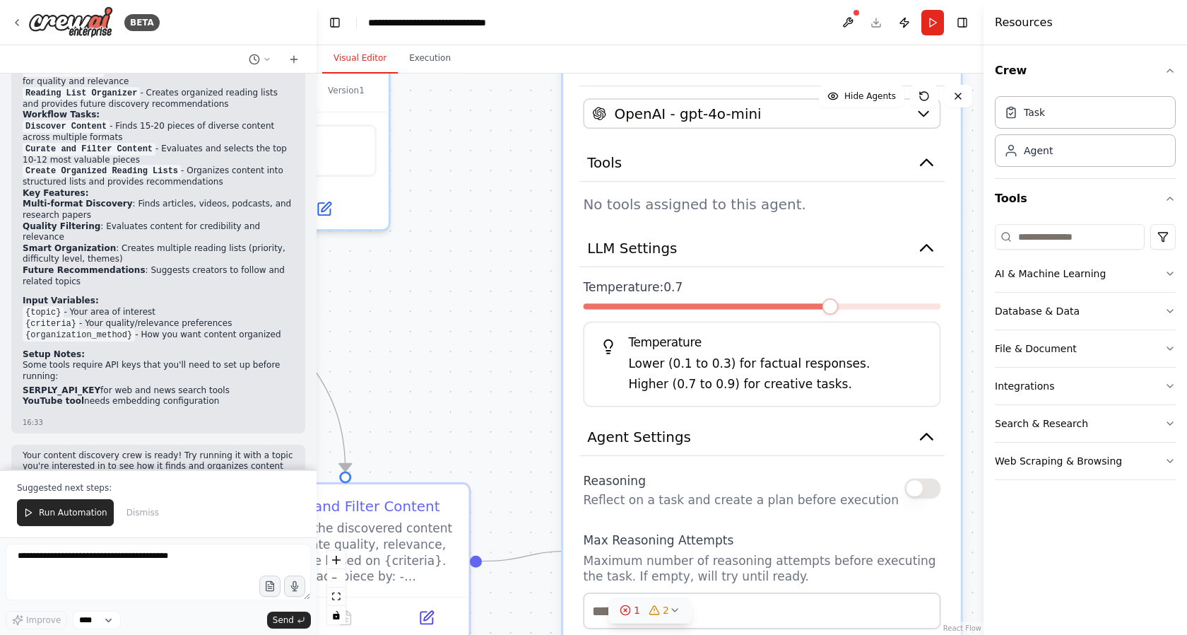
drag, startPoint x: 794, startPoint y: 431, endPoint x: 848, endPoint y: 613, distance: 189.6
click at [851, 584] on p "Maximum number of reasoning attempts before executing the task. If empty, will …" at bounding box center [762, 569] width 358 height 32
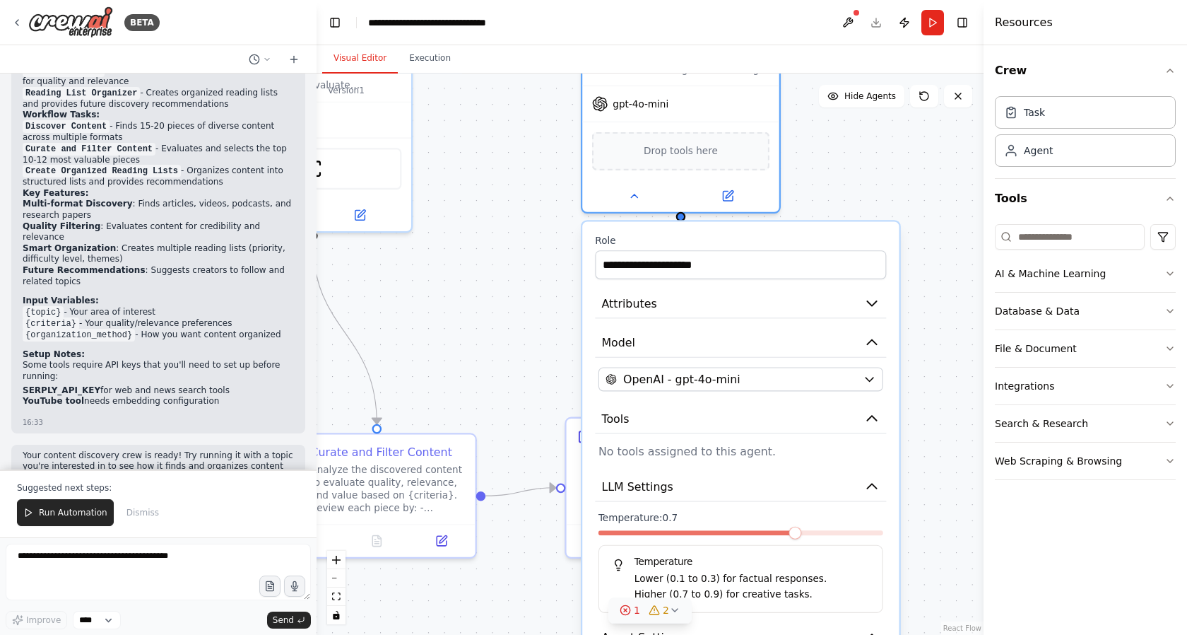
drag, startPoint x: 627, startPoint y: 205, endPoint x: 662, endPoint y: 467, distance: 264.5
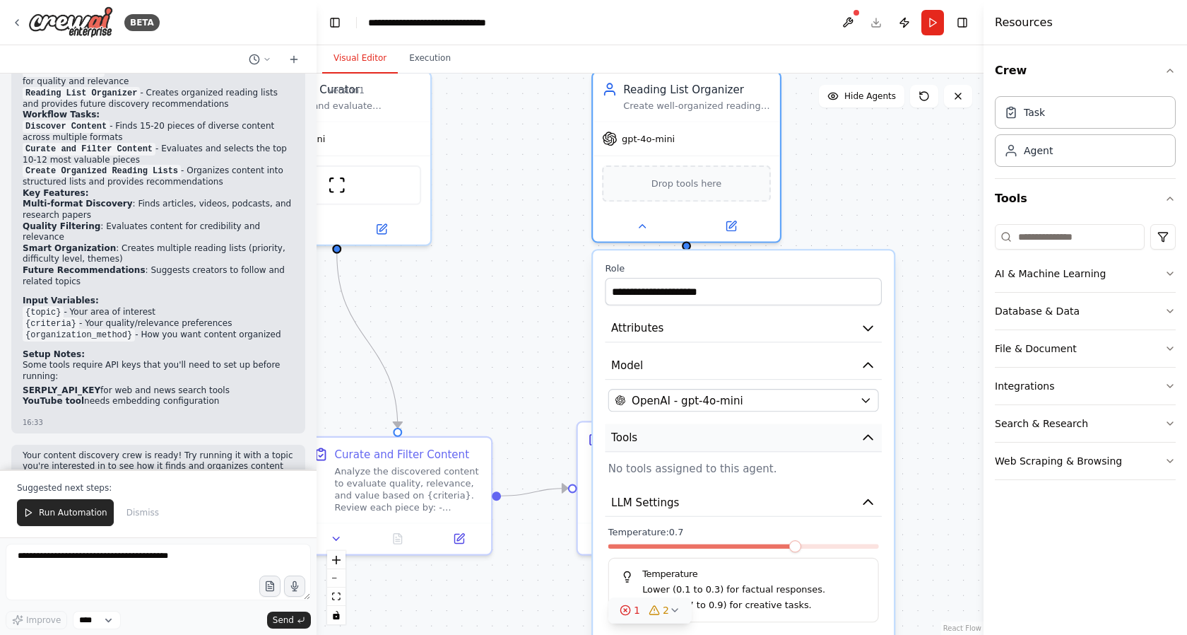
drag, startPoint x: 794, startPoint y: 480, endPoint x: 820, endPoint y: 282, distance: 199.7
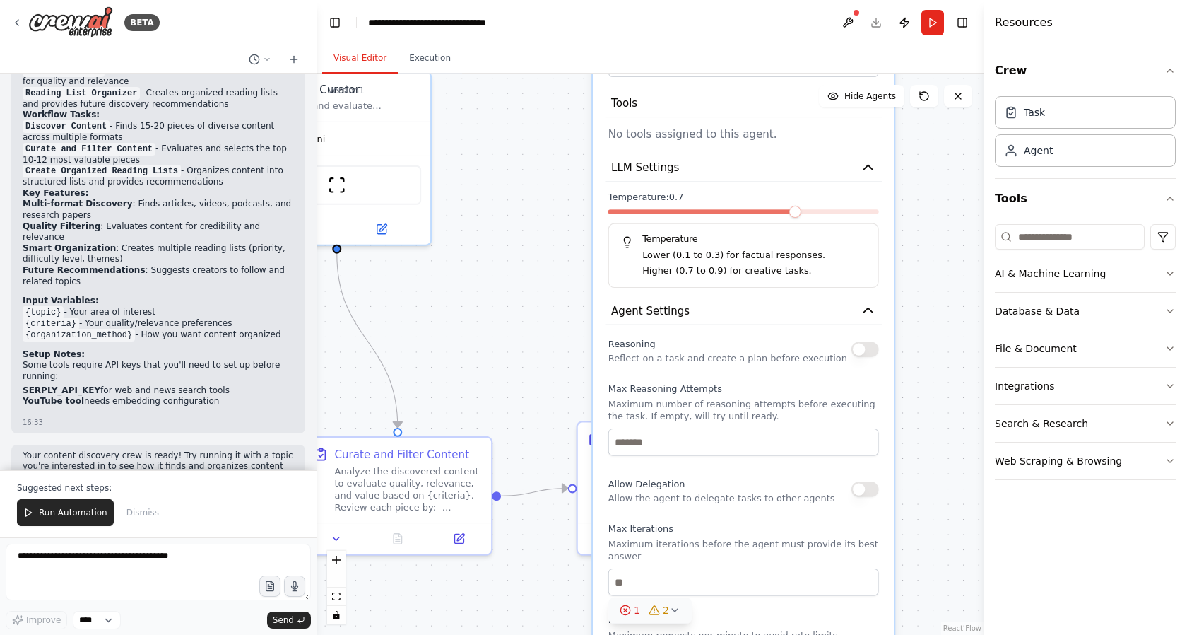
drag, startPoint x: 804, startPoint y: 415, endPoint x: 771, endPoint y: 235, distance: 183.9
click at [771, 235] on h5 "Temperature" at bounding box center [743, 239] width 244 height 12
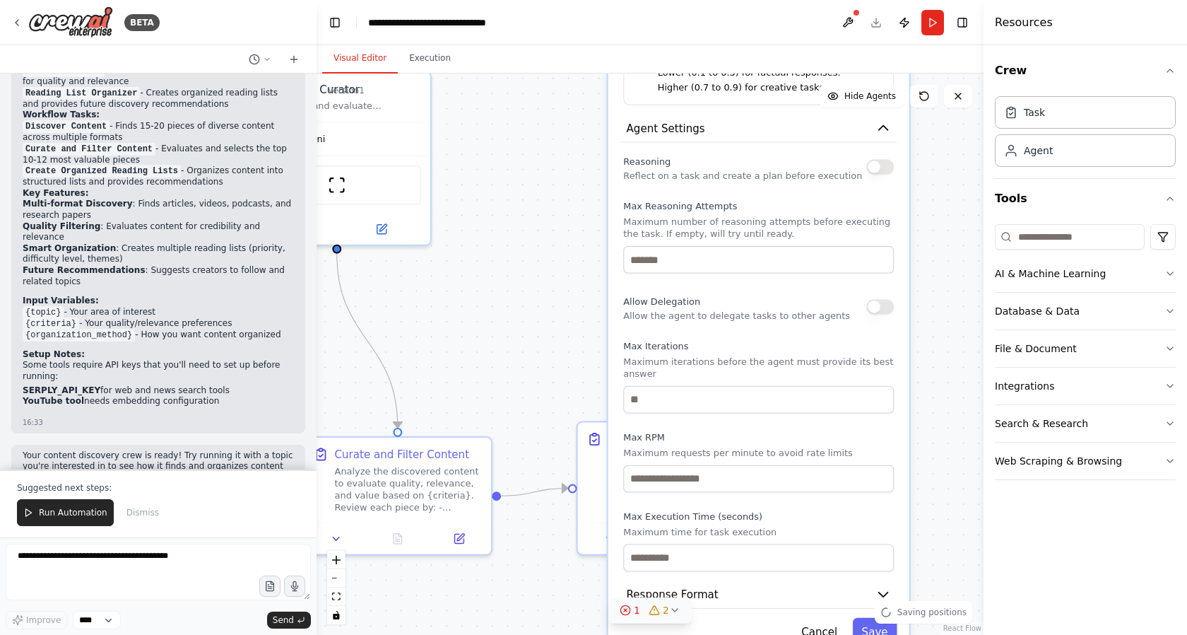
drag, startPoint x: 751, startPoint y: 350, endPoint x: 759, endPoint y: 172, distance: 177.5
click at [759, 172] on div "Reasoning Reflect on a task and create a plan before execution" at bounding box center [742, 166] width 239 height 30
drag, startPoint x: 769, startPoint y: 339, endPoint x: 754, endPoint y: 160, distance: 179.4
click at [755, 165] on div "Reasoning Reflect on a task and create a plan before execution Max Reasoning At…" at bounding box center [758, 361] width 271 height 420
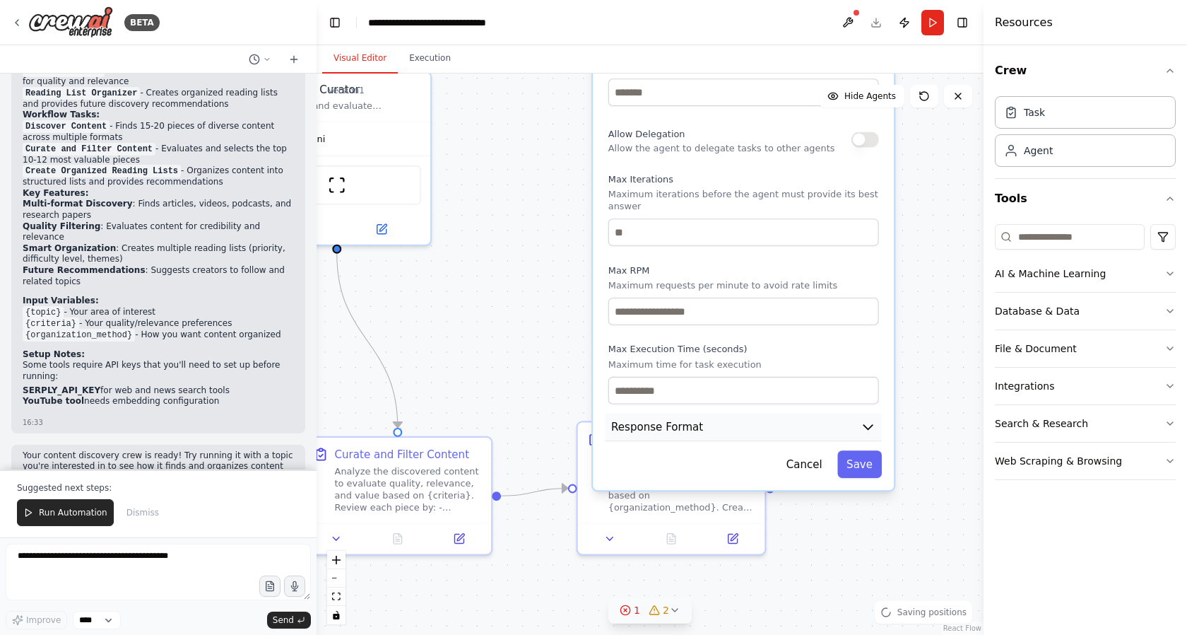
click at [863, 428] on icon "button" at bounding box center [869, 427] width 16 height 16
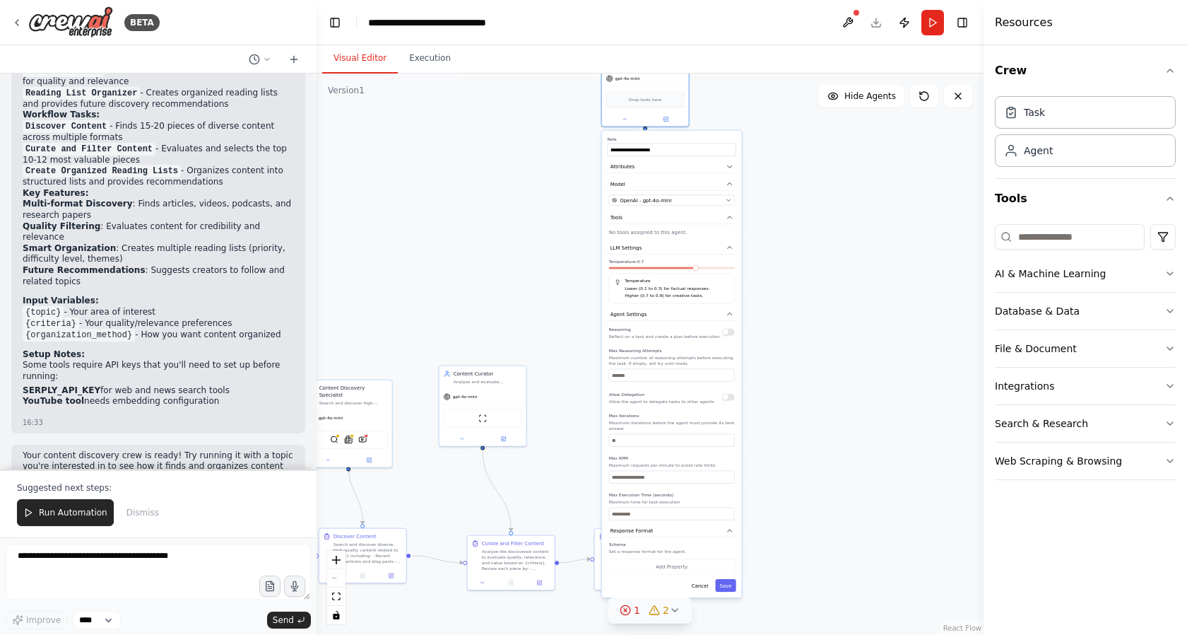
drag, startPoint x: 777, startPoint y: 235, endPoint x: 815, endPoint y: 411, distance: 180.0
click at [815, 411] on div ".deletable-edge-delete-btn { width: 20px; height: 20px; border: 0px solid #ffff…" at bounding box center [650, 353] width 667 height 561
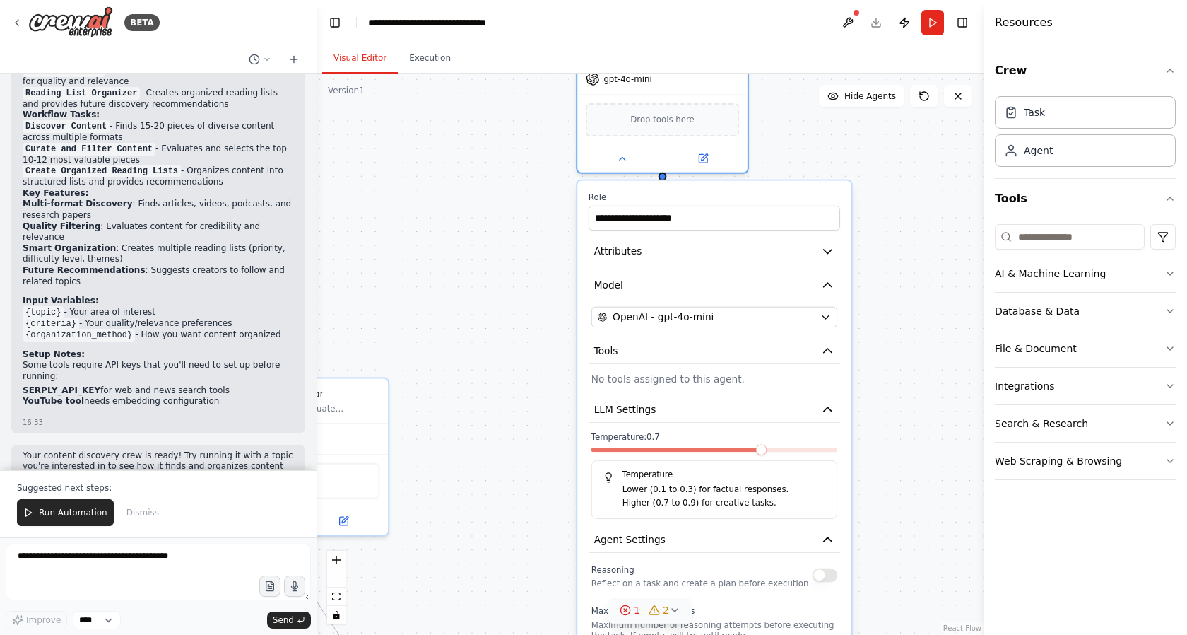
drag, startPoint x: 702, startPoint y: 336, endPoint x: 736, endPoint y: 598, distance: 265.0
click at [829, 243] on button "Attributes" at bounding box center [715, 251] width 252 height 25
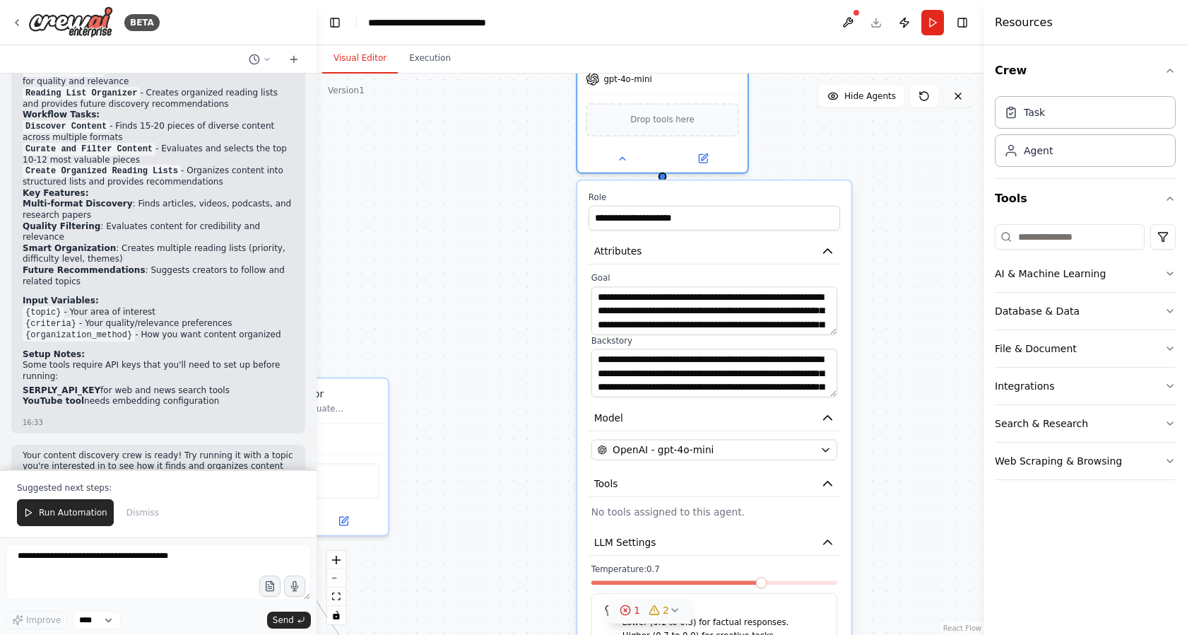
click at [950, 93] on button at bounding box center [958, 96] width 28 height 23
click at [961, 97] on icon at bounding box center [958, 95] width 11 height 11
click at [960, 95] on icon at bounding box center [958, 96] width 6 height 6
click at [435, 112] on div ".deletable-edge-delete-btn { width: 20px; height: 20px; border: 0px solid #ffff…" at bounding box center [650, 353] width 667 height 561
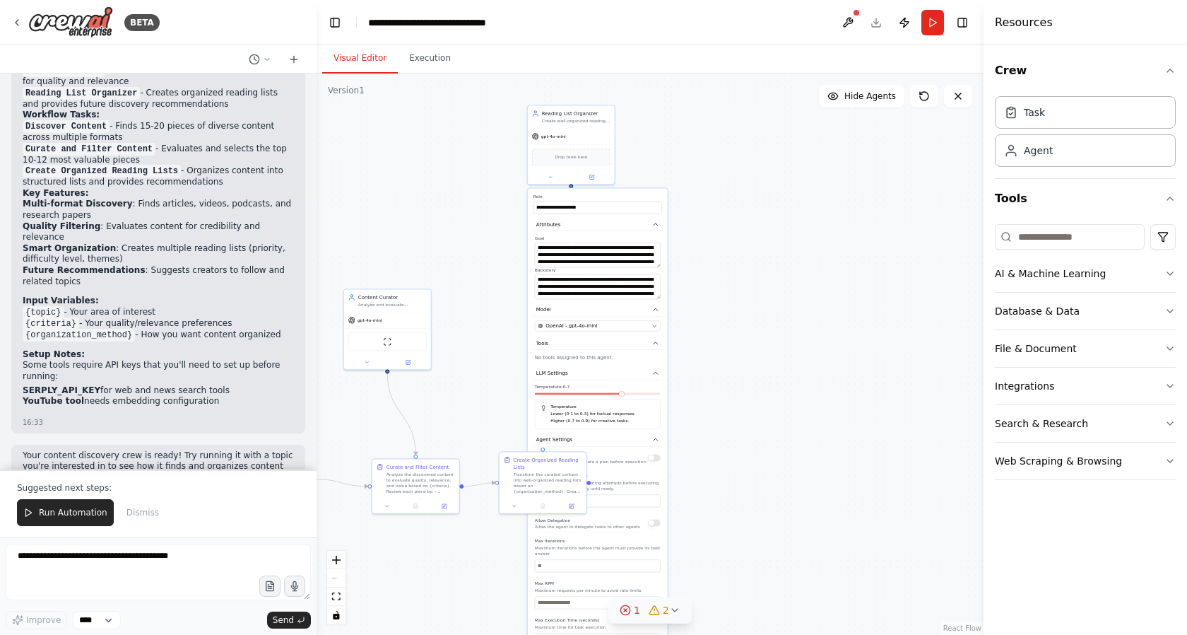
drag, startPoint x: 733, startPoint y: 159, endPoint x: 832, endPoint y: 299, distance: 171.3
click at [832, 298] on div ".deletable-edge-delete-btn { width: 20px; height: 20px; border: 0px solid #ffff…" at bounding box center [650, 353] width 667 height 561
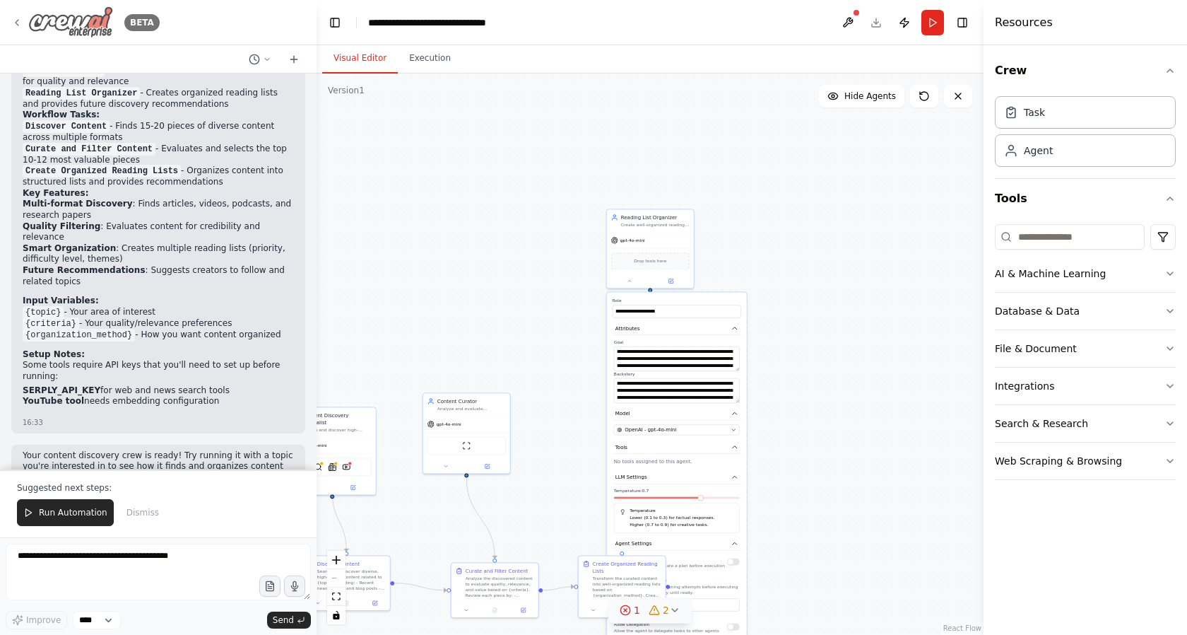
click at [19, 20] on icon at bounding box center [16, 22] width 11 height 11
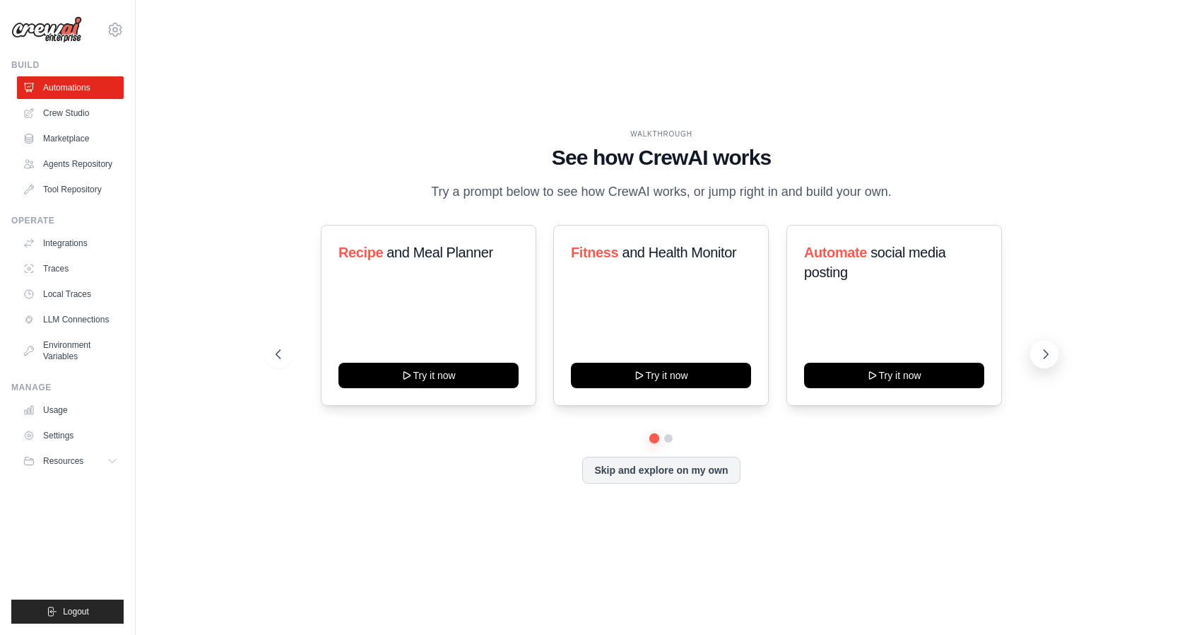
click at [1046, 359] on icon at bounding box center [1046, 354] width 14 height 14
click at [70, 114] on link "Crew Studio" at bounding box center [71, 113] width 107 height 23
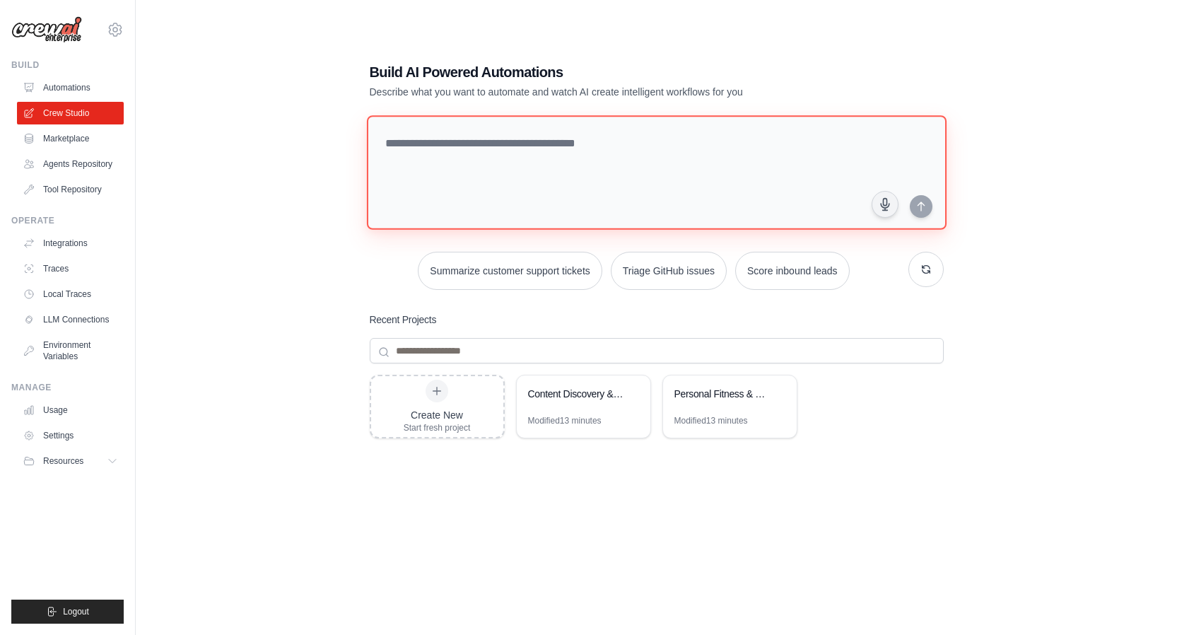
click at [661, 153] on textarea at bounding box center [655, 172] width 579 height 114
click at [493, 138] on textarea at bounding box center [655, 172] width 579 height 114
click at [71, 135] on link "Marketplace" at bounding box center [71, 138] width 107 height 23
click at [76, 140] on link "Marketplace" at bounding box center [71, 138] width 107 height 23
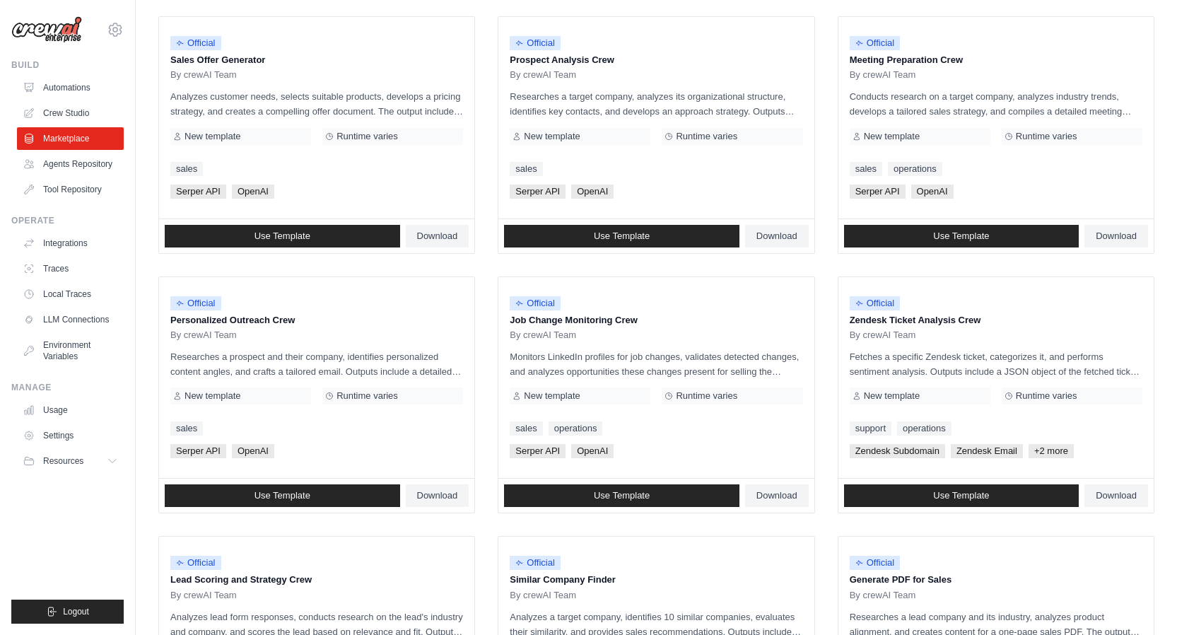
scroll to position [675, 0]
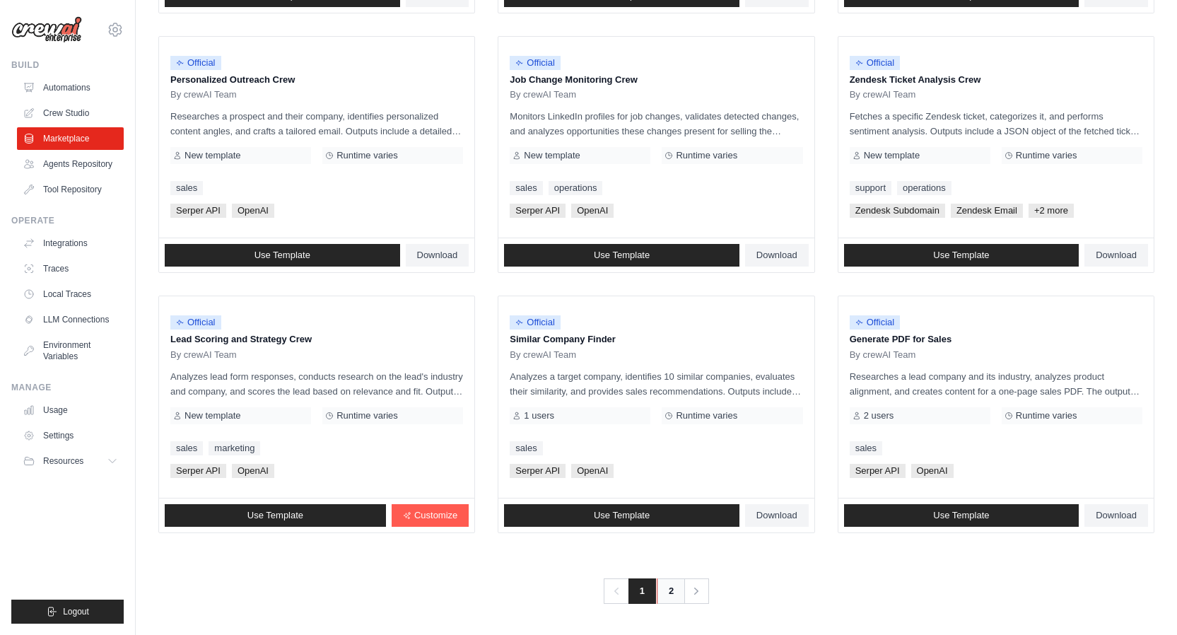
click at [673, 584] on link "2" at bounding box center [670, 590] width 28 height 25
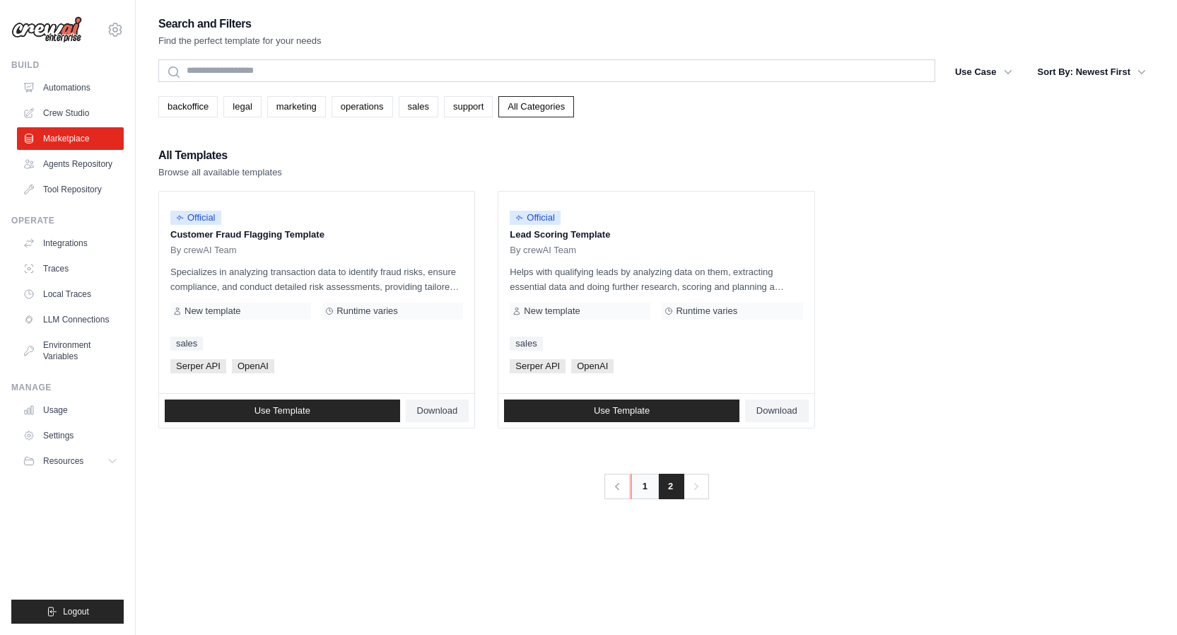
click at [644, 486] on link "1" at bounding box center [644, 485] width 28 height 25
click at [642, 486] on link "1" at bounding box center [644, 485] width 28 height 25
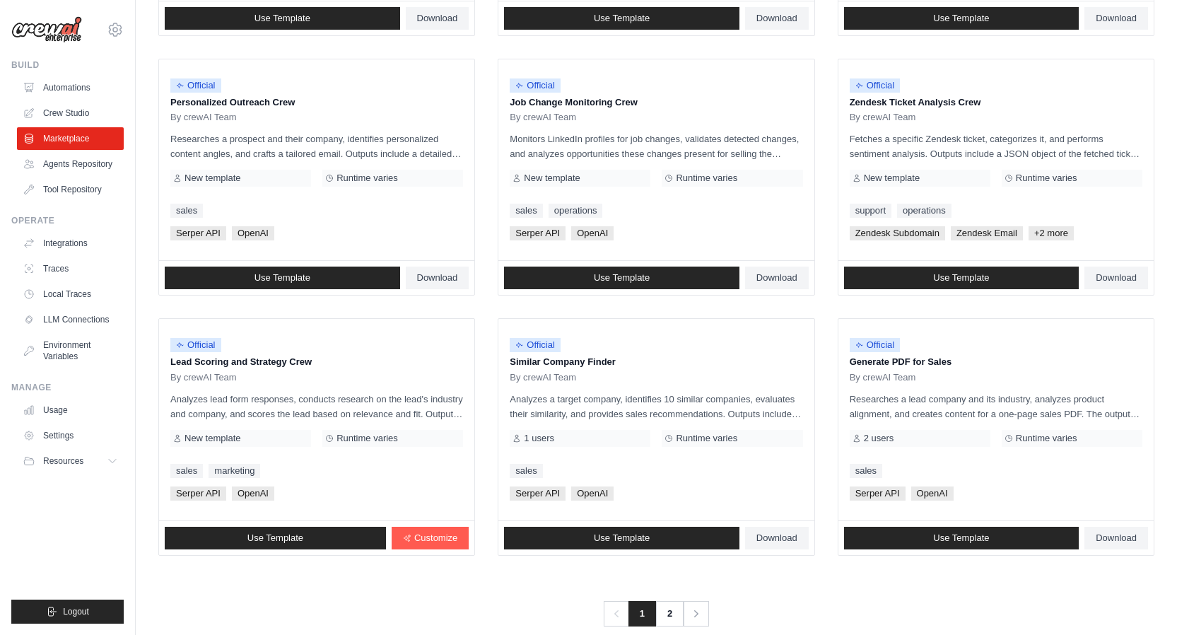
scroll to position [675, 0]
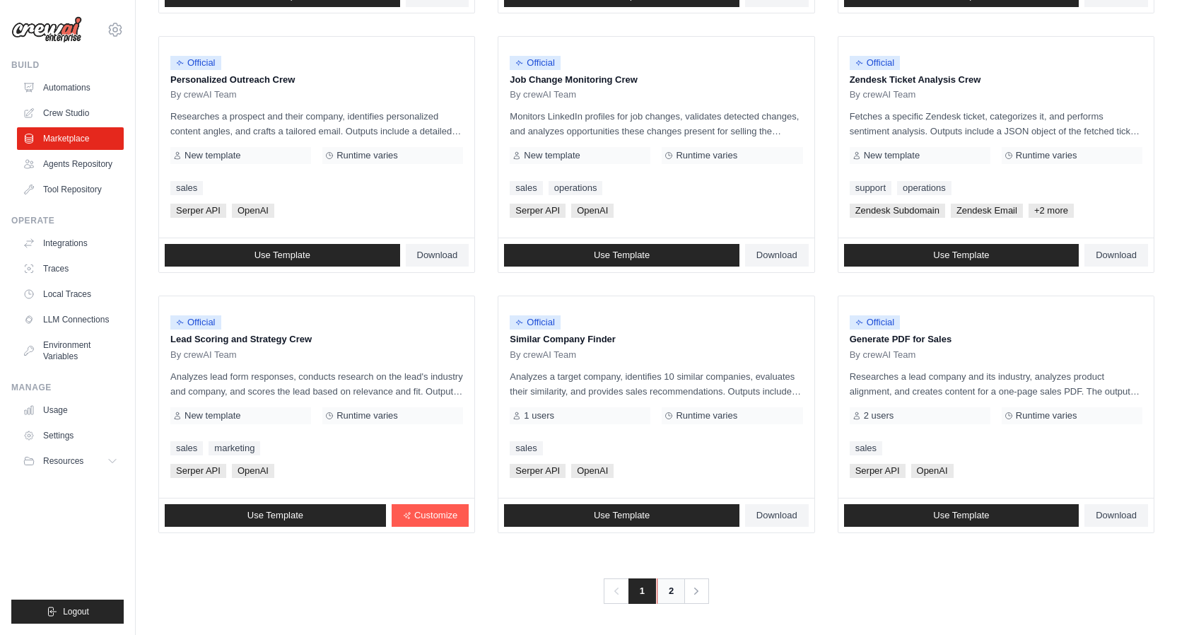
click at [676, 594] on link "2" at bounding box center [670, 590] width 28 height 25
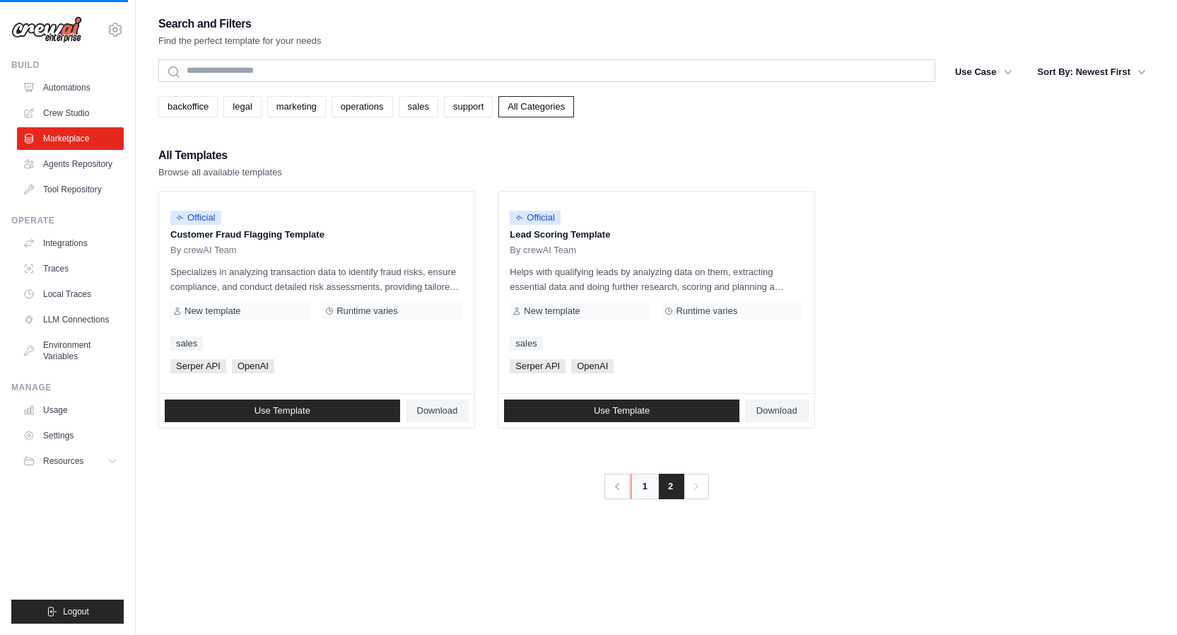
click at [638, 487] on link "1" at bounding box center [644, 485] width 28 height 25
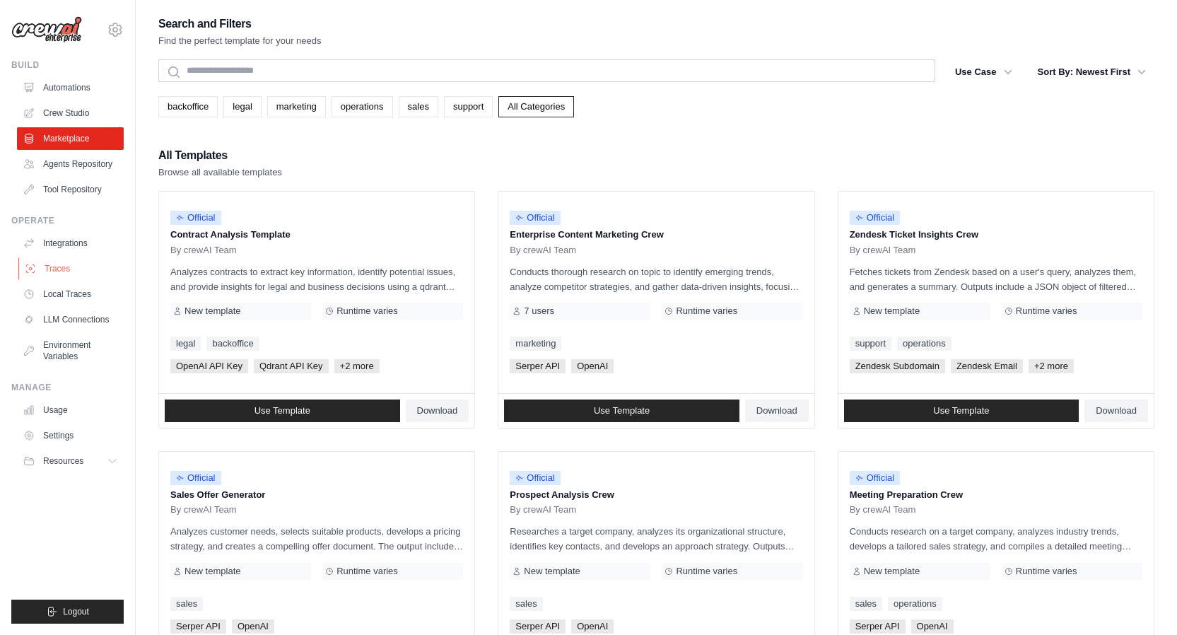
click at [65, 268] on link "Traces" at bounding box center [71, 268] width 107 height 23
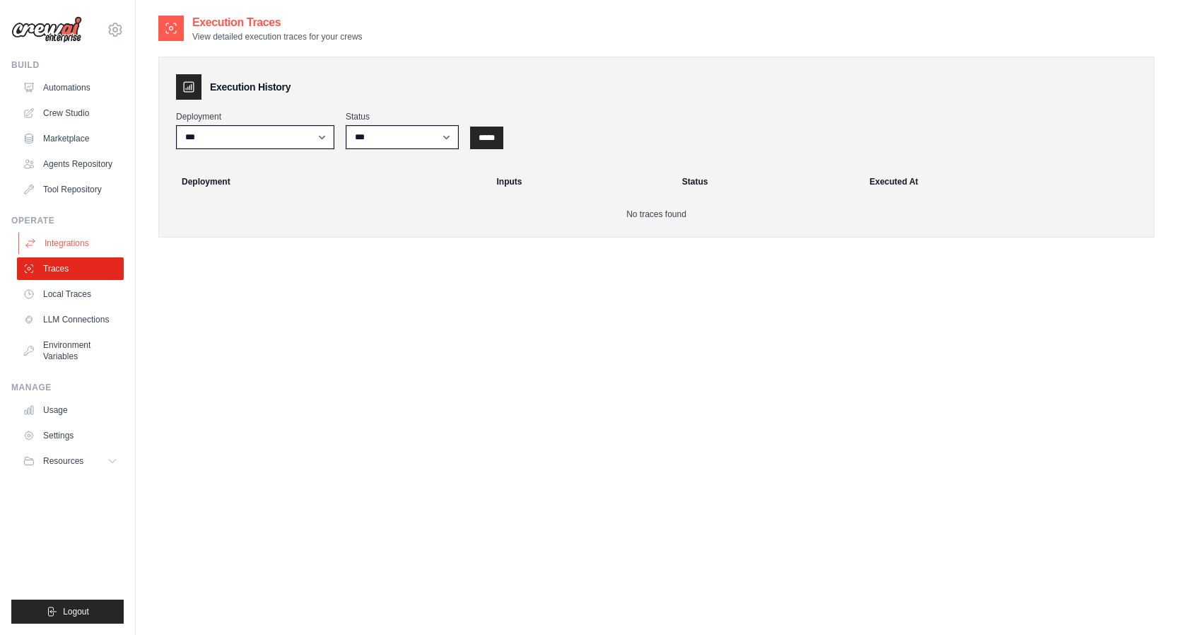
click at [63, 243] on link "Integrations" at bounding box center [71, 243] width 107 height 23
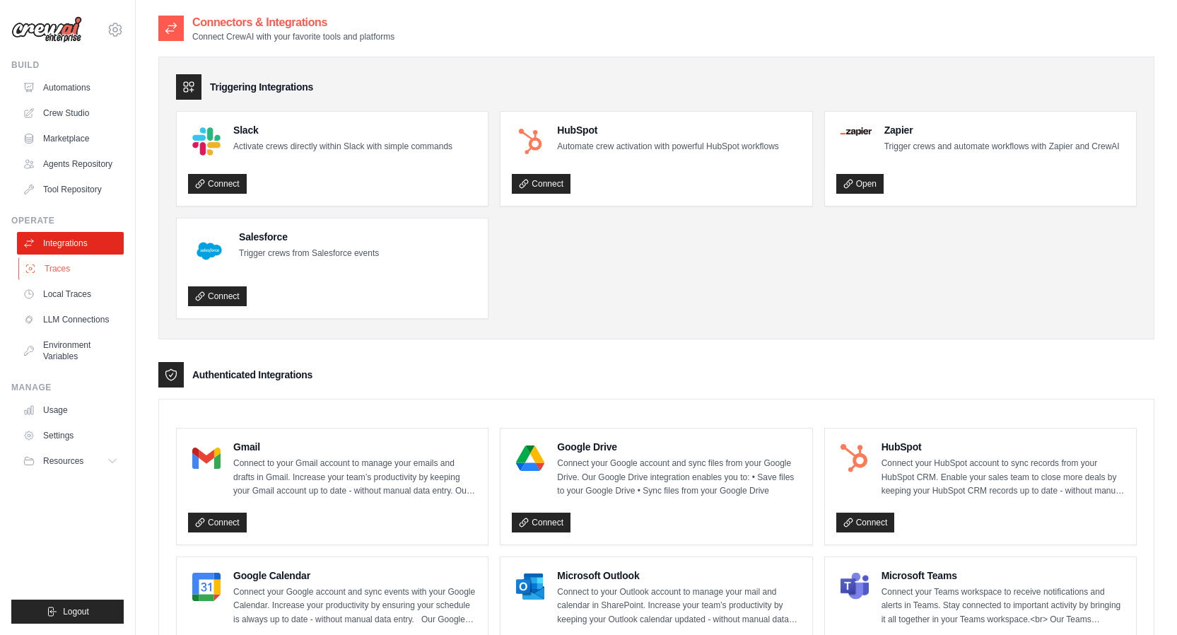
click at [62, 279] on link "Traces" at bounding box center [71, 268] width 107 height 23
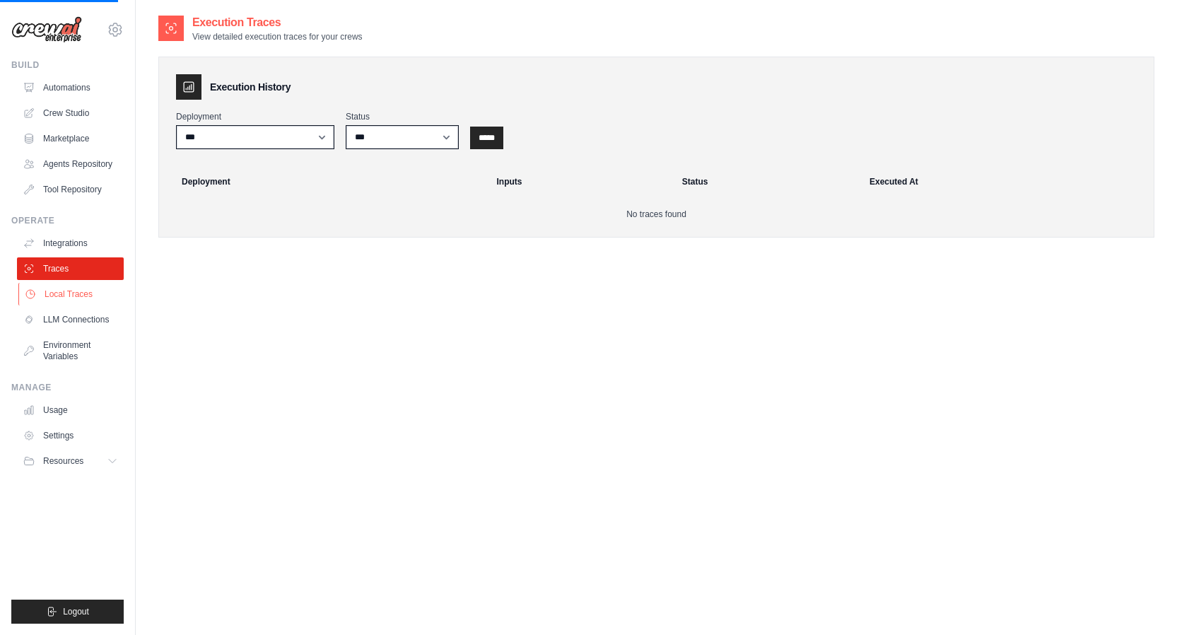
click at [67, 289] on link "Local Traces" at bounding box center [71, 294] width 107 height 23
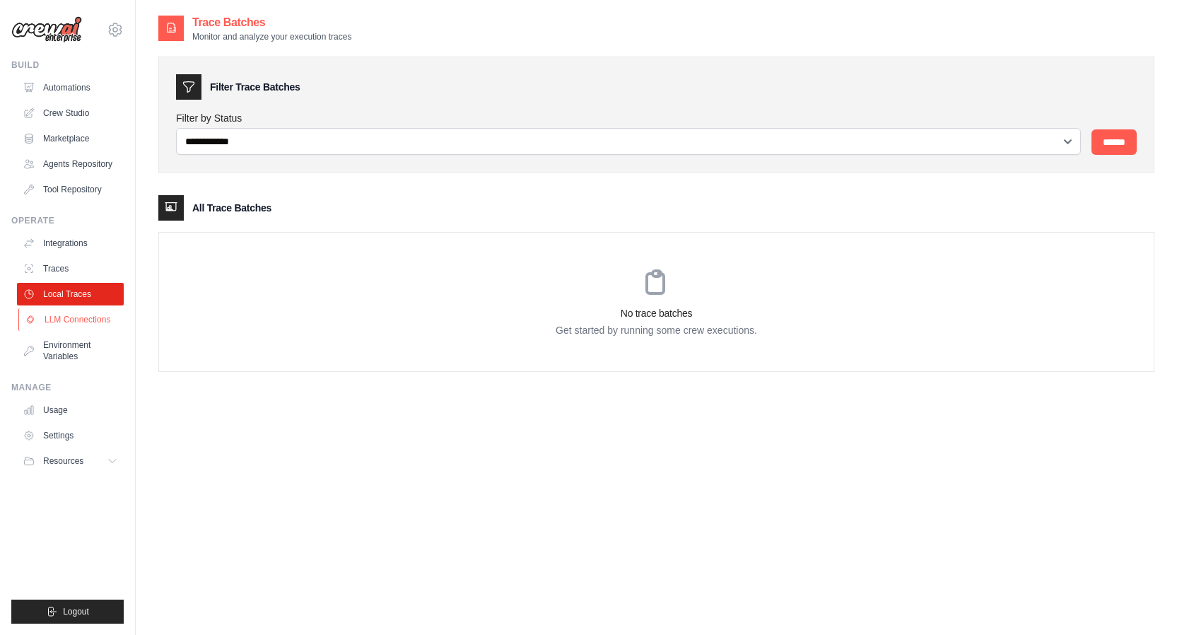
click at [85, 317] on link "LLM Connections" at bounding box center [71, 319] width 107 height 23
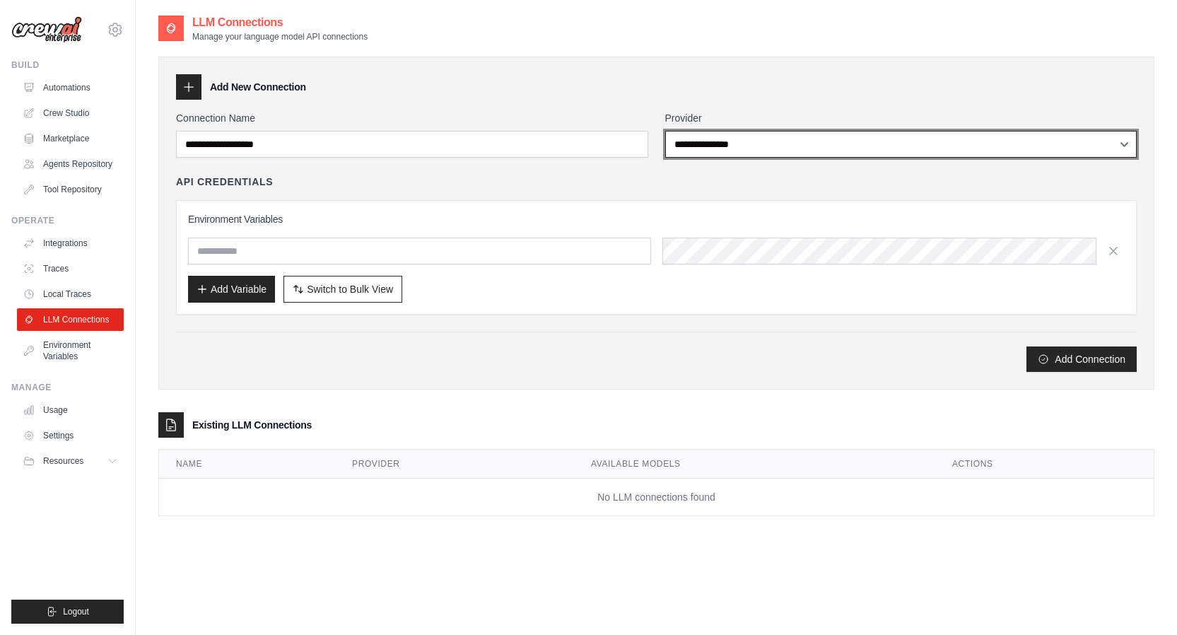
click at [1126, 144] on select "**********" at bounding box center [901, 144] width 472 height 27
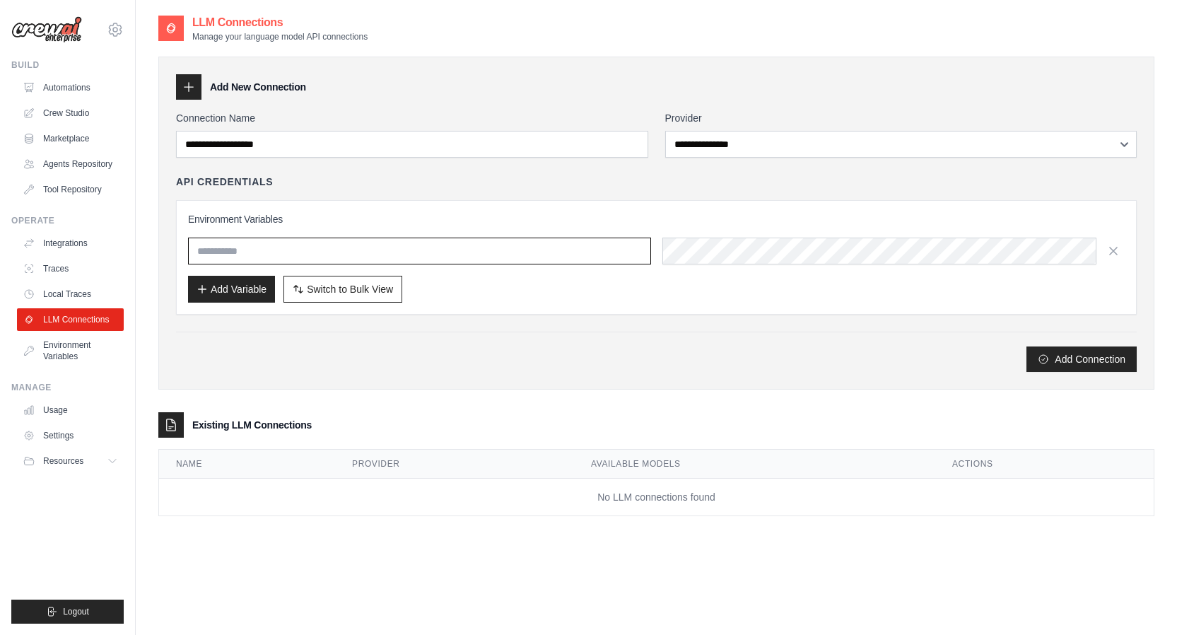
click at [276, 256] on input "text" at bounding box center [419, 250] width 463 height 27
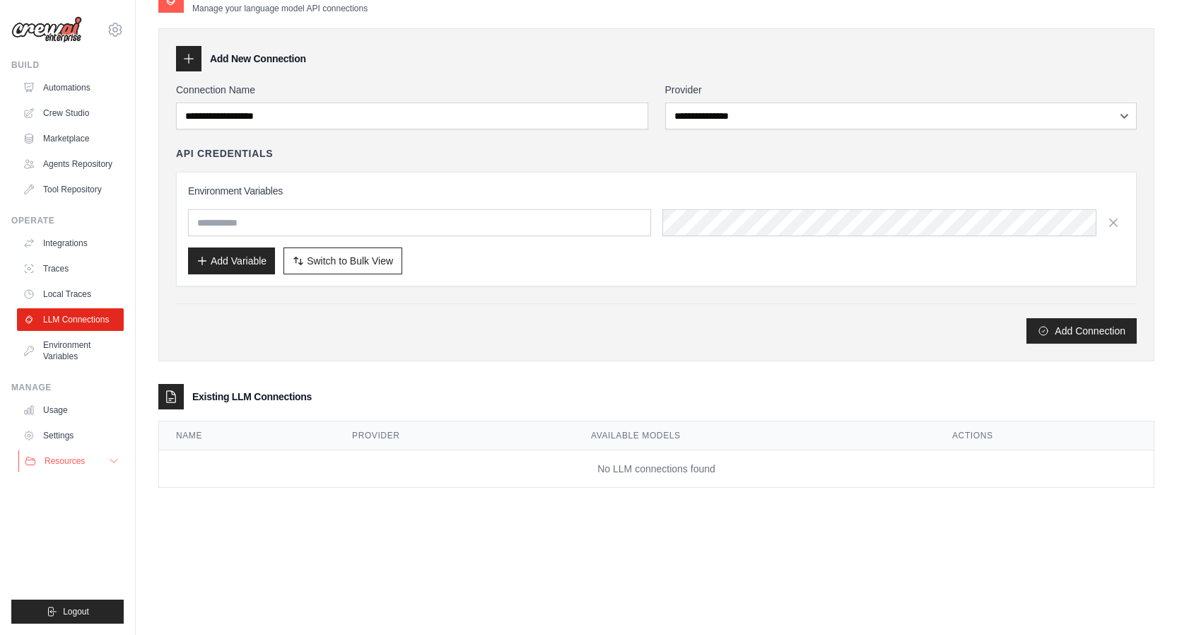
click at [108, 459] on icon at bounding box center [113, 460] width 11 height 11
click at [94, 483] on span "Documentation" at bounding box center [78, 484] width 57 height 11
